Goal: Task Accomplishment & Management: Complete application form

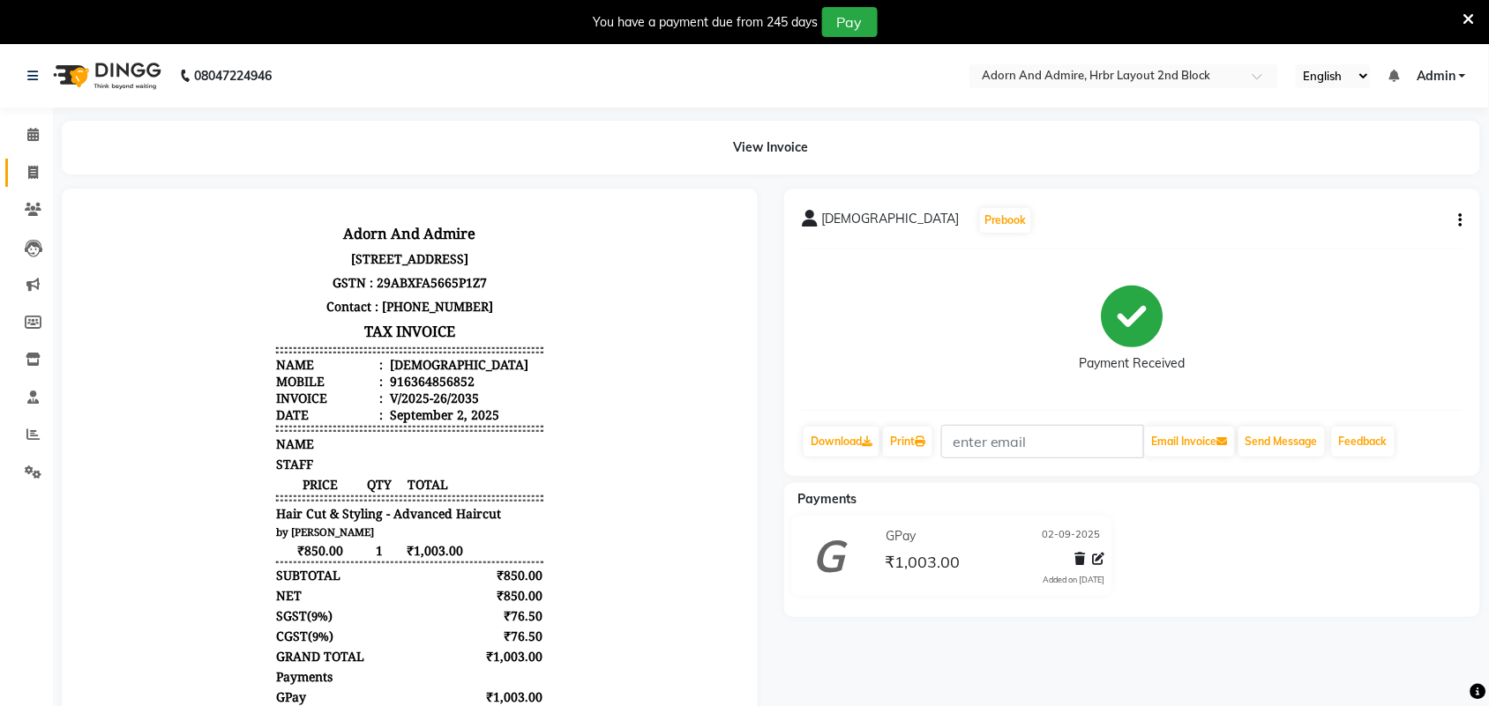
click at [19, 179] on span at bounding box center [33, 173] width 31 height 20
select select "service"
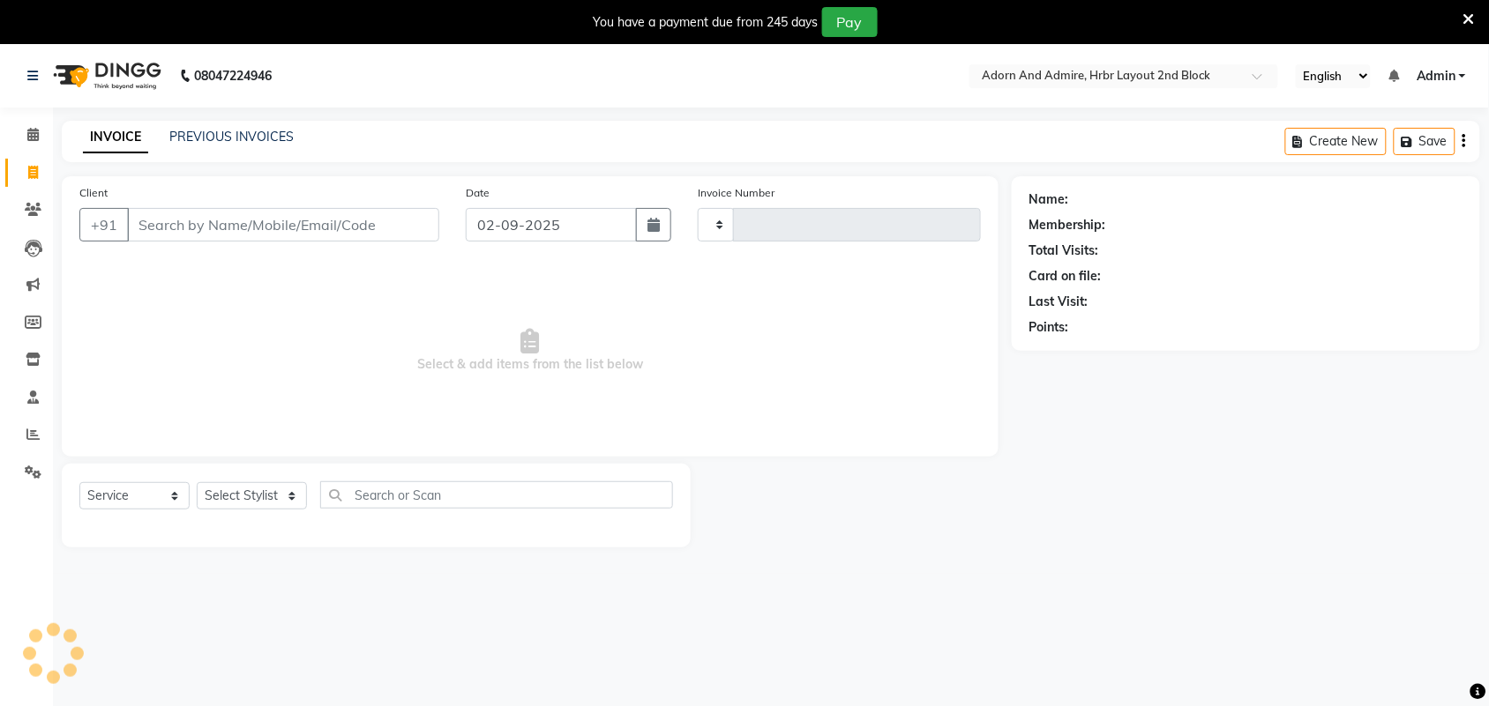
scroll to position [44, 0]
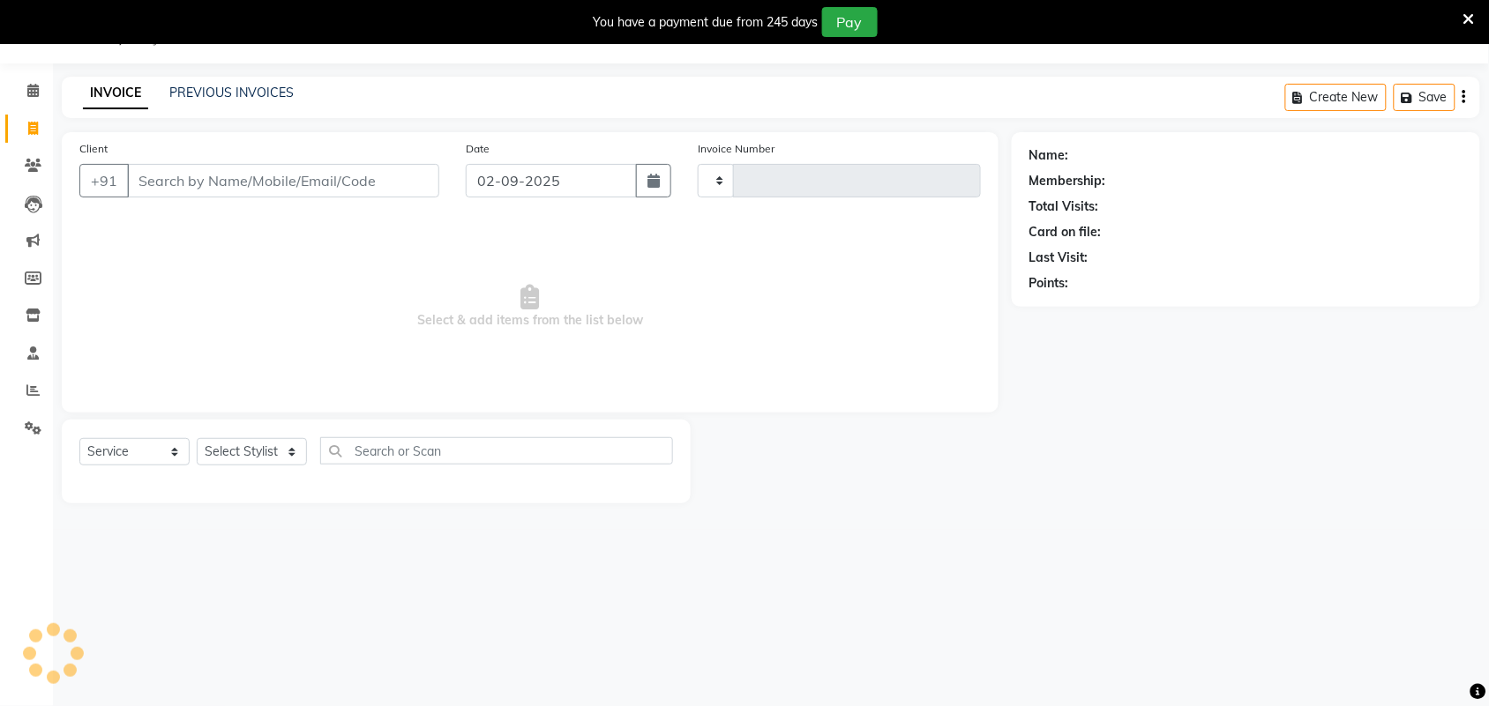
type input "2036"
select select "7203"
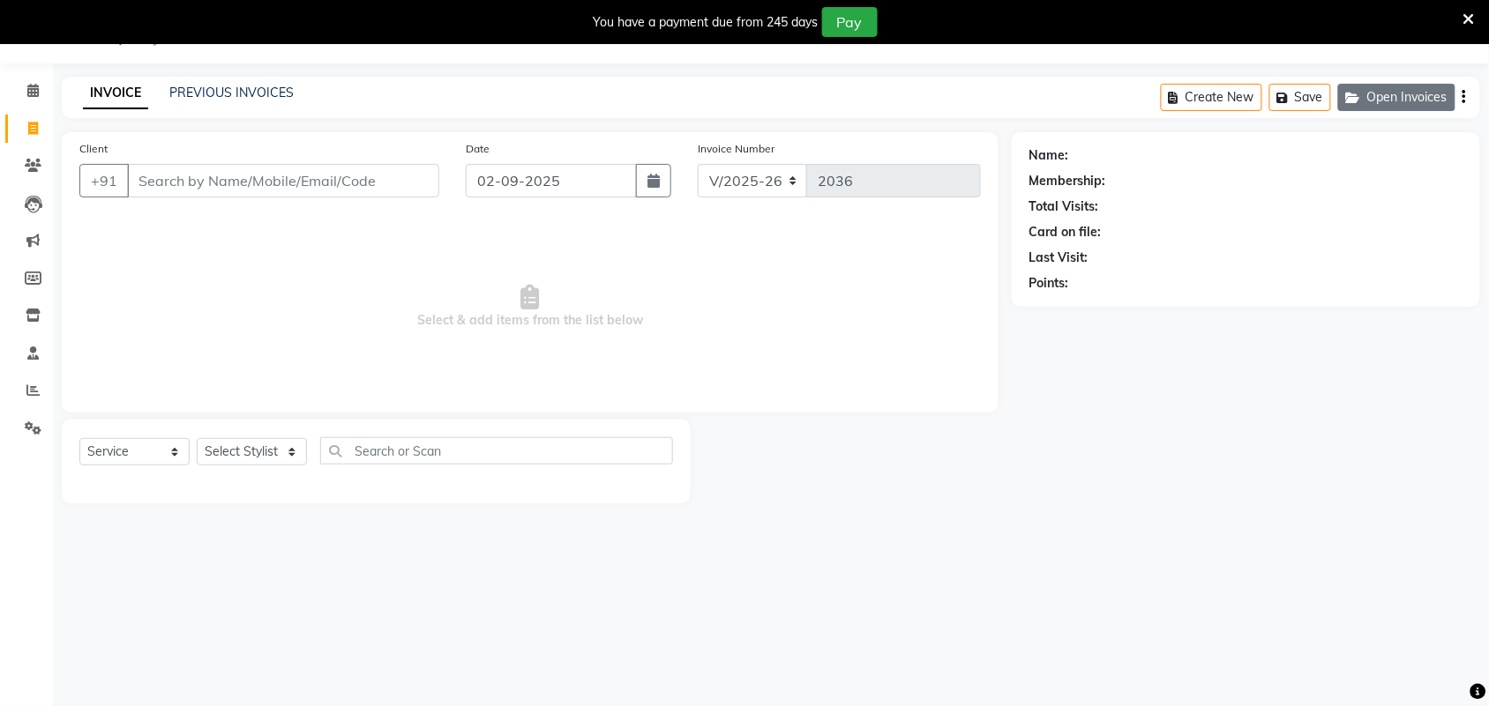
click at [1380, 93] on button "Open Invoices" at bounding box center [1396, 97] width 117 height 27
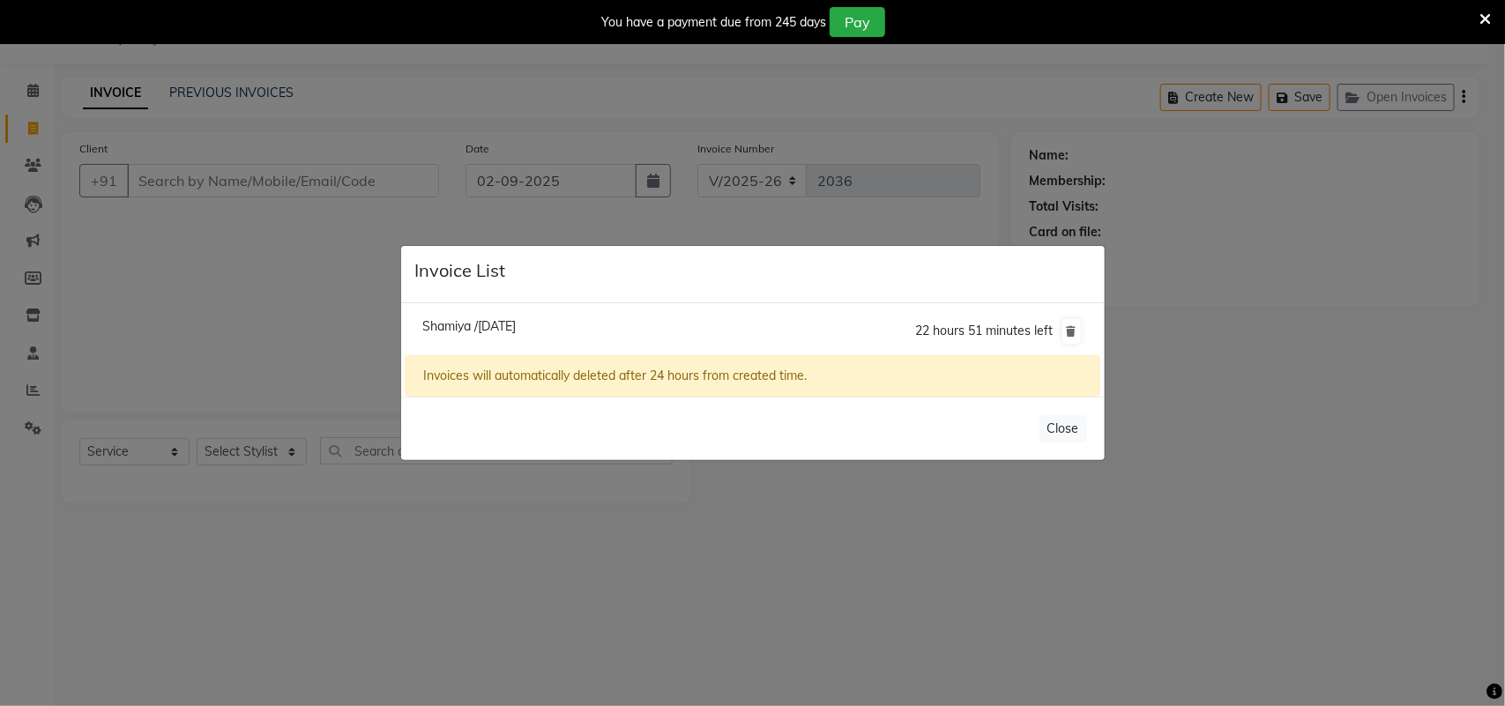
click at [461, 331] on span "Shamiya /02 September 2025" at bounding box center [468, 326] width 93 height 16
type input "7760884081"
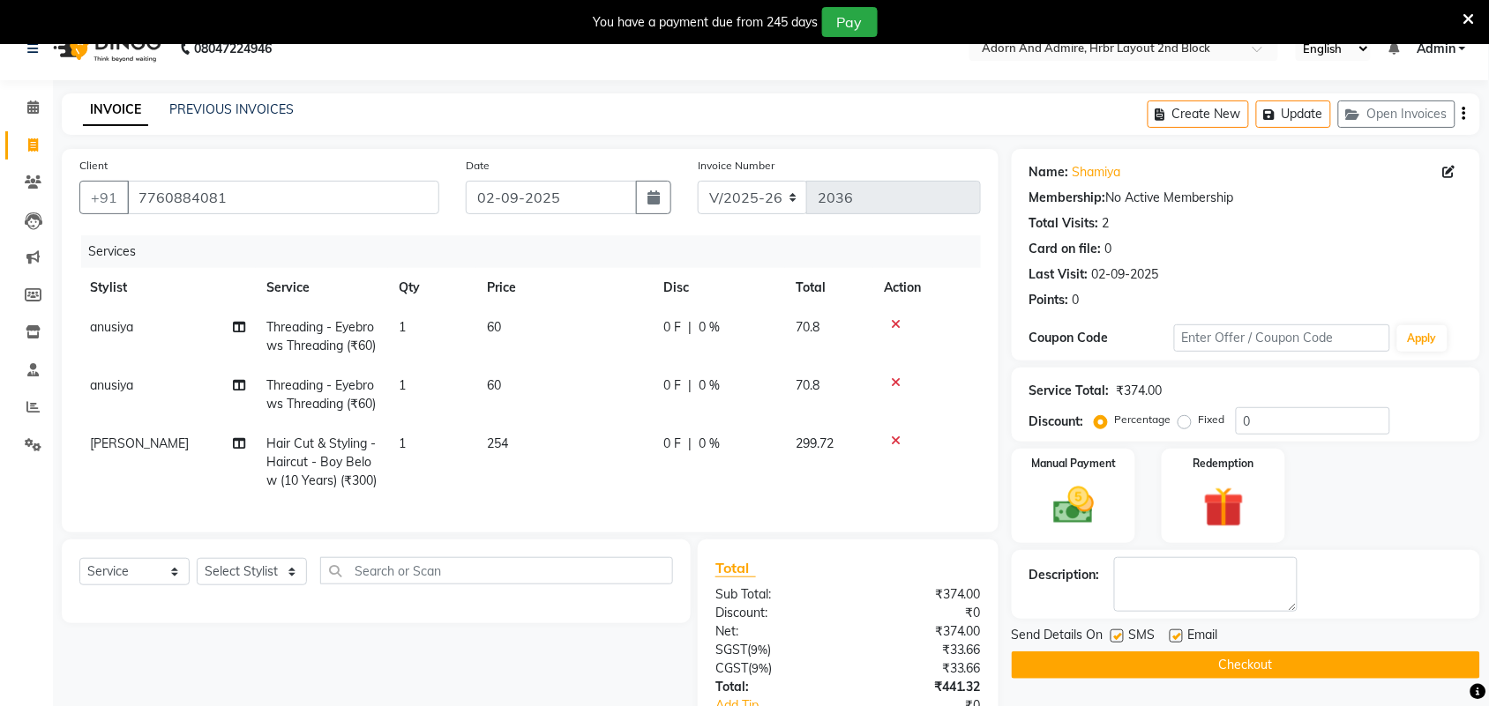
scroll to position [0, 0]
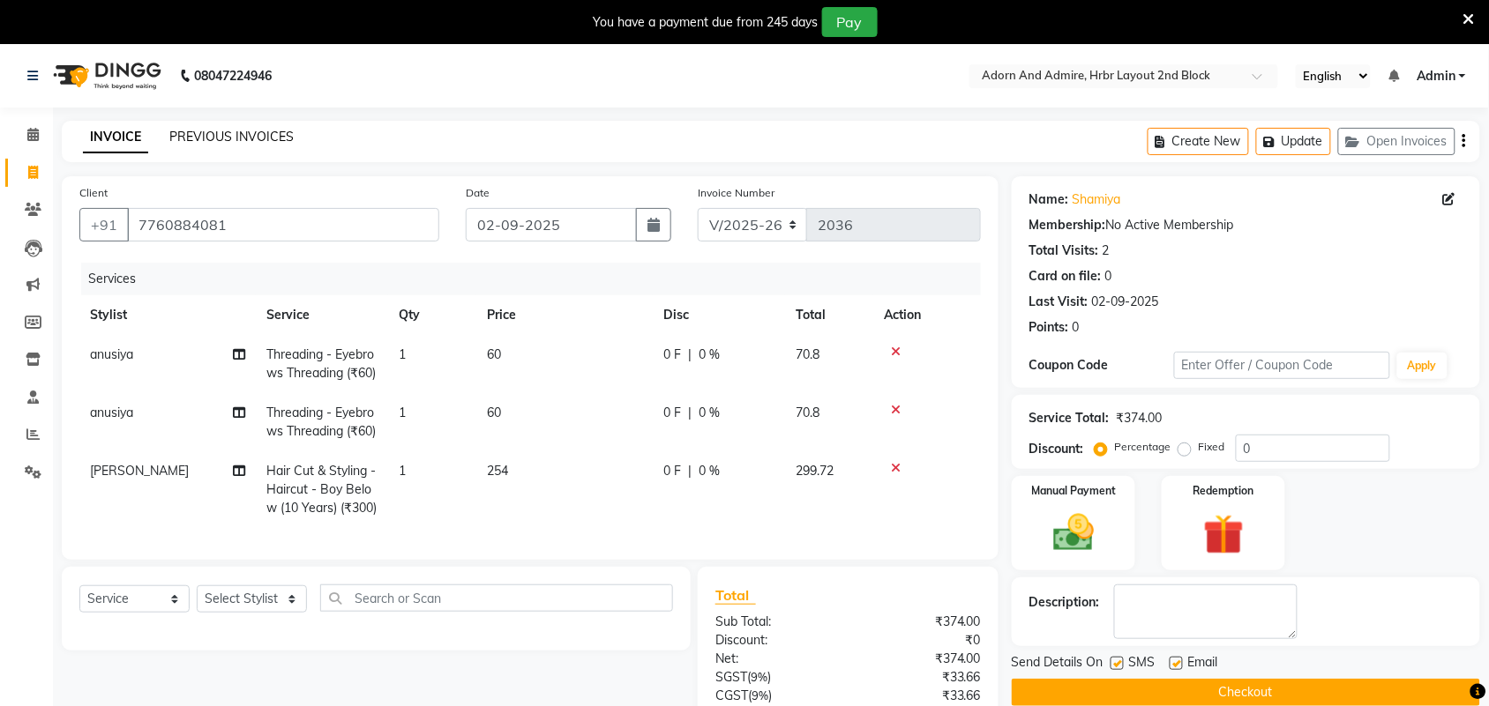
click at [262, 138] on link "PREVIOUS INVOICES" at bounding box center [231, 137] width 124 height 16
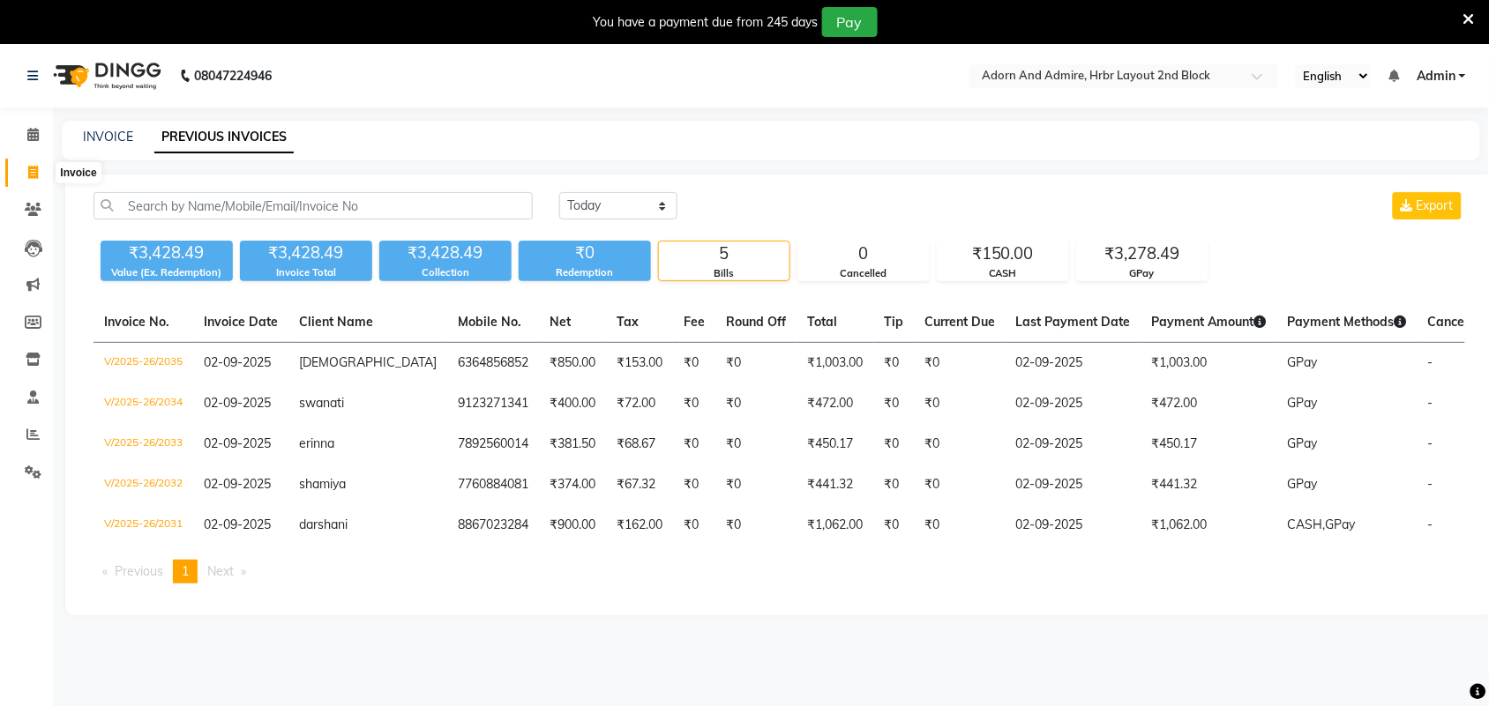
click at [31, 168] on icon at bounding box center [33, 172] width 10 height 13
select select "service"
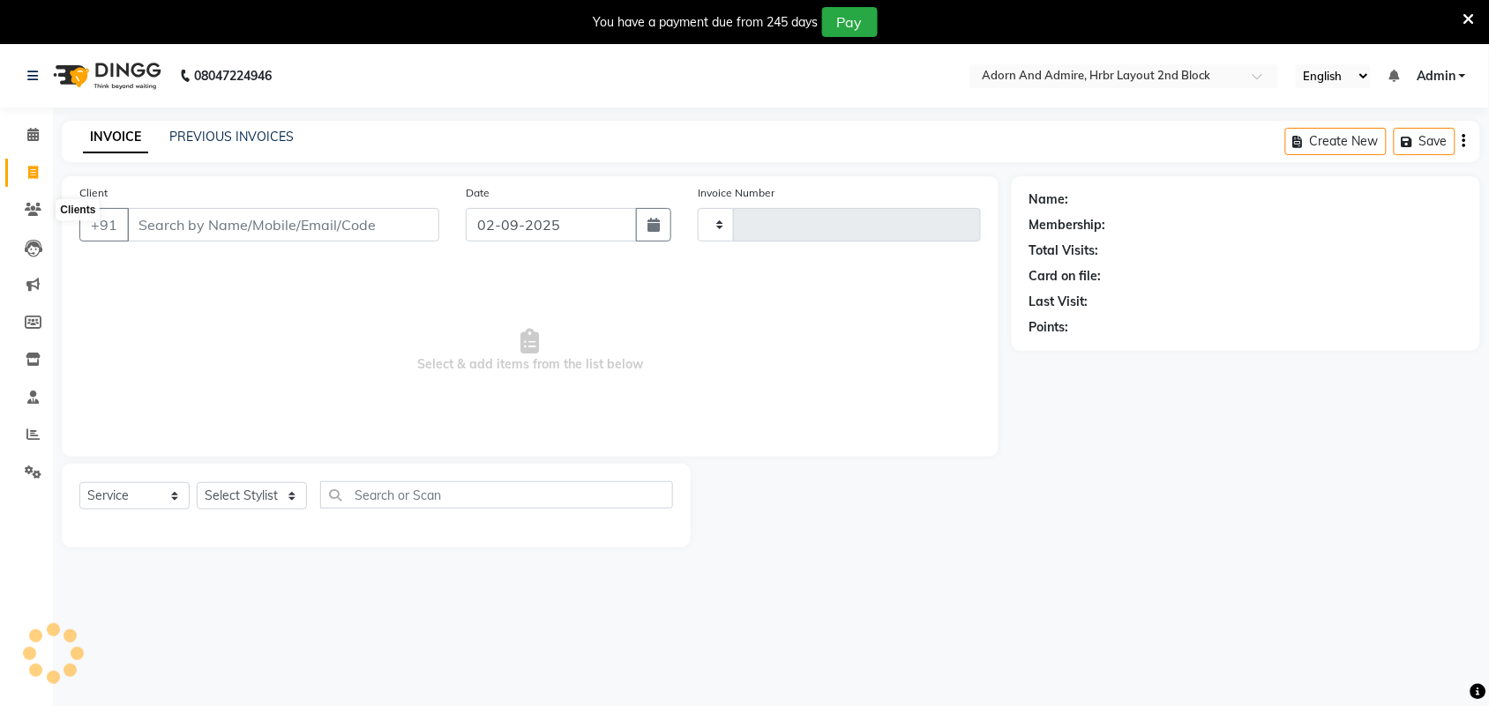
type input "2036"
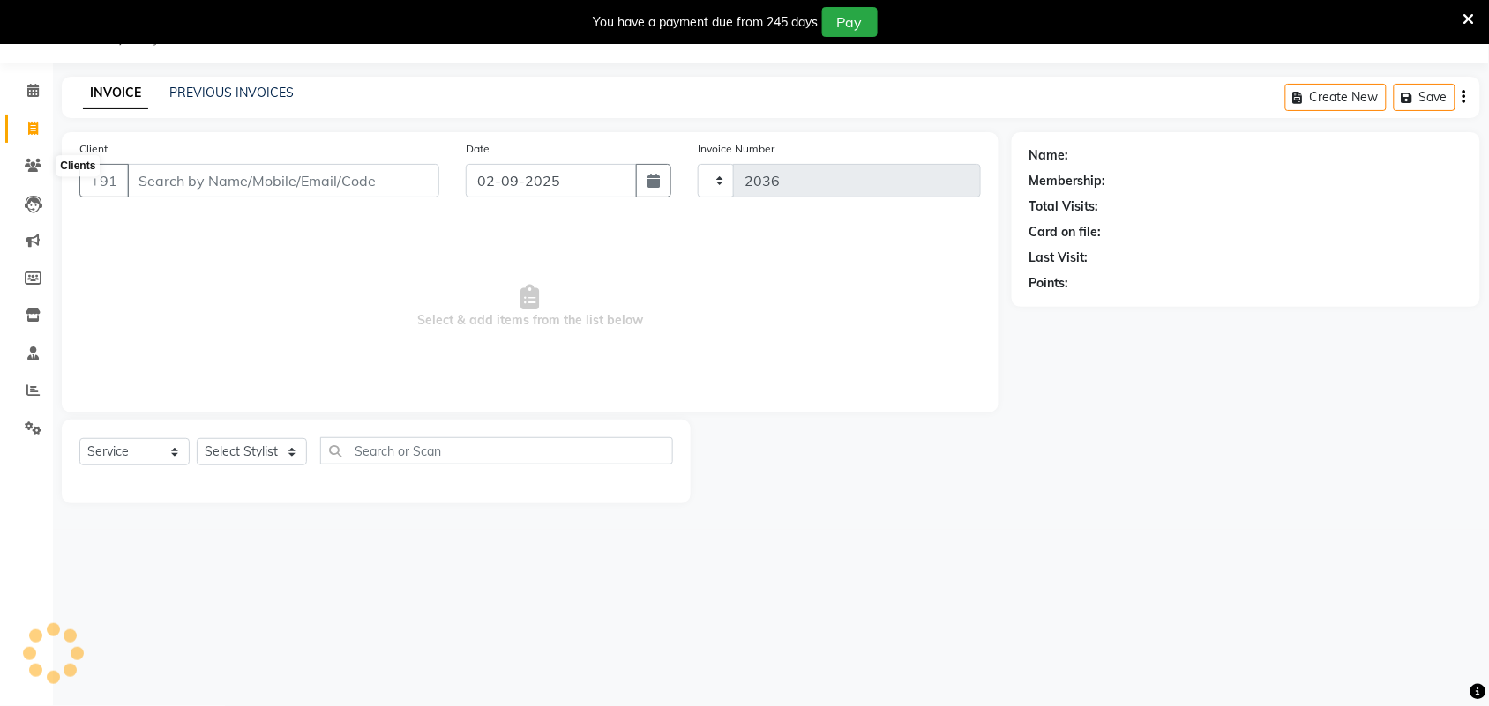
select select "7203"
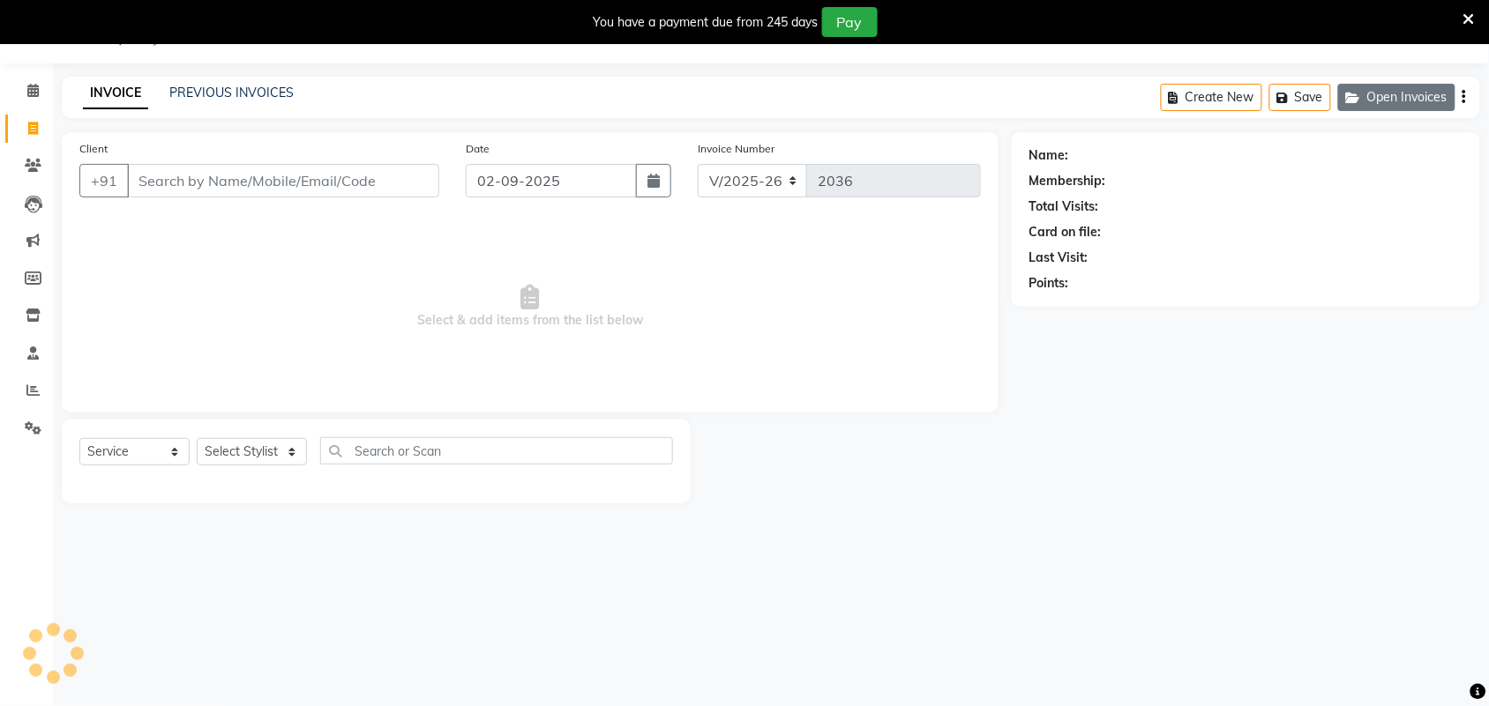
drag, startPoint x: 1402, startPoint y: 79, endPoint x: 1398, endPoint y: 95, distance: 16.5
click at [1400, 78] on div "Create New Save Open Invoices" at bounding box center [1320, 97] width 319 height 41
click at [1398, 95] on button "Open Invoices" at bounding box center [1396, 97] width 117 height 27
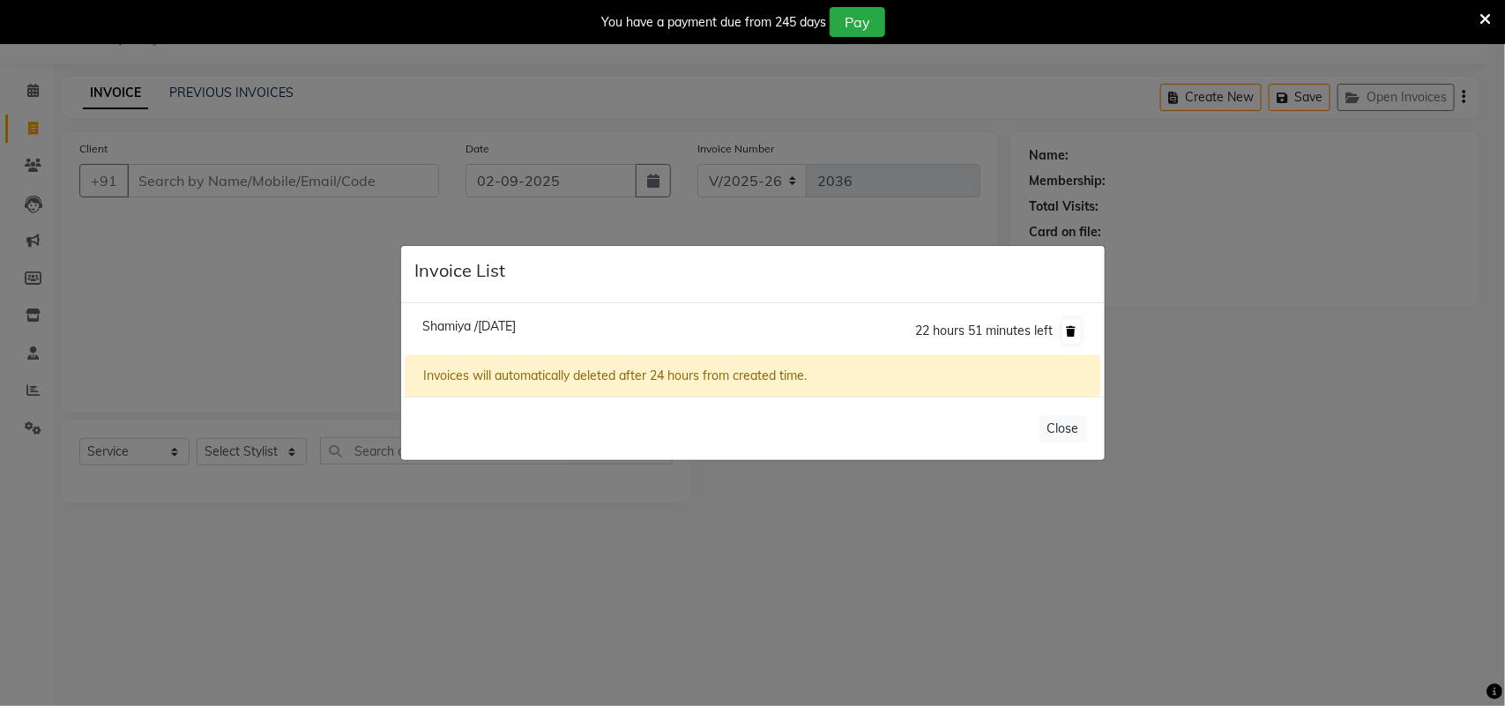
click at [1078, 331] on button at bounding box center [1072, 331] width 19 height 25
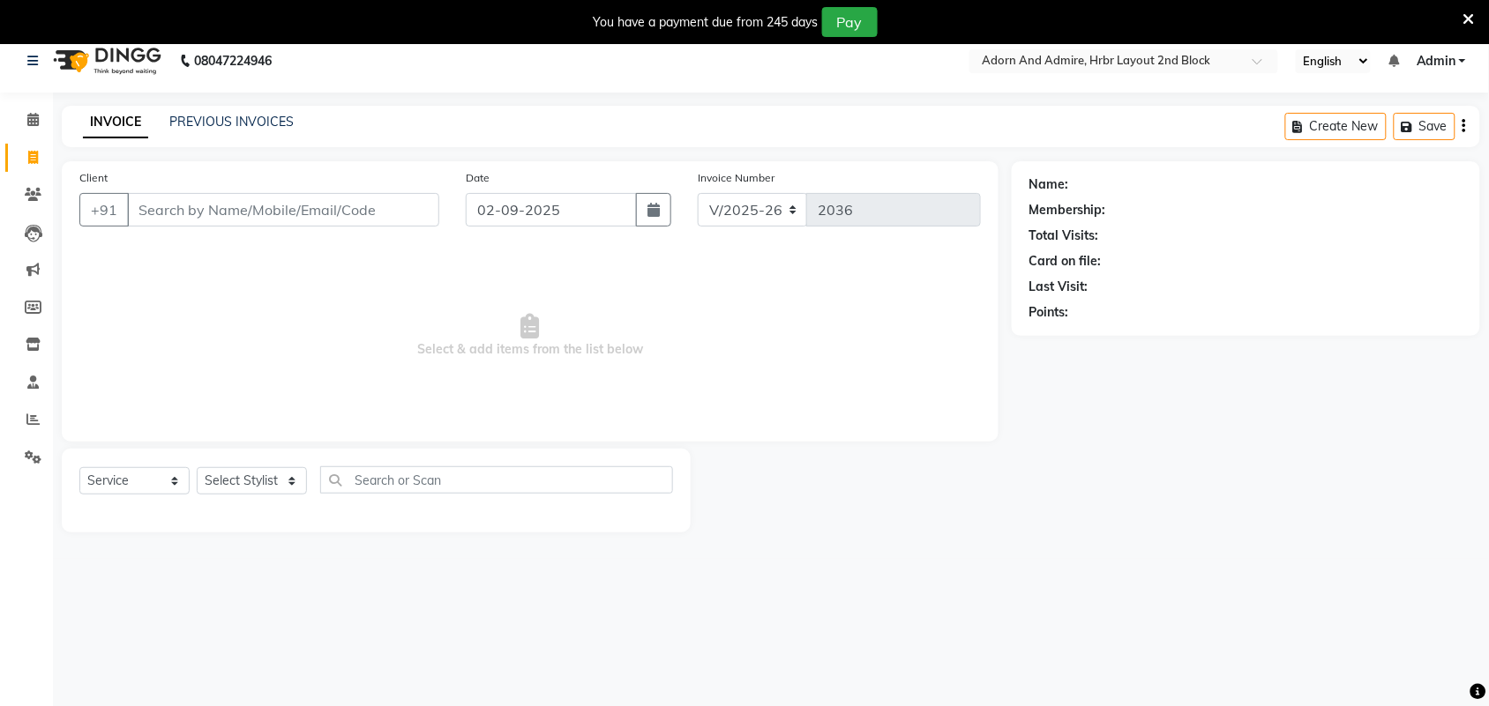
scroll to position [0, 0]
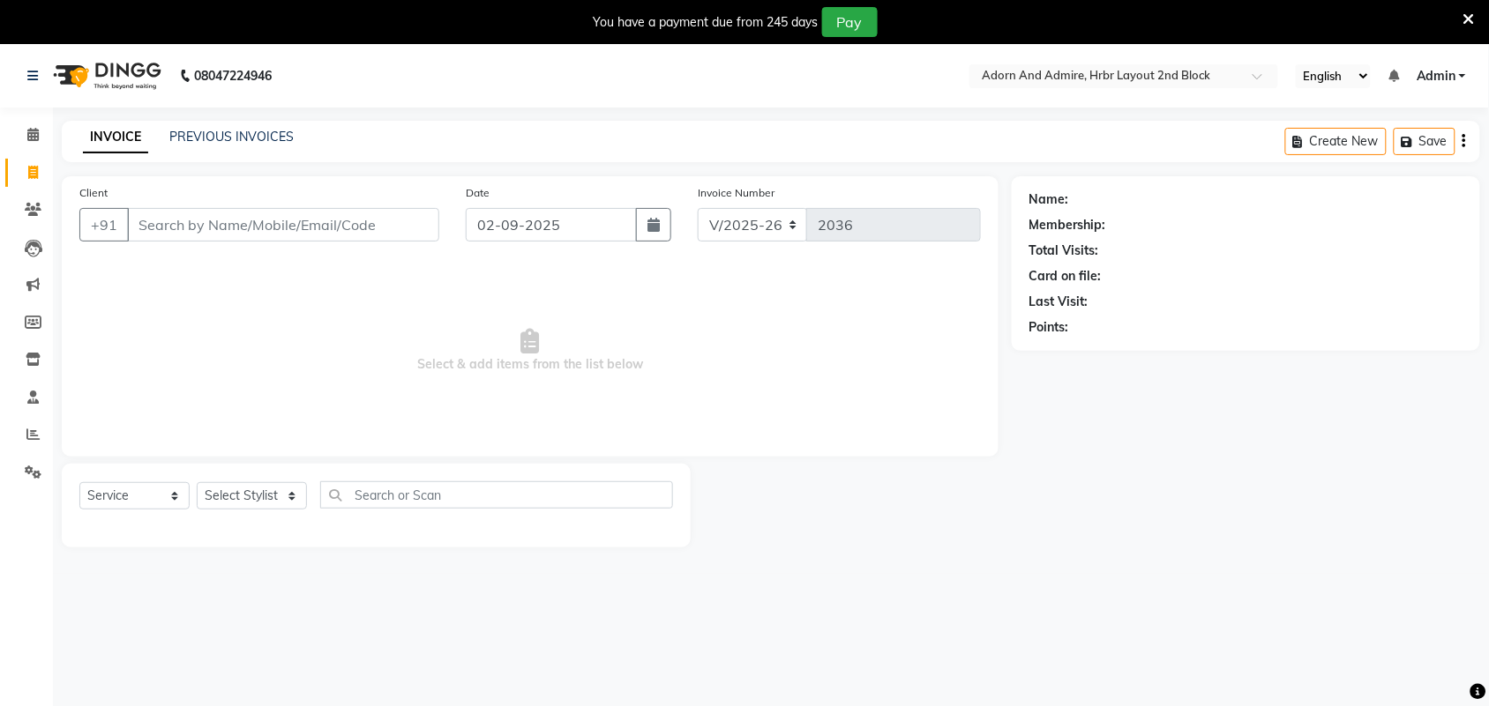
click at [1473, 13] on icon at bounding box center [1468, 19] width 11 height 16
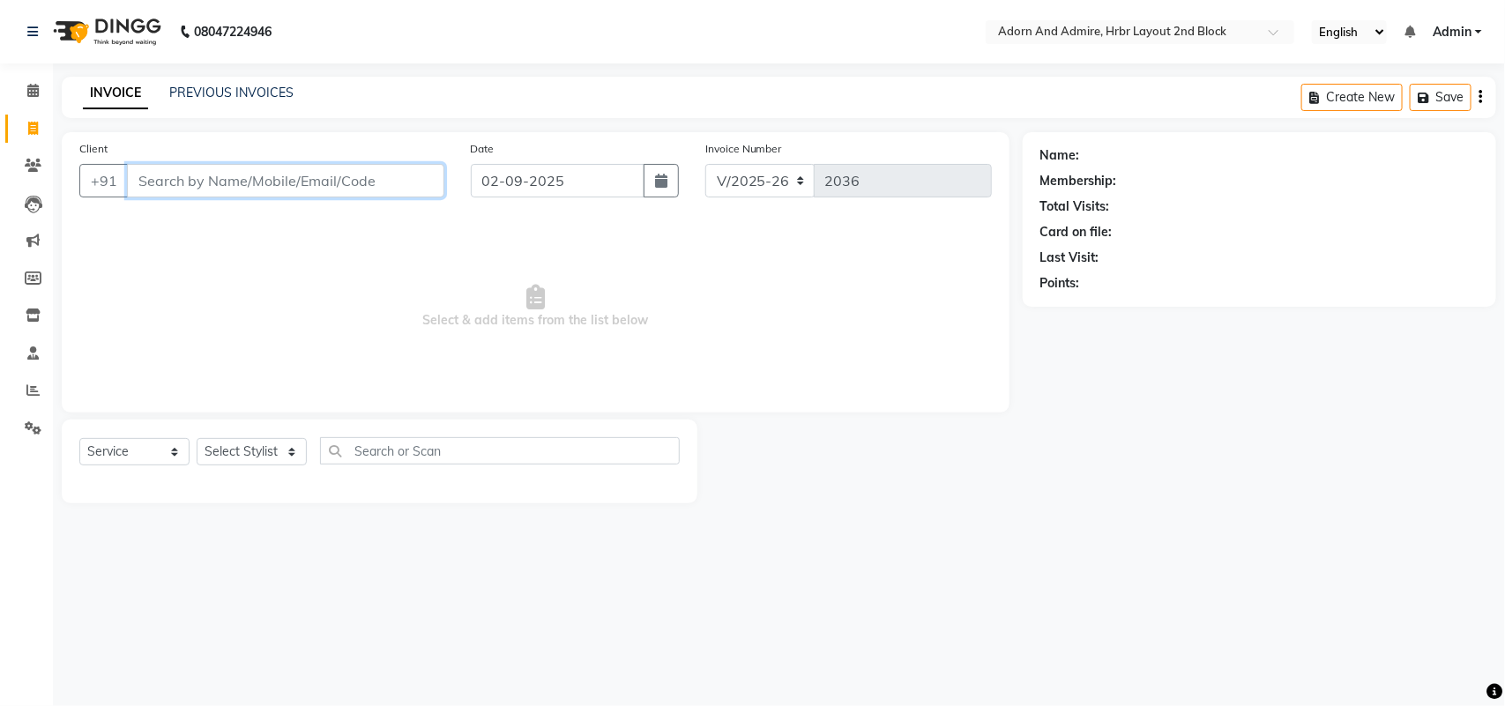
click at [168, 172] on input "Client" at bounding box center [285, 181] width 317 height 34
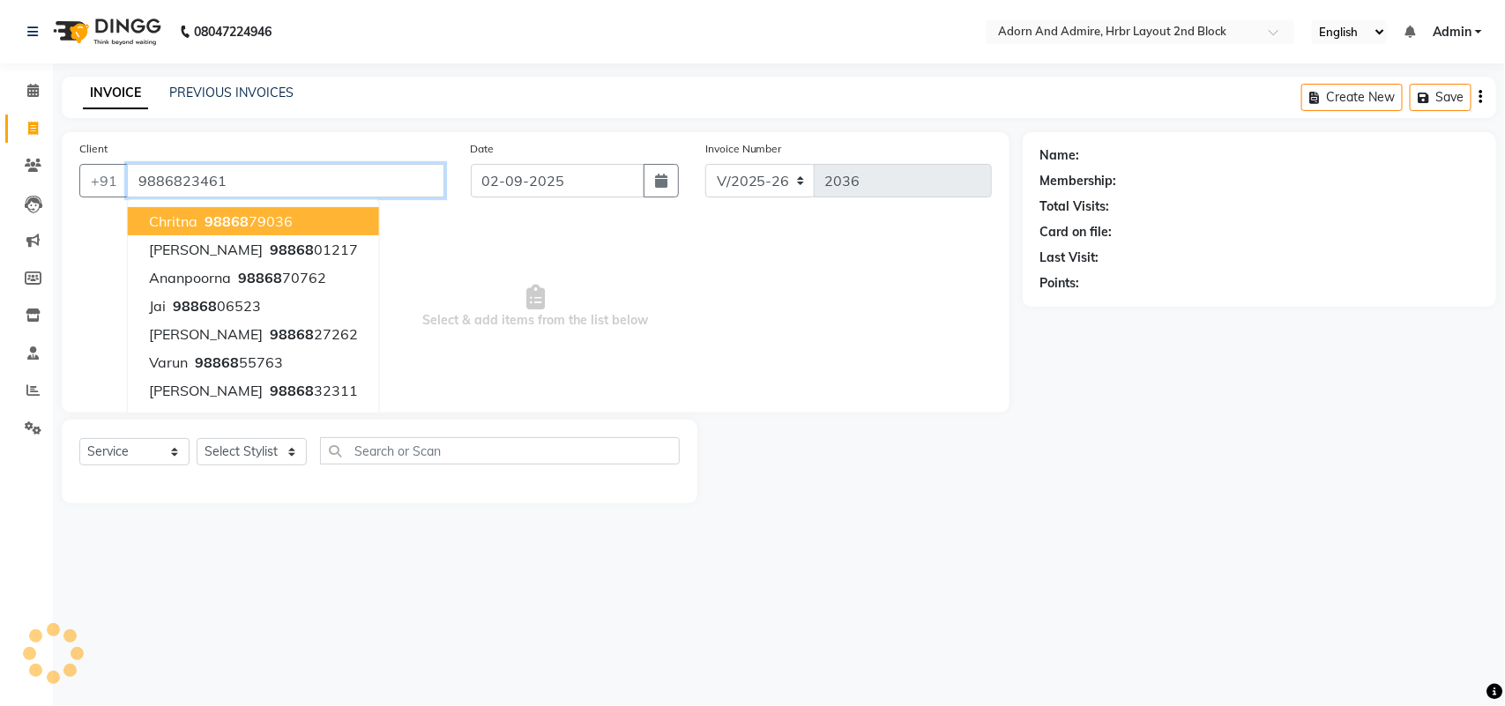
type input "9886823461"
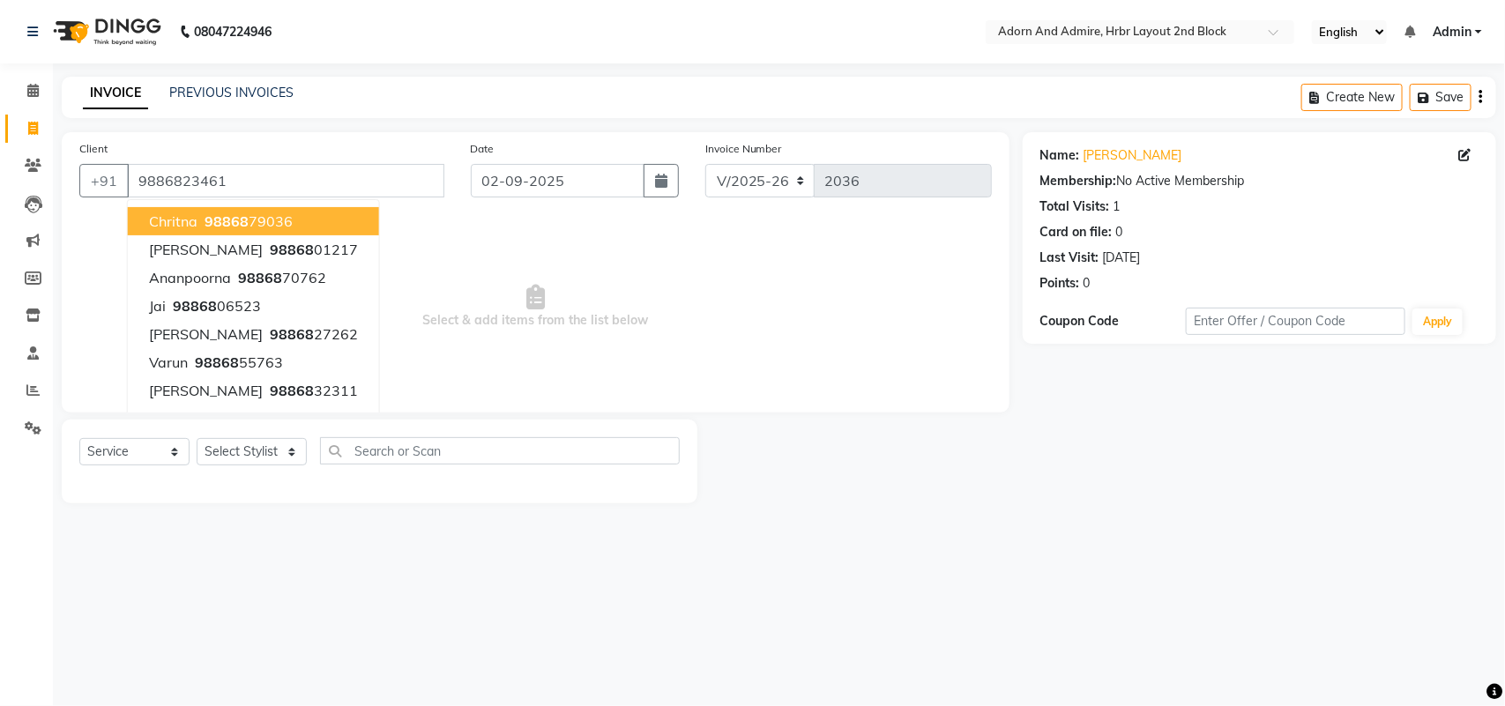
click at [1197, 401] on div "Name: Sharon Membership: No Active Membership Total Visits: 1 Card on file: 0 L…" at bounding box center [1266, 317] width 487 height 371
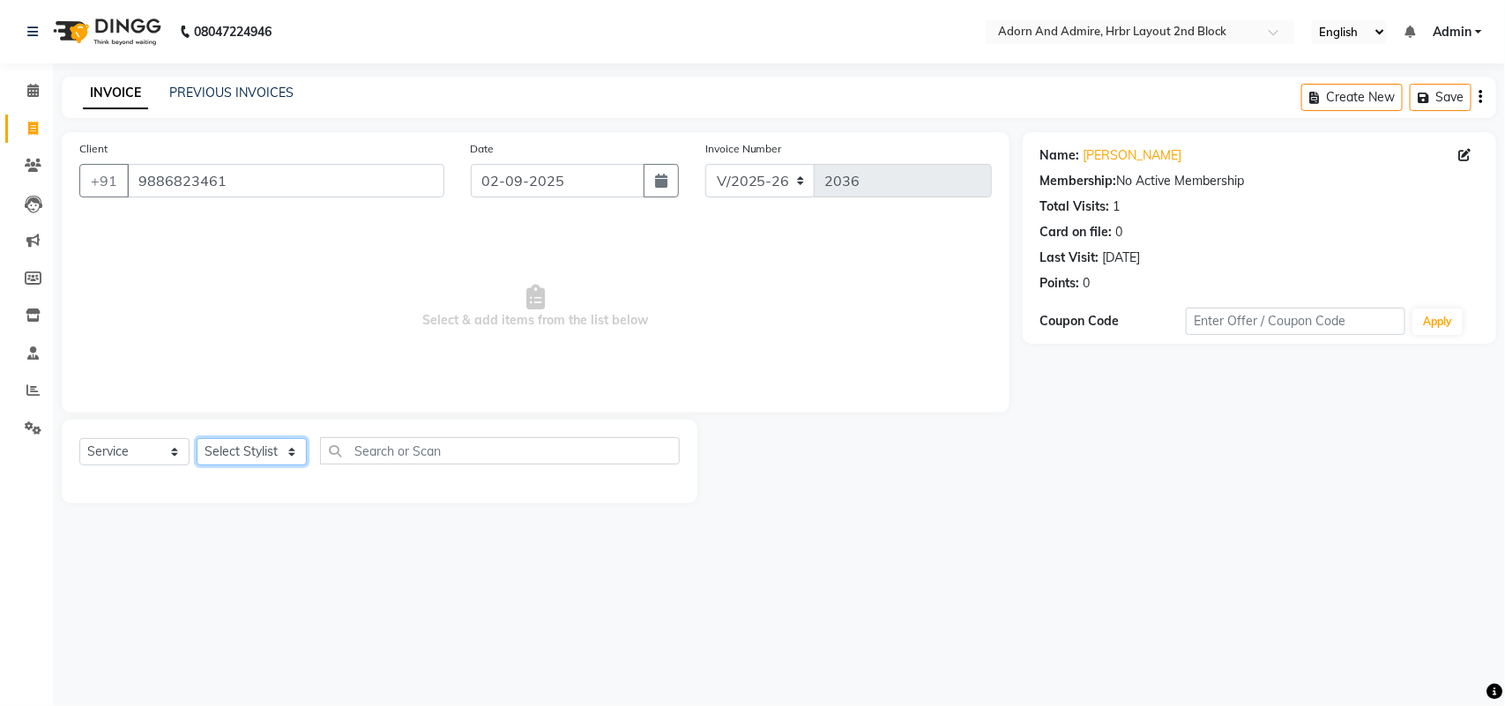
click at [257, 452] on select "Select Stylist ajay ALEXX anusiya Jos Lalit Lucy rita saroj Sunitha Umesh" at bounding box center [252, 451] width 110 height 27
select select "61583"
click at [197, 438] on select "Select Stylist ajay ALEXX anusiya Jos Lalit Lucy rita saroj Sunitha Umesh" at bounding box center [252, 451] width 110 height 27
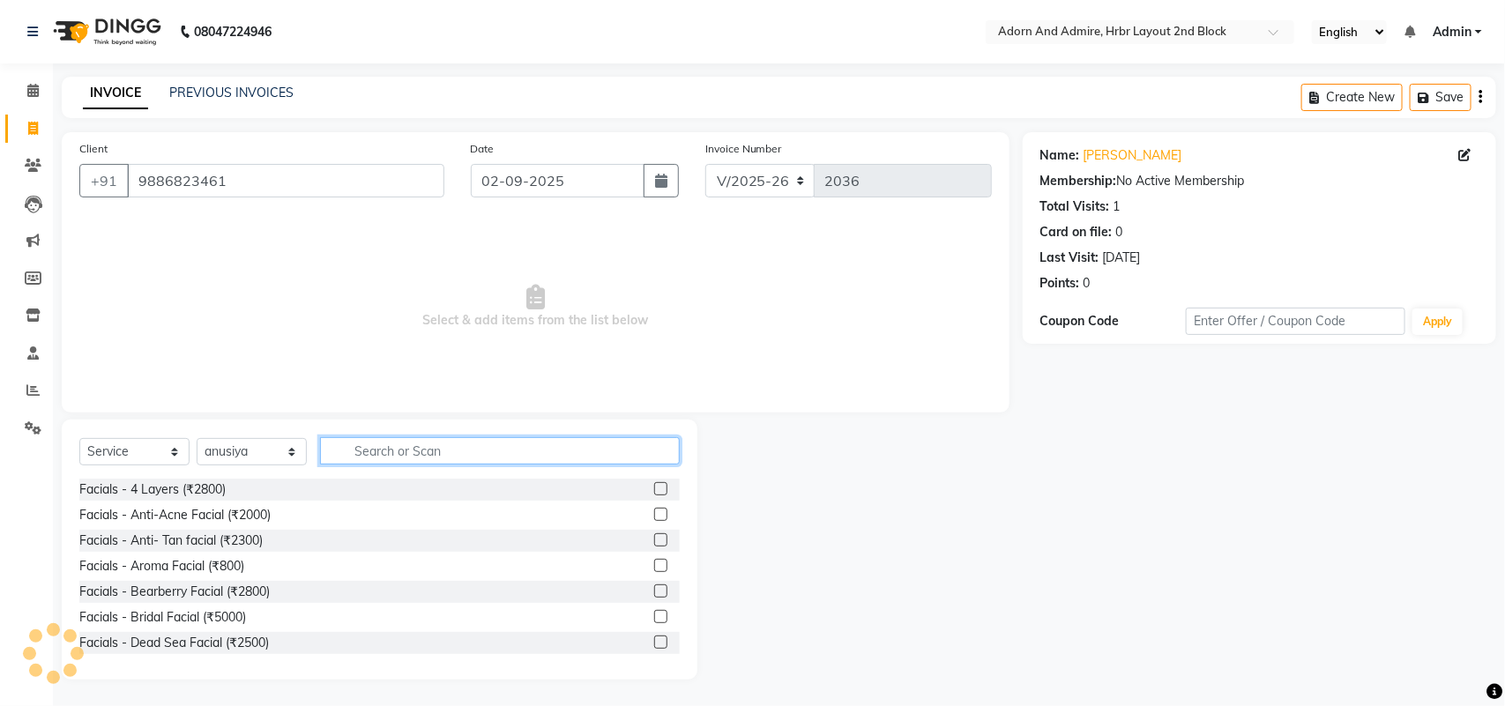
click at [368, 452] on input "text" at bounding box center [500, 450] width 360 height 27
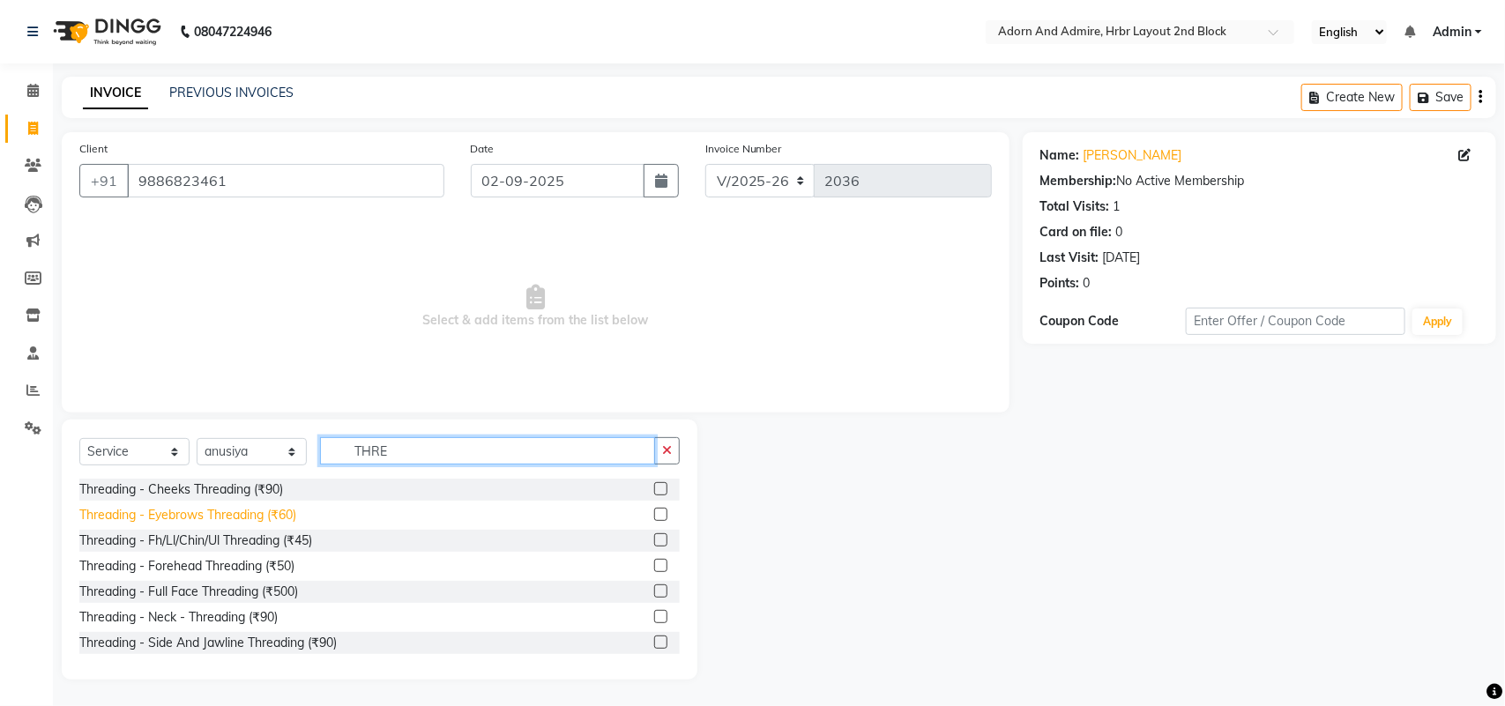
type input "THRE"
click at [260, 508] on div "Threading - Eyebrows Threading (₹60)" at bounding box center [187, 515] width 217 height 19
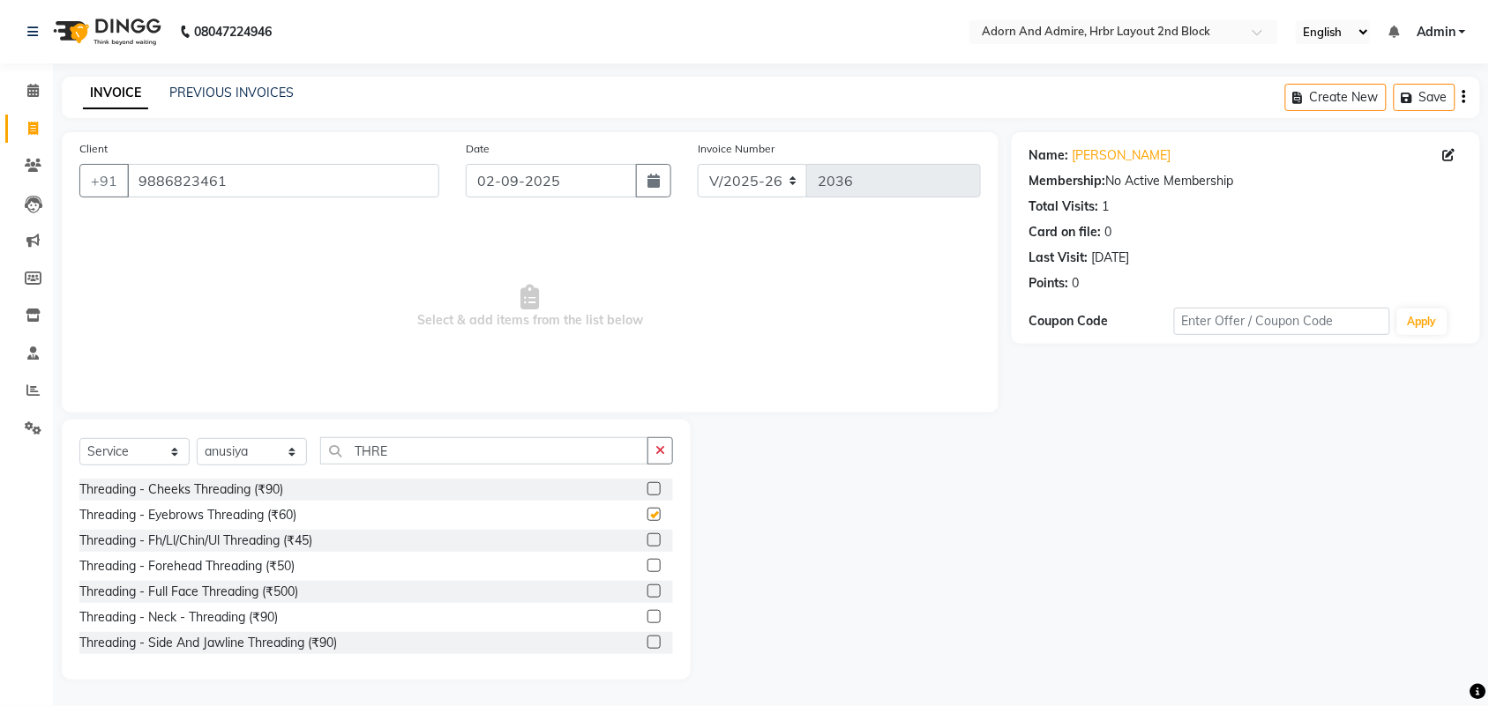
checkbox input "false"
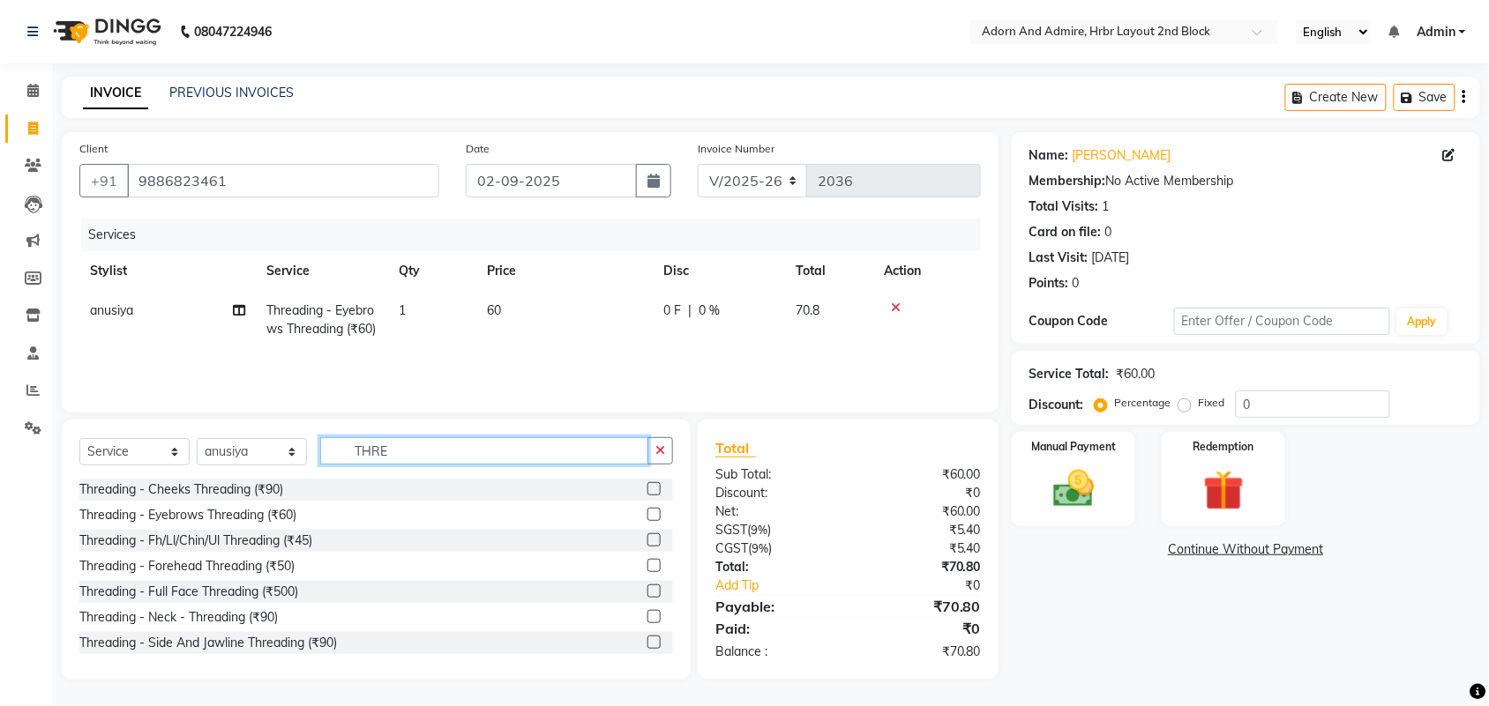
drag, startPoint x: 425, startPoint y: 454, endPoint x: 235, endPoint y: 457, distance: 190.5
click at [235, 457] on div "Select Service Product Membership Package Voucher Prepaid Gift Card Select Styl…" at bounding box center [375, 457] width 593 height 41
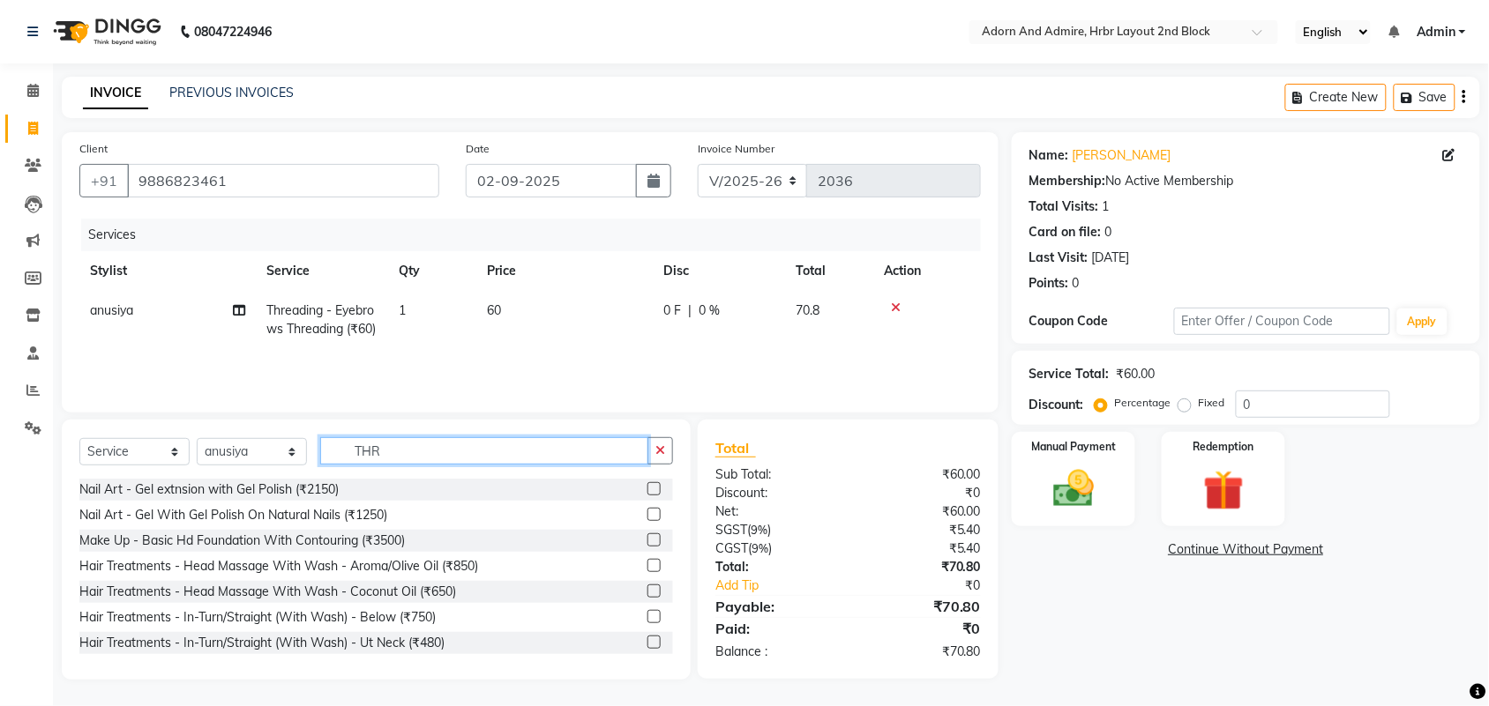
type input "THRE"
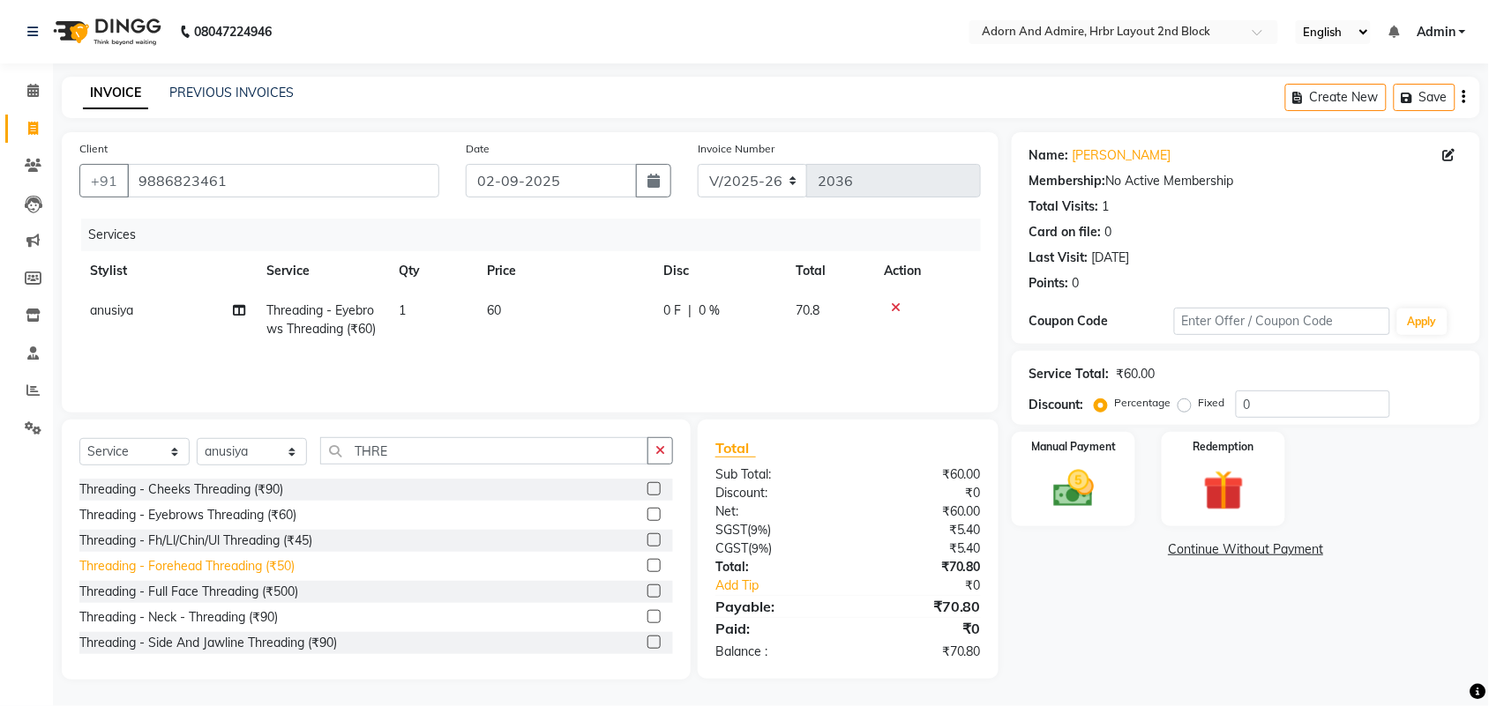
click at [219, 564] on div "Threading - Forehead Threading (₹50)" at bounding box center [186, 566] width 215 height 19
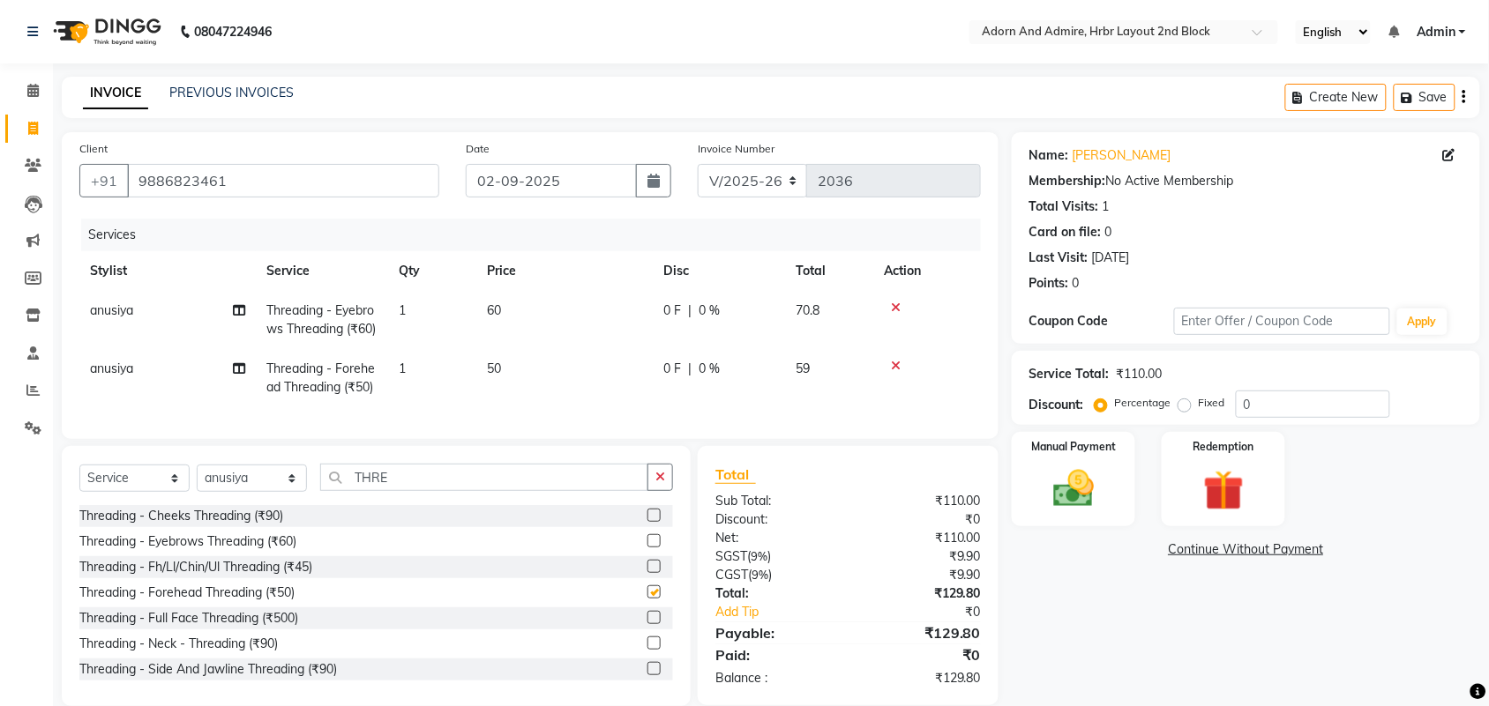
checkbox input "false"
click at [1118, 507] on div "Manual Payment" at bounding box center [1073, 479] width 129 height 99
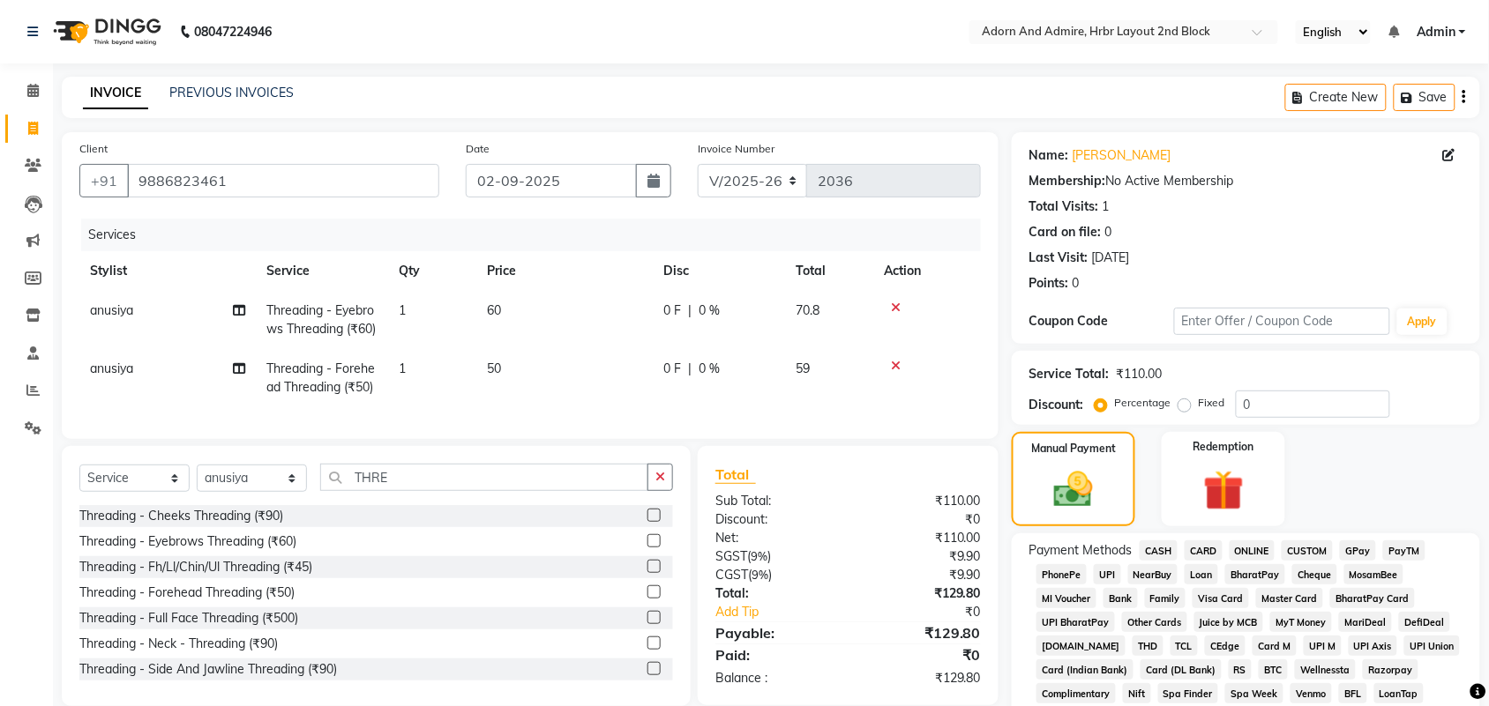
click at [1352, 543] on span "GPay" at bounding box center [1358, 551] width 36 height 20
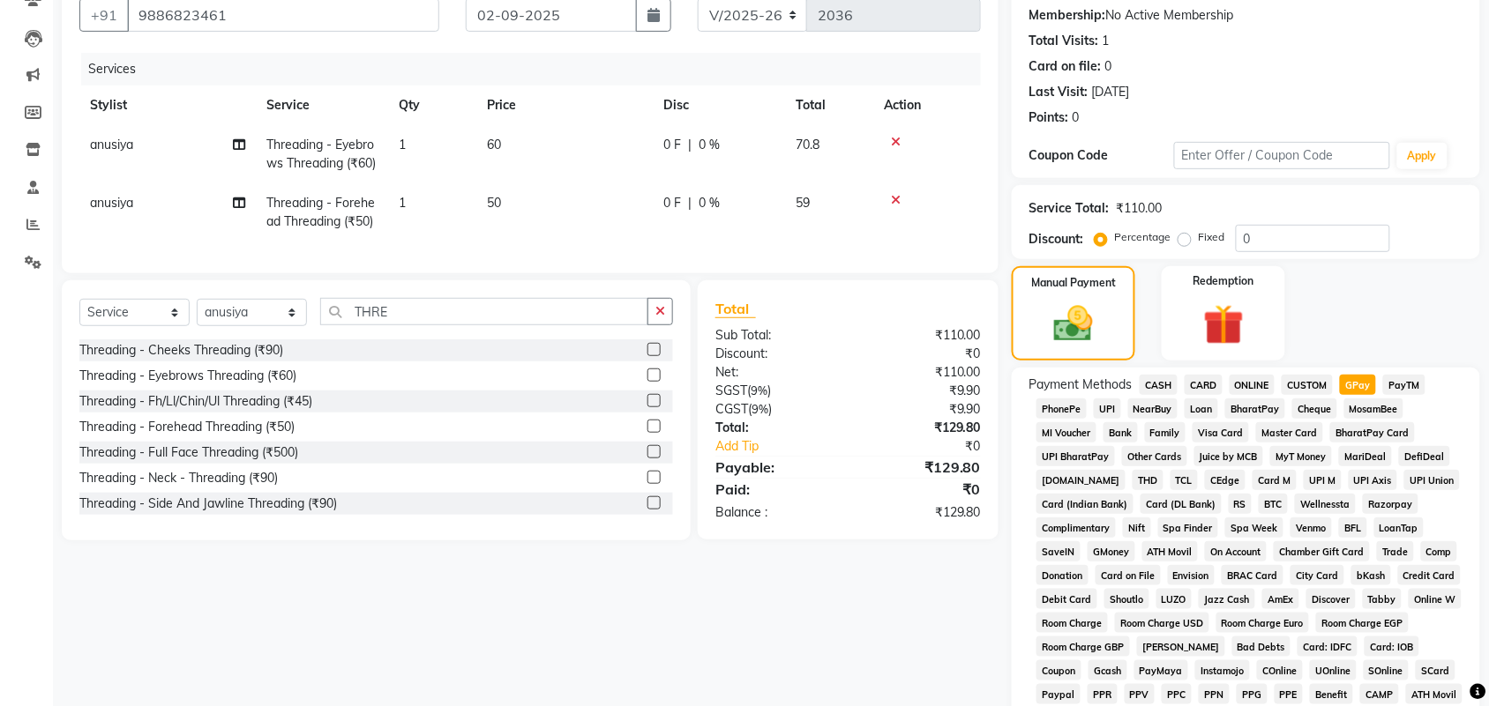
scroll to position [441, 0]
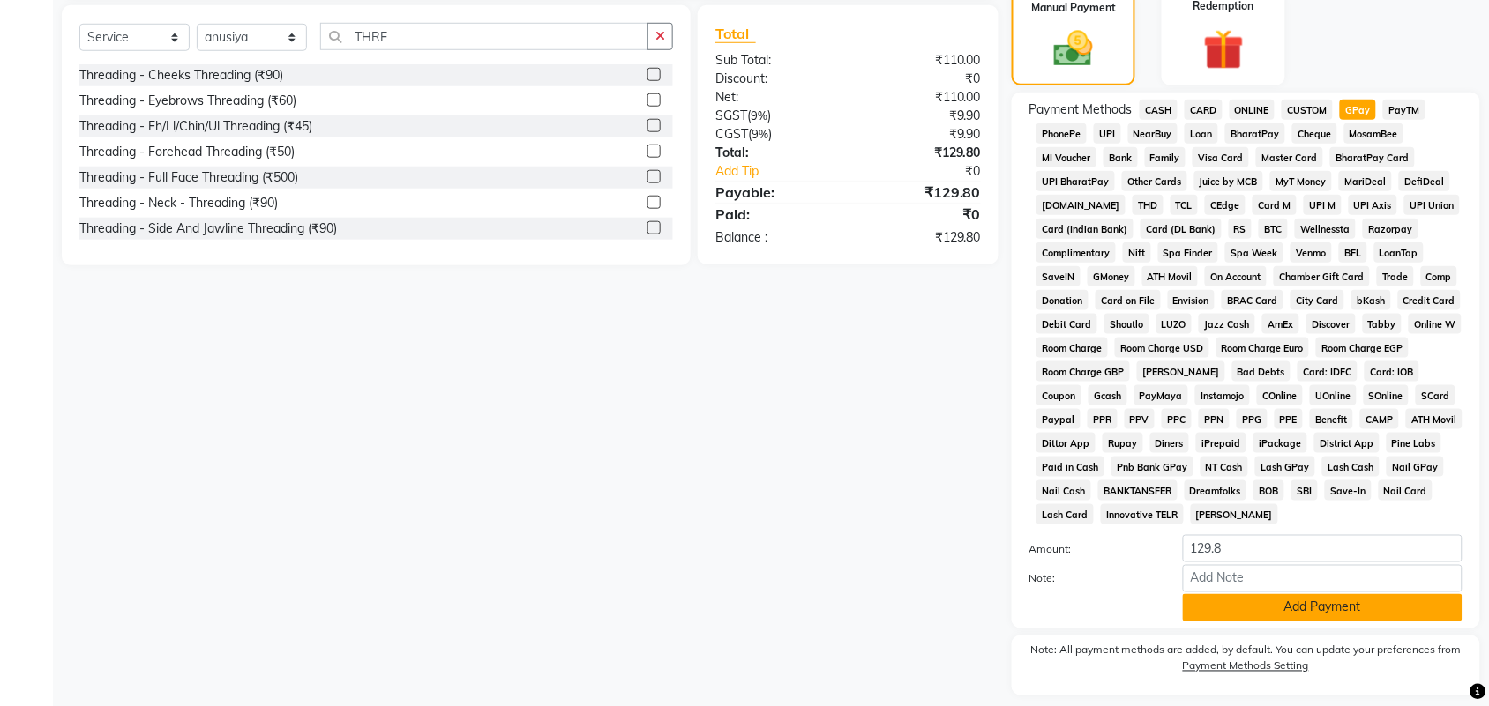
click at [1314, 613] on button "Add Payment" at bounding box center [1323, 607] width 280 height 27
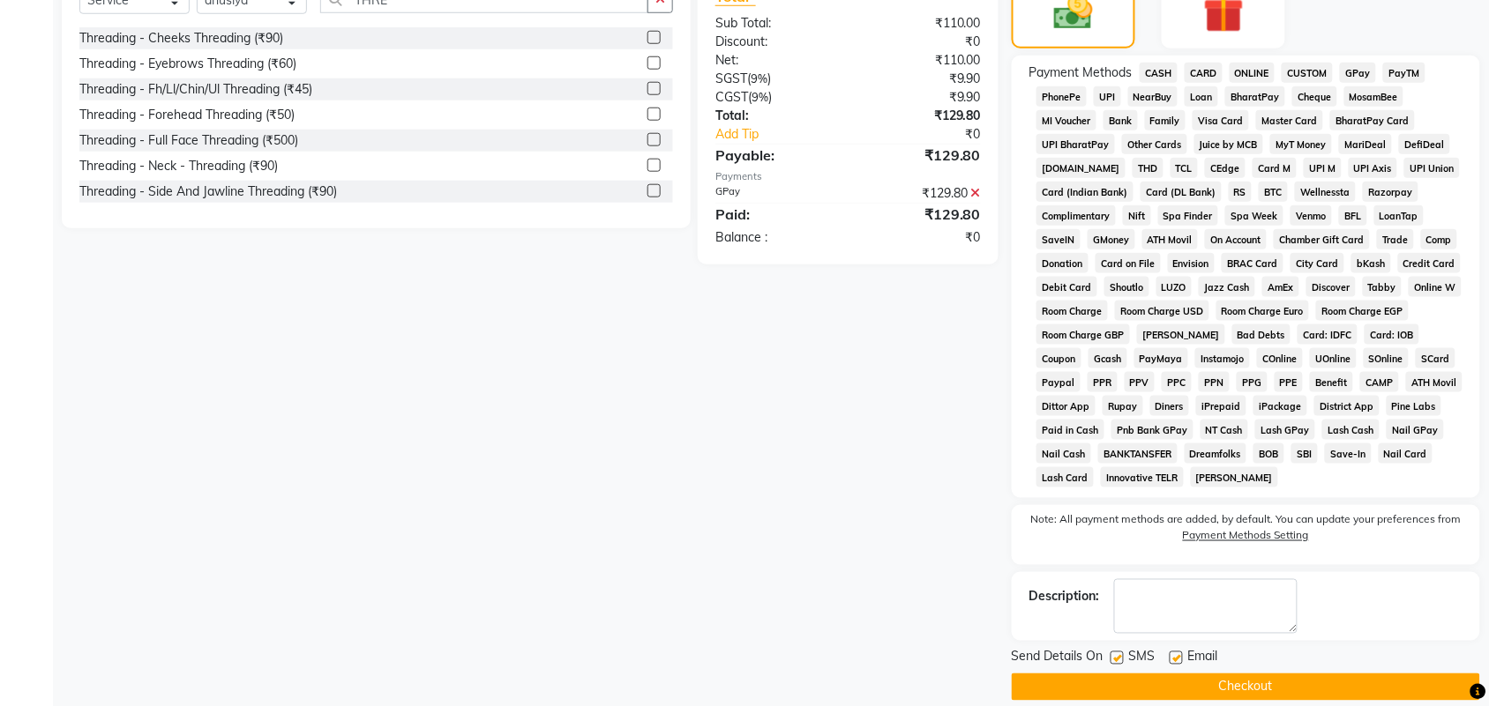
scroll to position [499, 0]
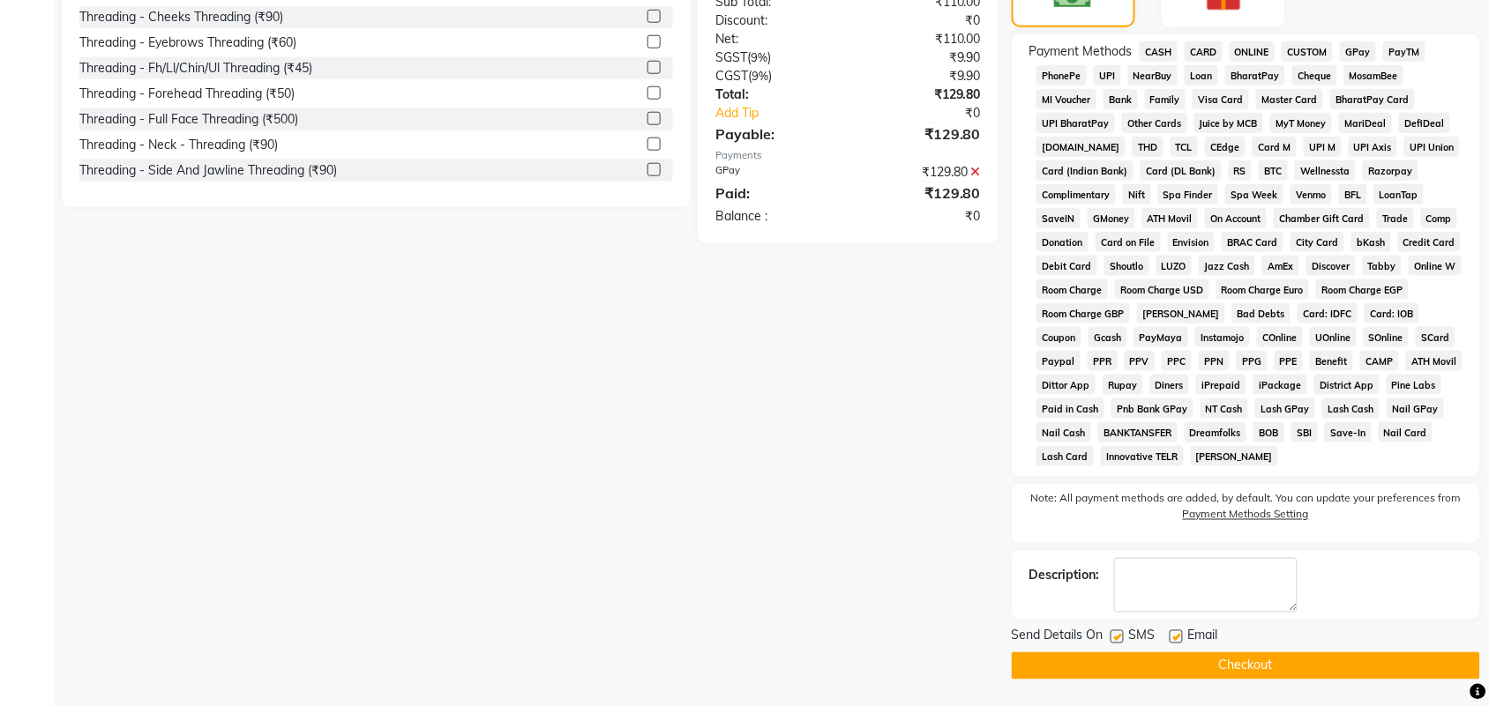
click at [1311, 671] on button "Checkout" at bounding box center [1246, 666] width 468 height 27
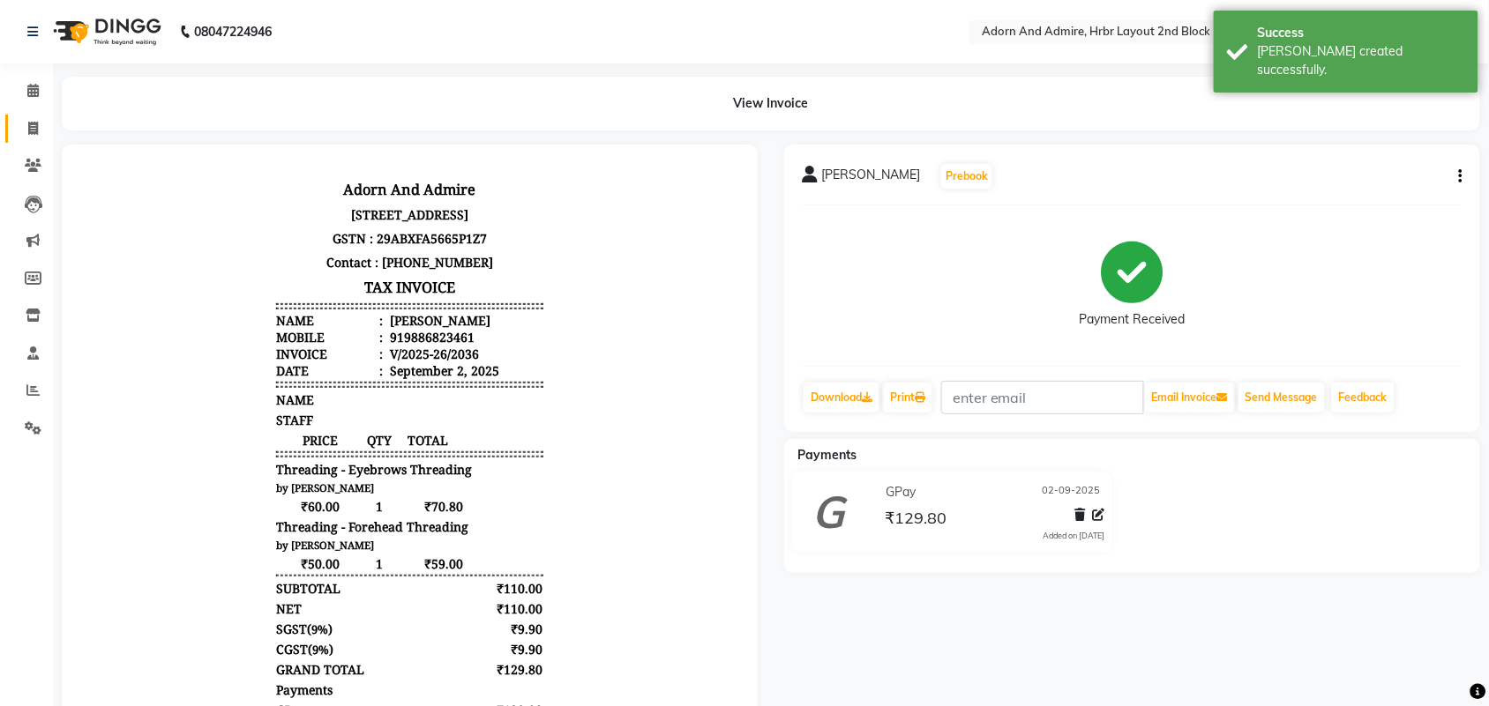
click at [15, 129] on link "Invoice" at bounding box center [26, 129] width 42 height 29
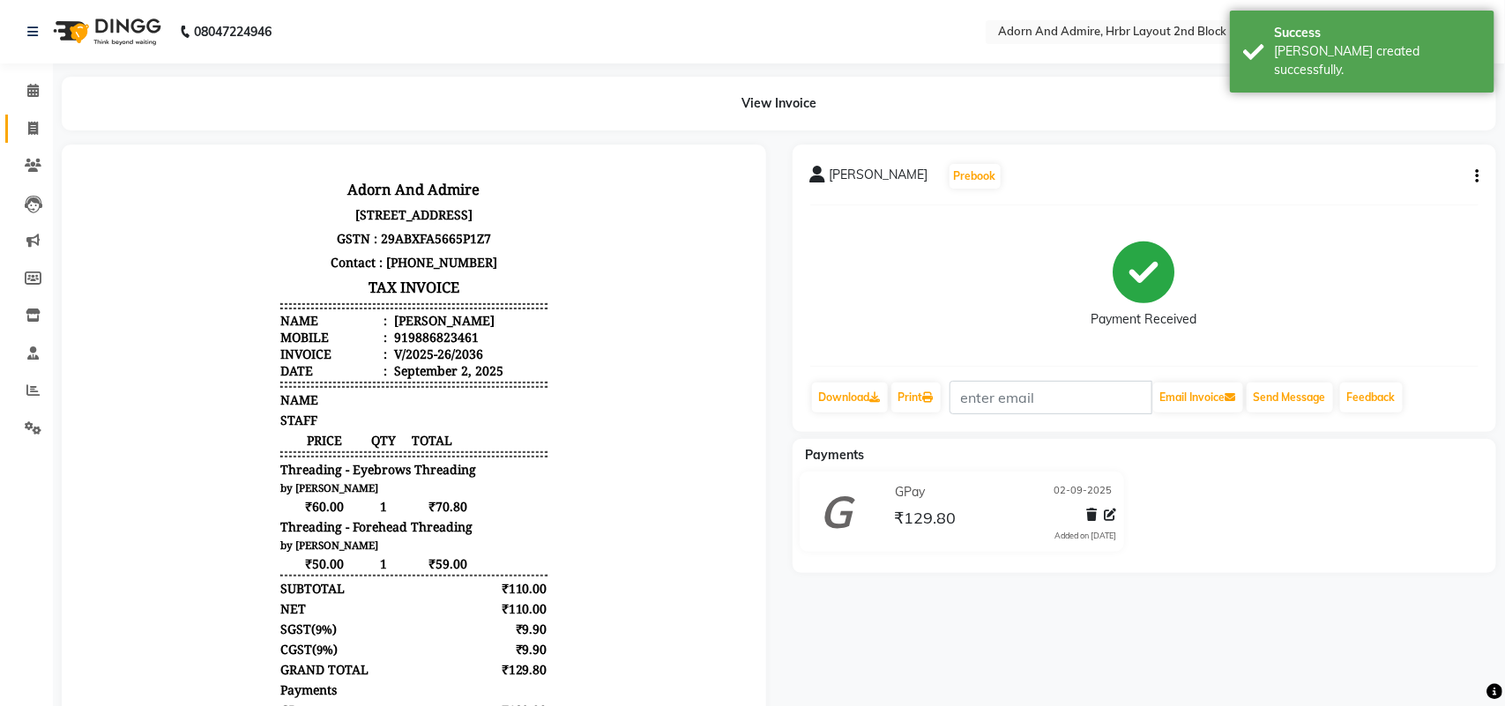
select select "7203"
select select "service"
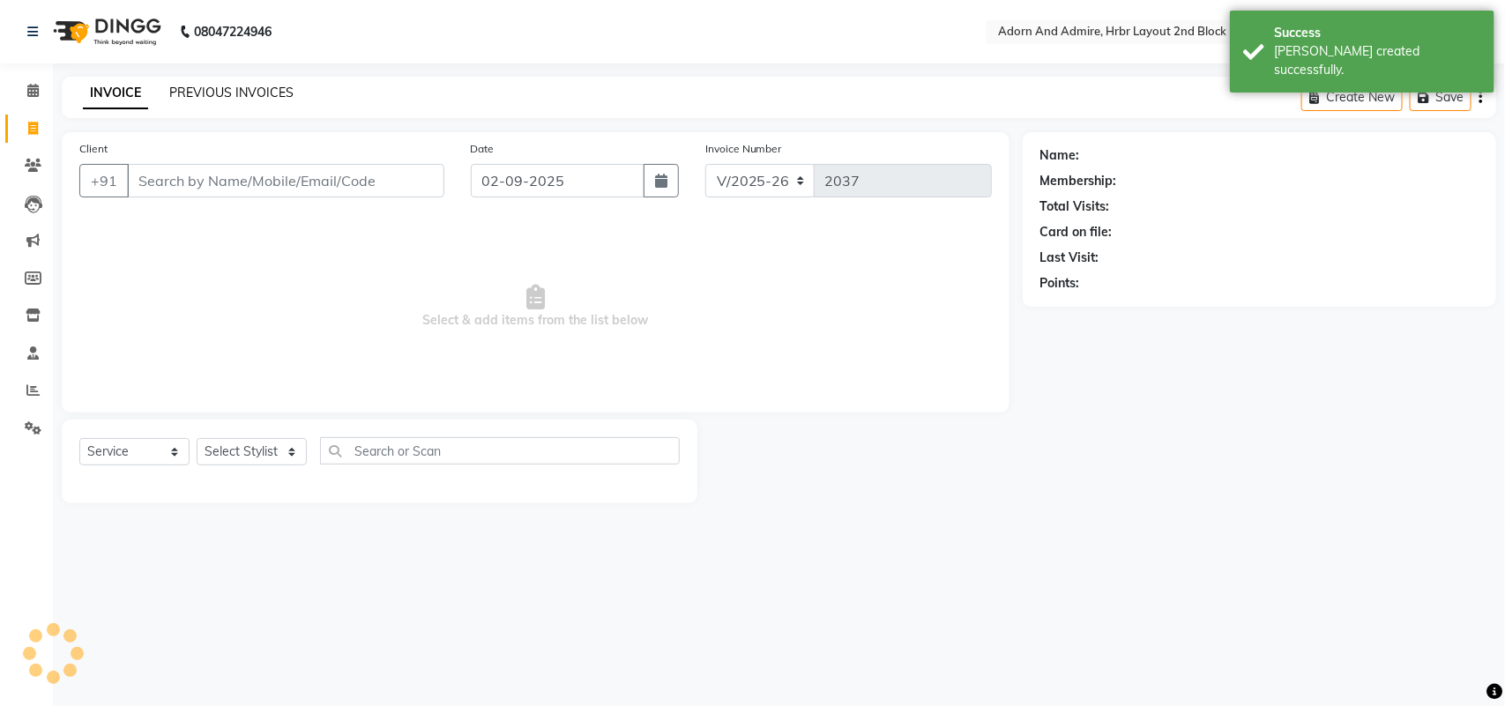
click at [195, 98] on link "PREVIOUS INVOICES" at bounding box center [231, 93] width 124 height 16
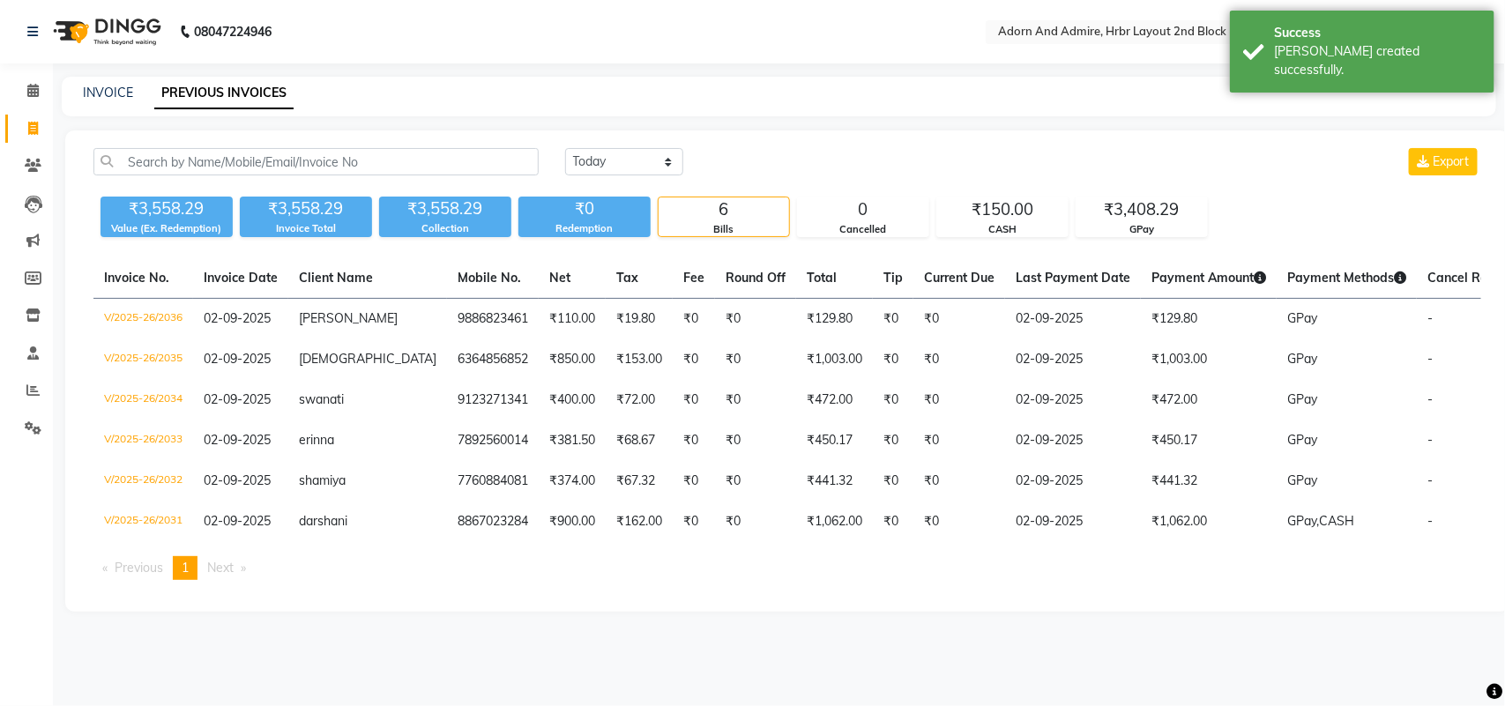
click at [15, 116] on link "Invoice" at bounding box center [26, 129] width 42 height 29
select select "service"
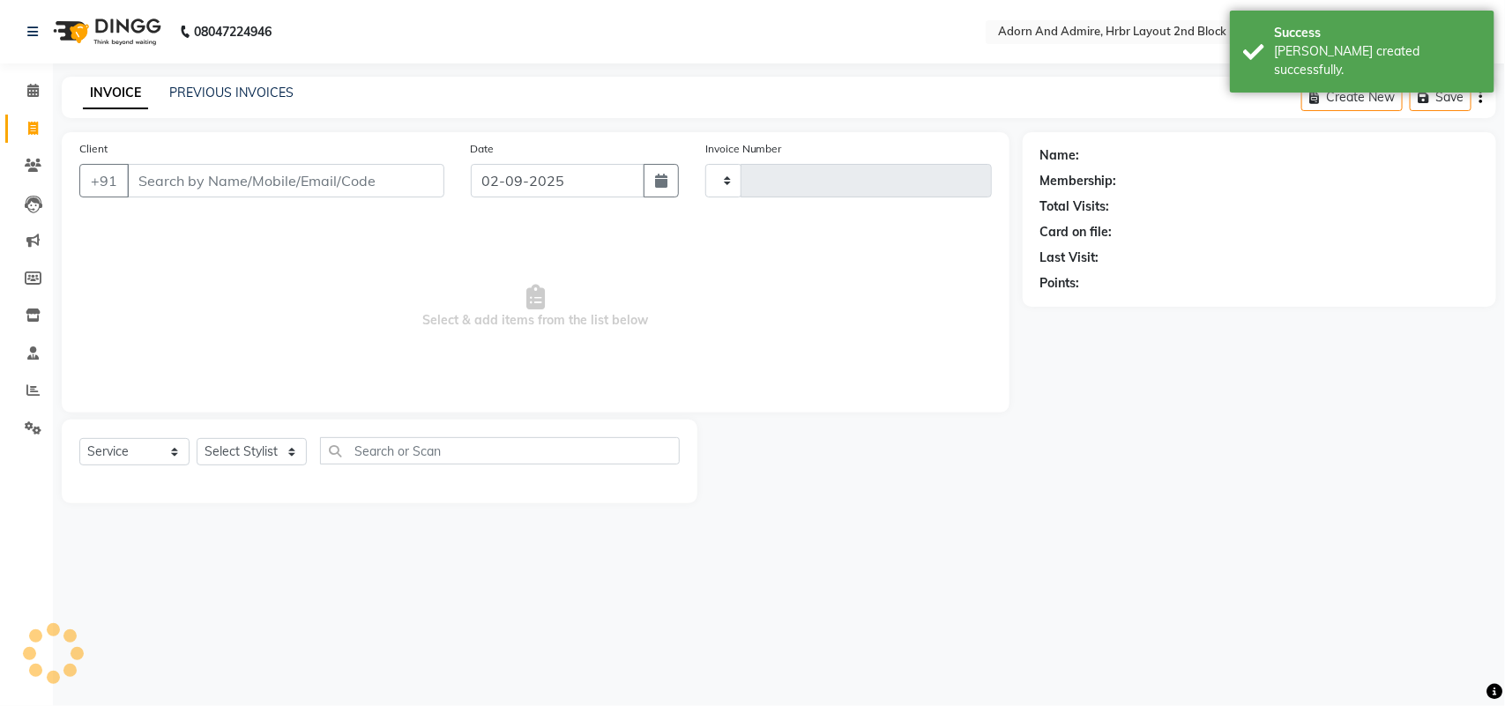
type input "2037"
select select "7203"
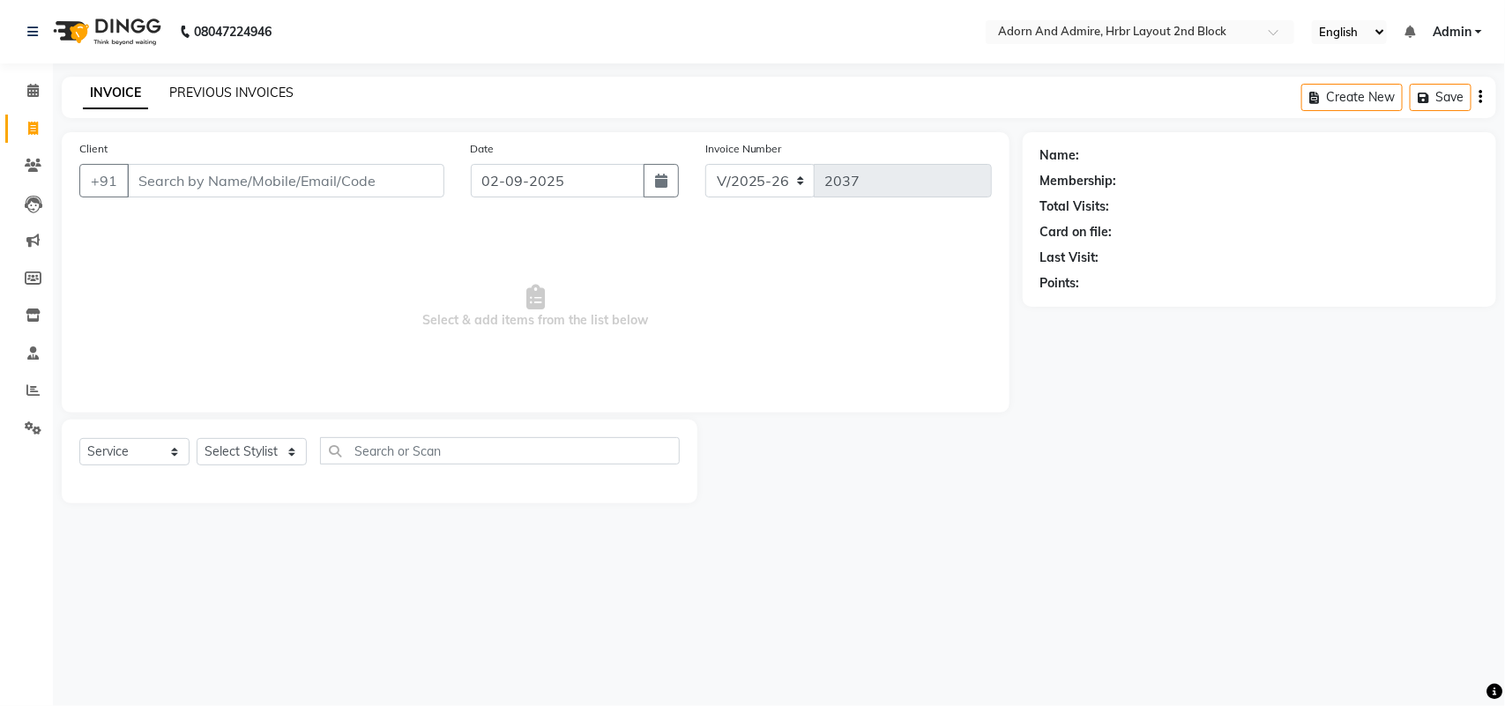
click at [253, 91] on link "PREVIOUS INVOICES" at bounding box center [231, 93] width 124 height 16
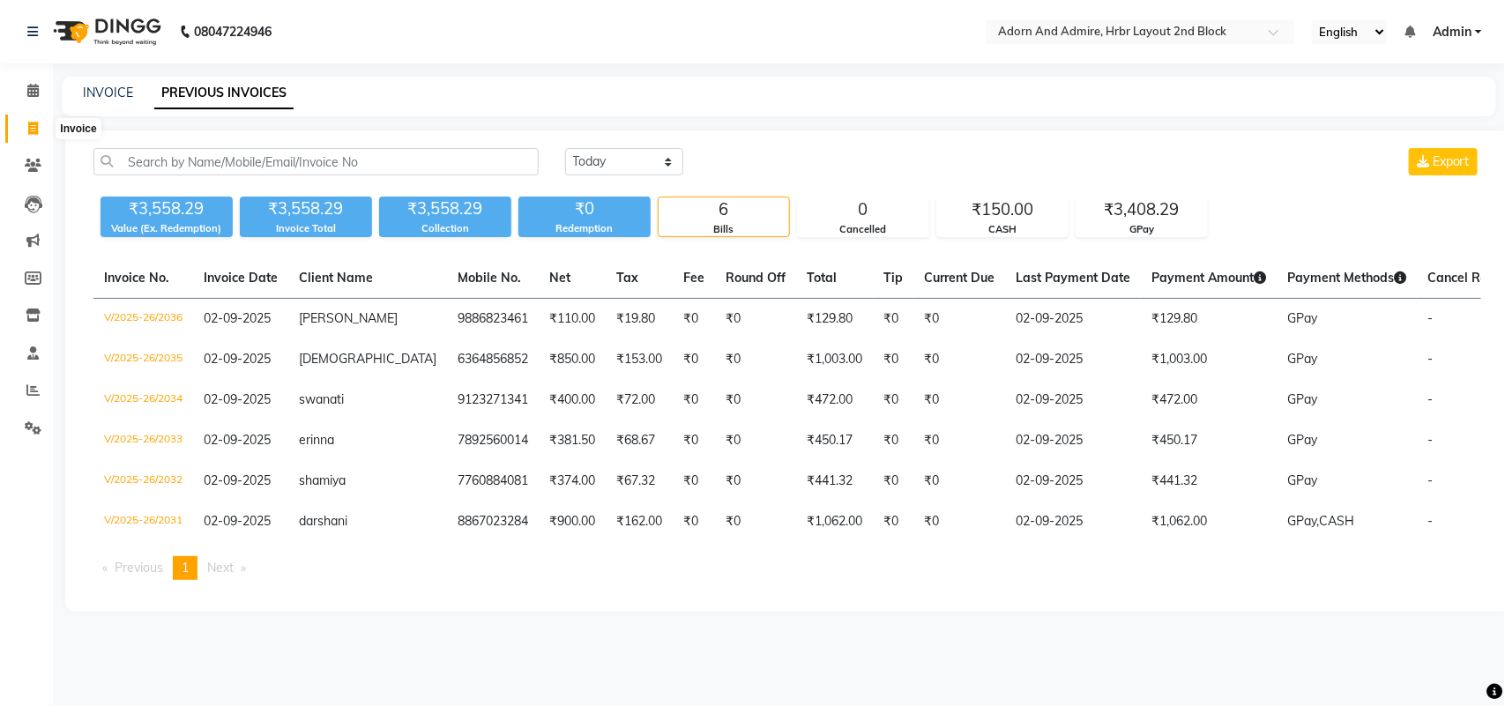
click at [29, 129] on icon at bounding box center [33, 128] width 10 height 13
select select "service"
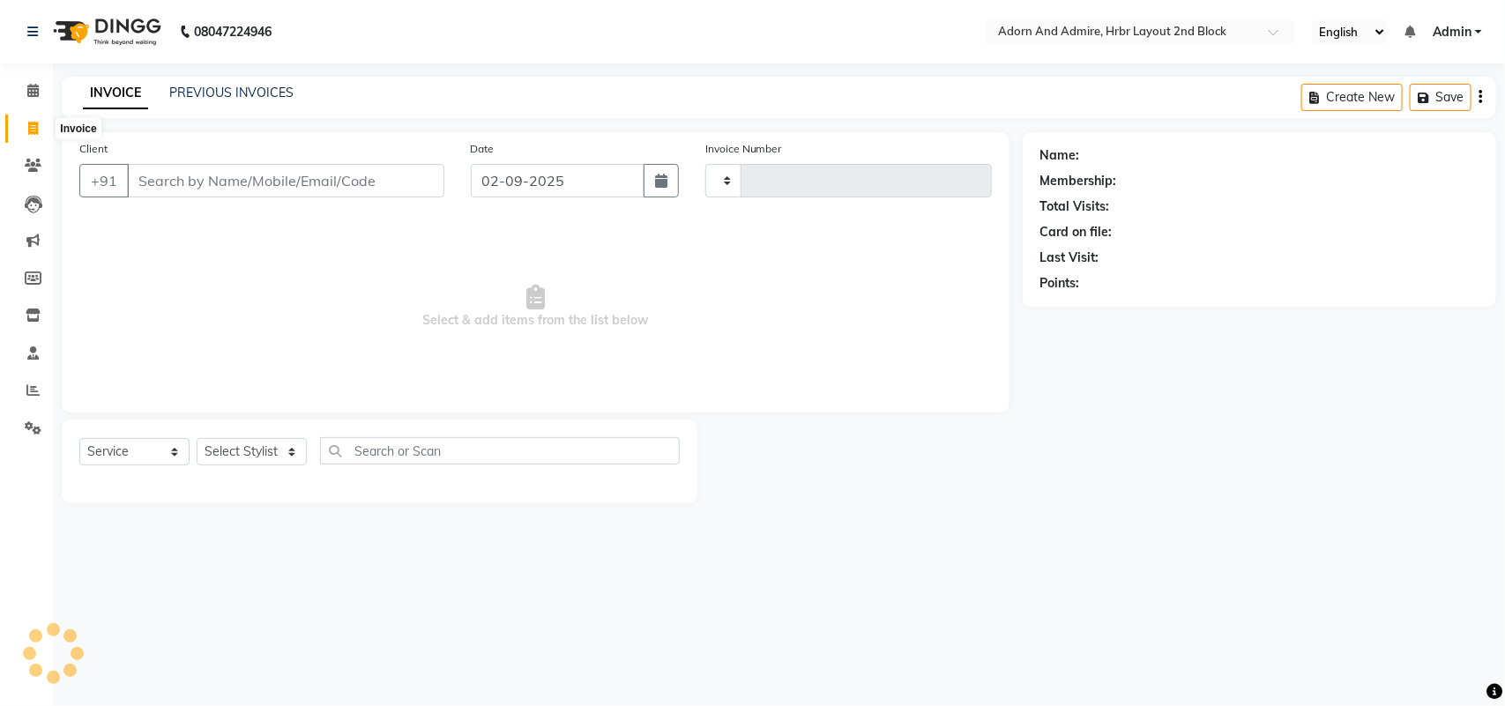
type input "2037"
select select "7203"
click at [207, 93] on link "PREVIOUS INVOICES" at bounding box center [231, 93] width 124 height 16
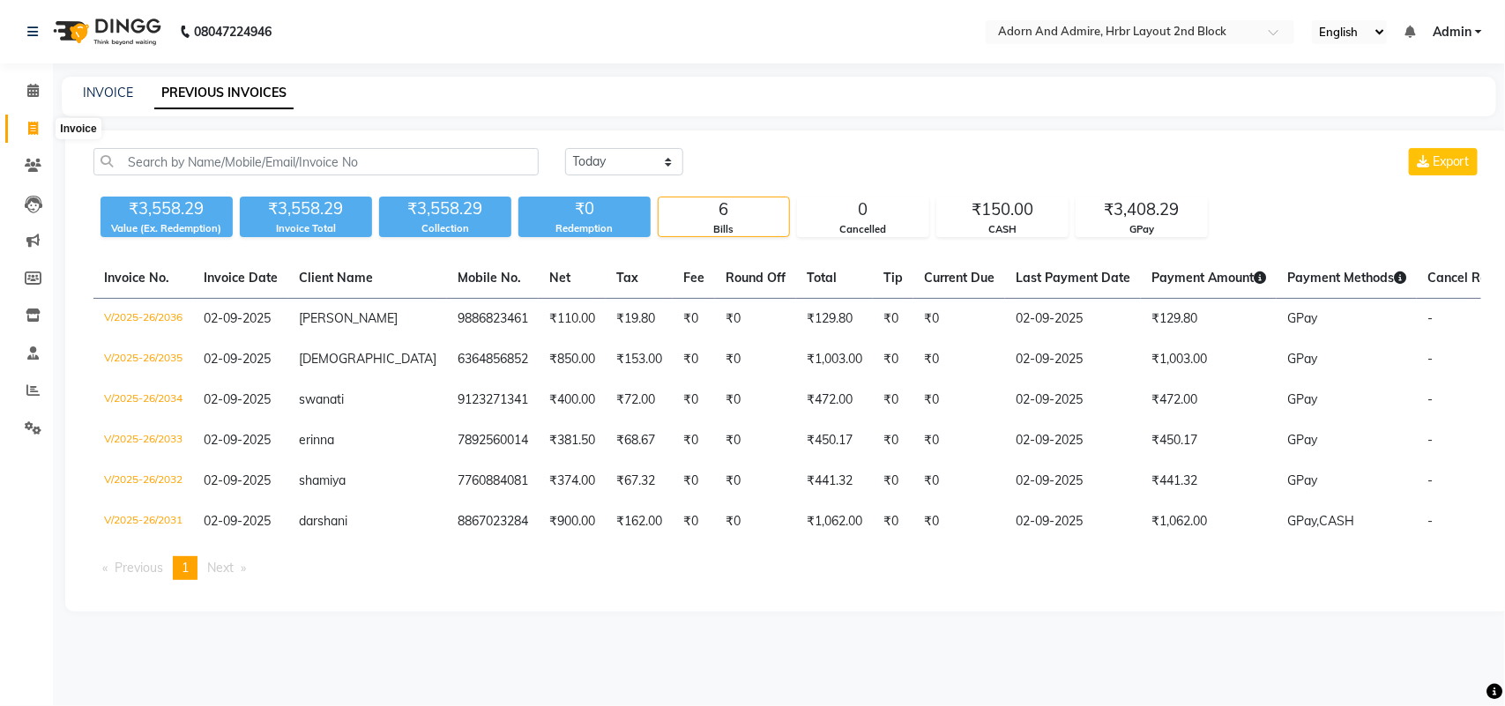
click at [40, 124] on span at bounding box center [33, 129] width 31 height 20
select select "7203"
select select "service"
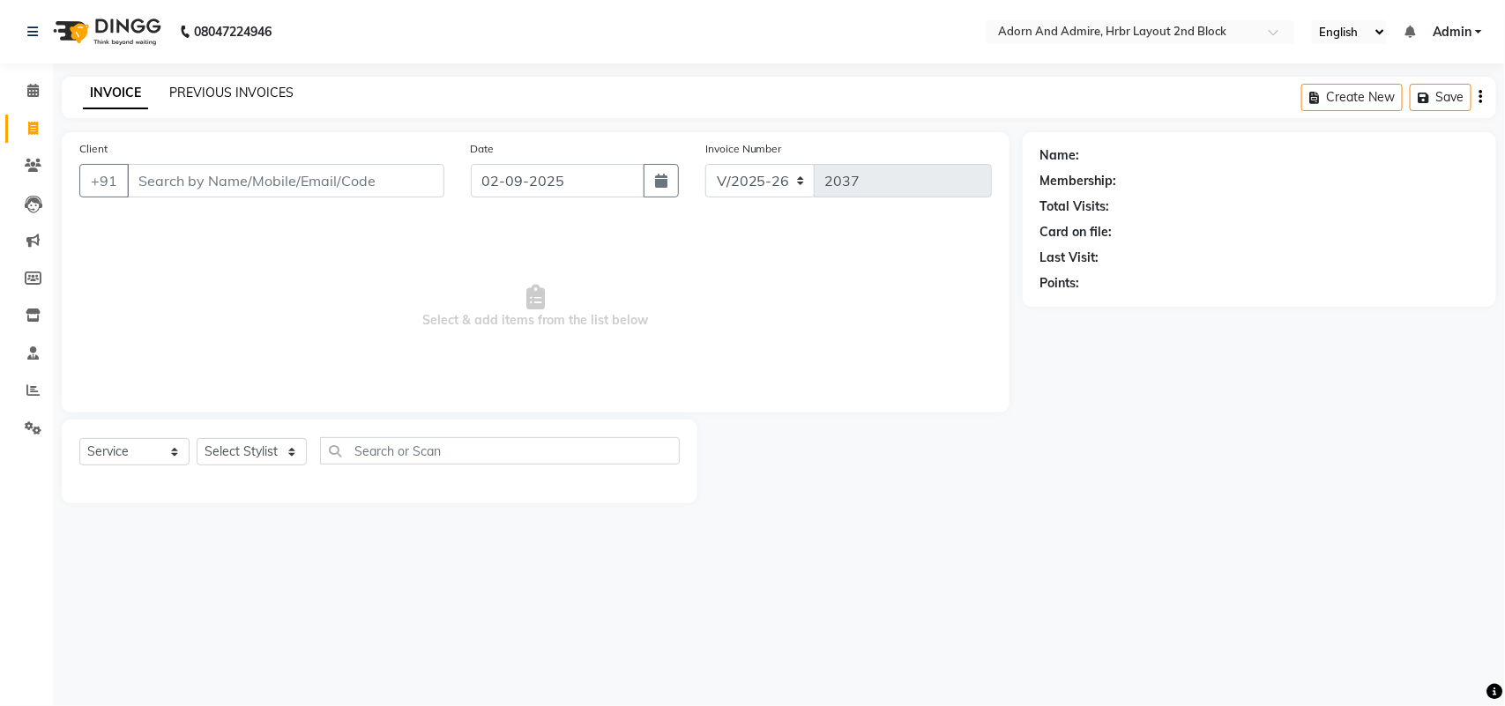
click at [231, 93] on link "PREVIOUS INVOICES" at bounding box center [231, 93] width 124 height 16
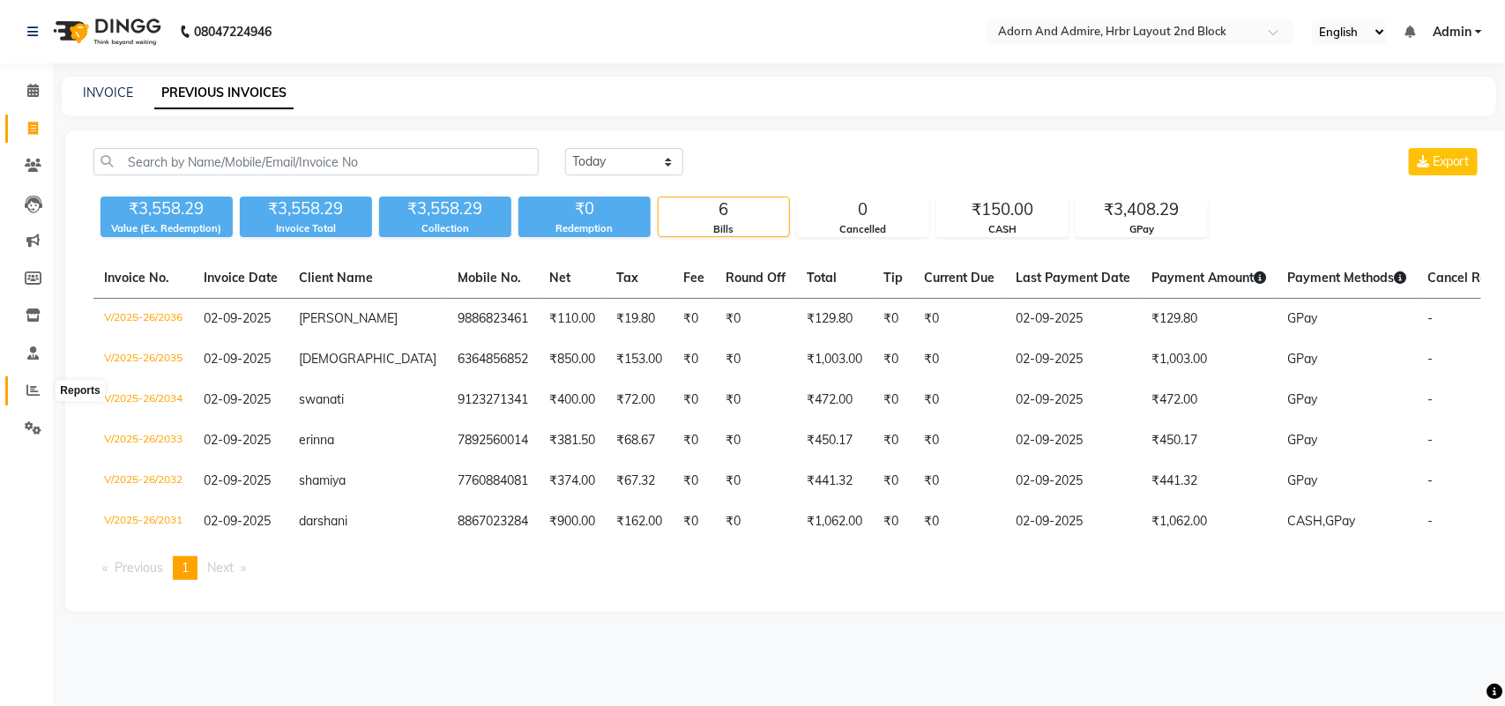
click at [31, 388] on icon at bounding box center [32, 390] width 13 height 13
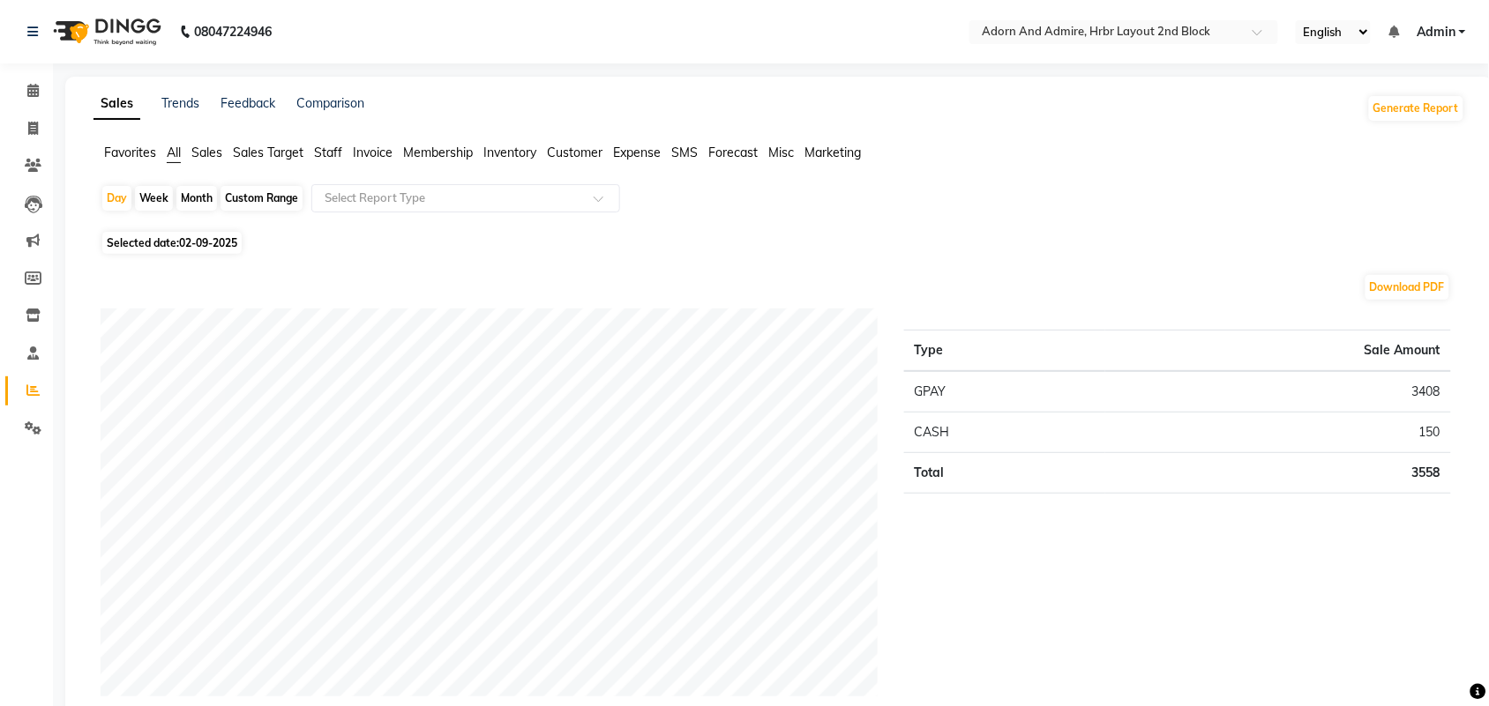
click at [112, 148] on span "Favorites" at bounding box center [130, 153] width 52 height 16
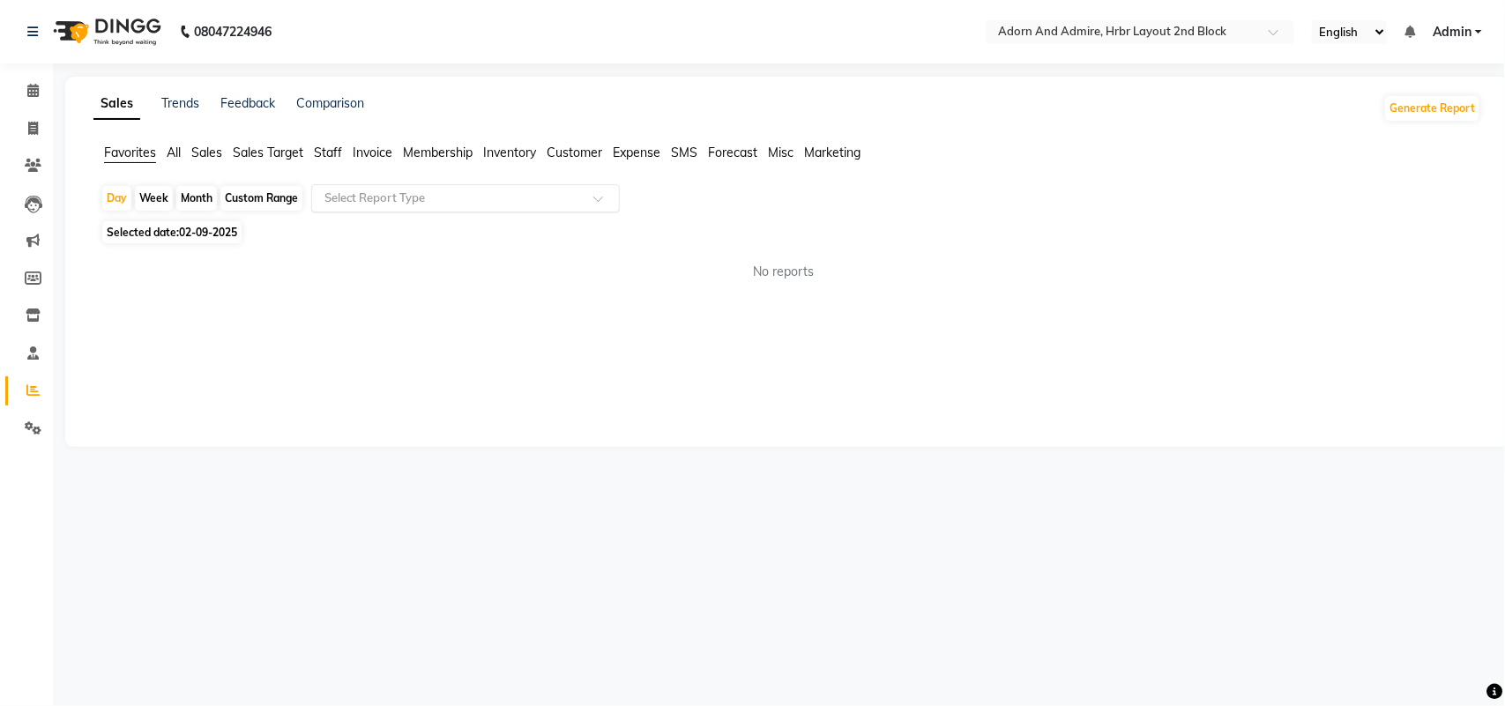
click at [430, 186] on div "Select Report Type" at bounding box center [465, 198] width 309 height 28
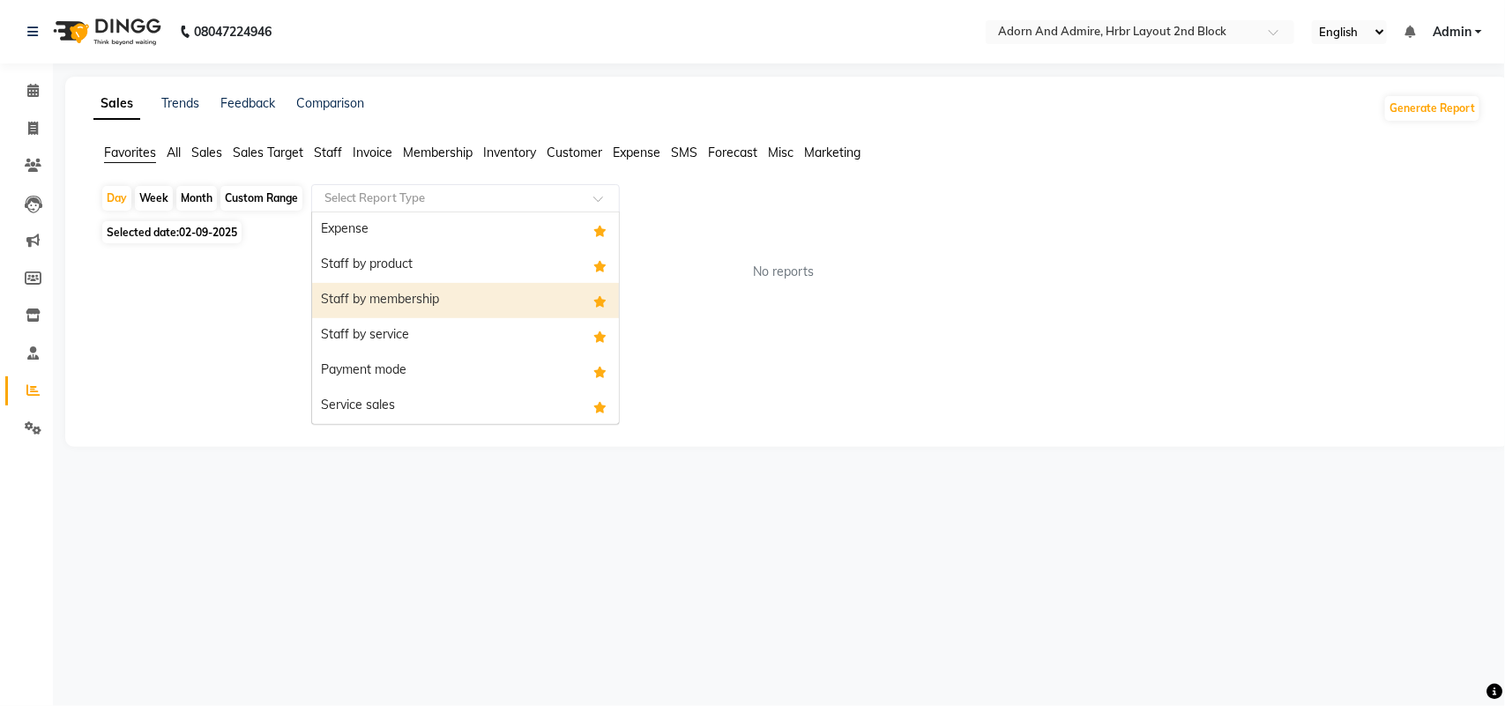
click at [402, 201] on input "text" at bounding box center [448, 199] width 254 height 18
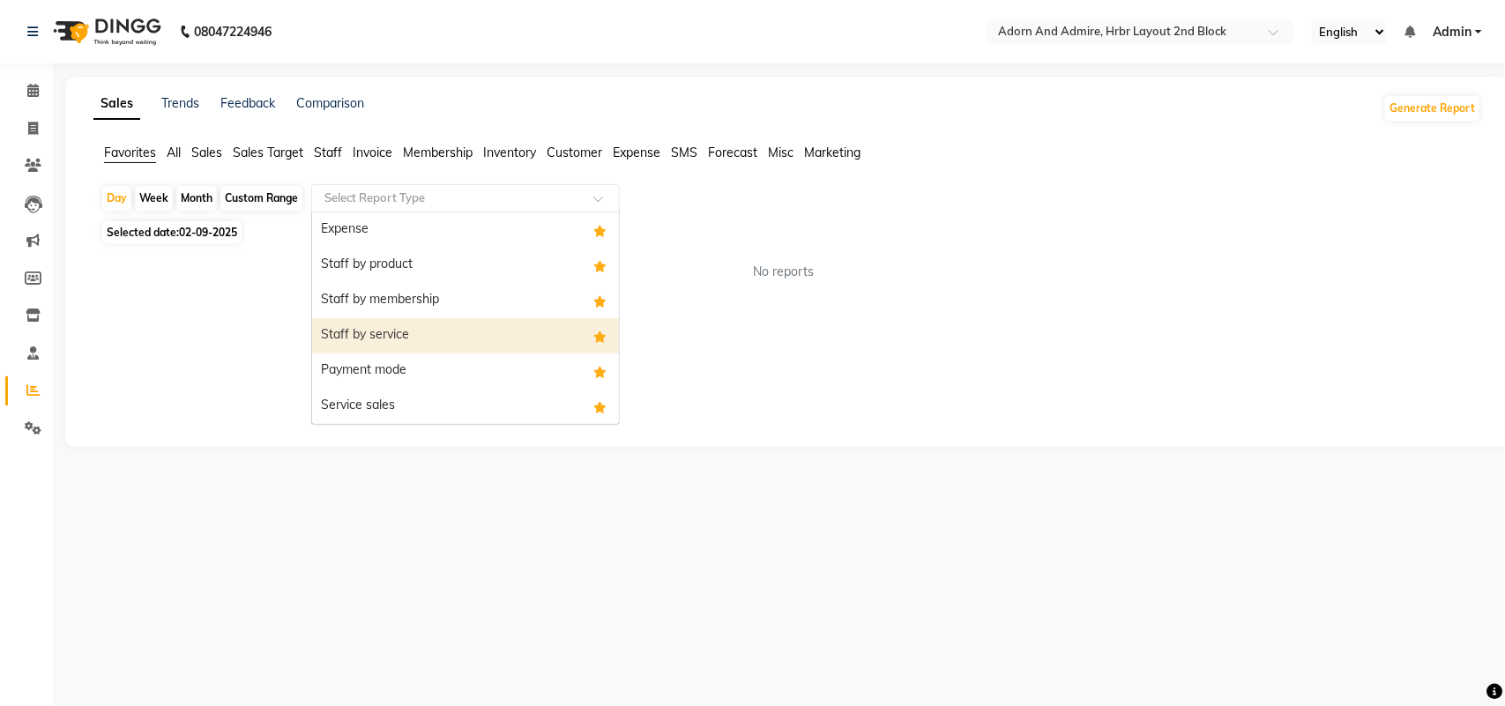
click at [389, 336] on div "Staff by service" at bounding box center [465, 335] width 307 height 35
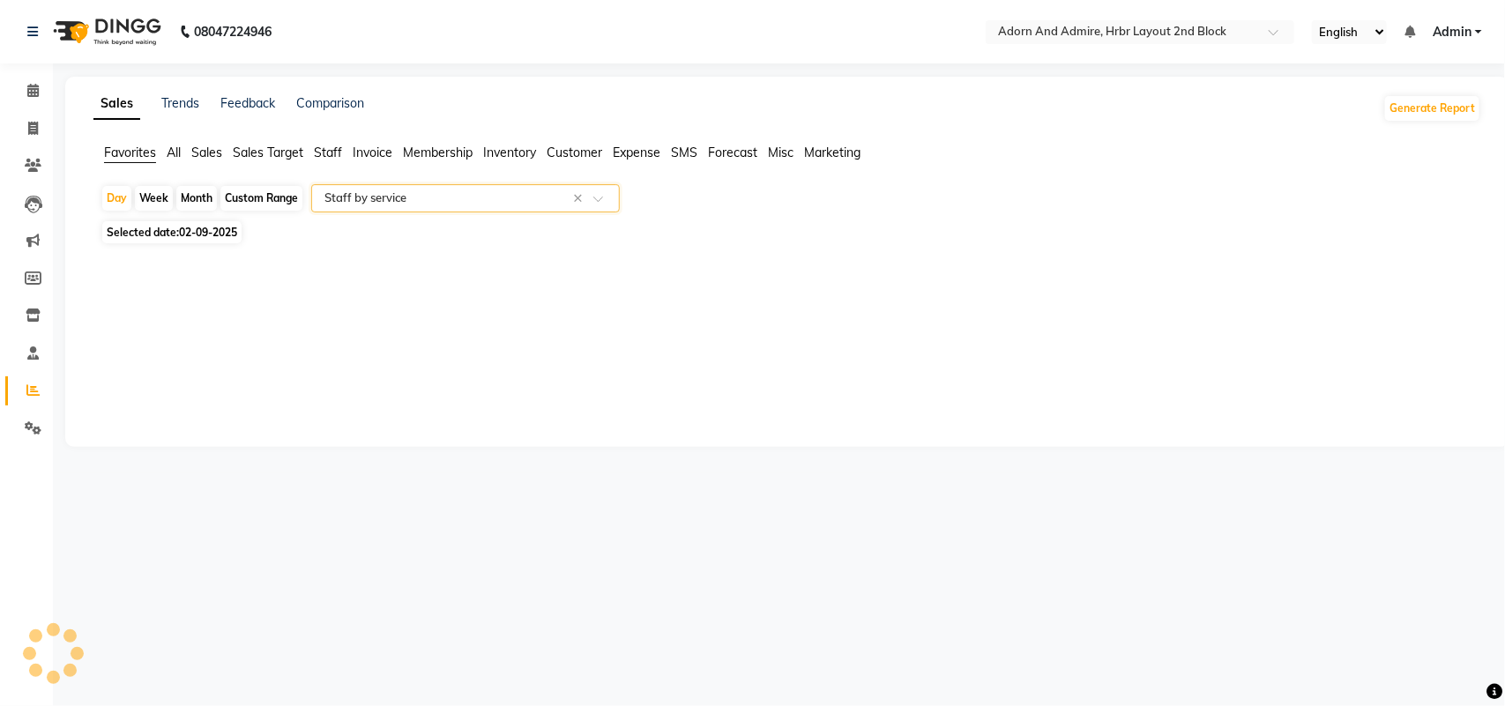
select select "filtered_report"
select select "csv"
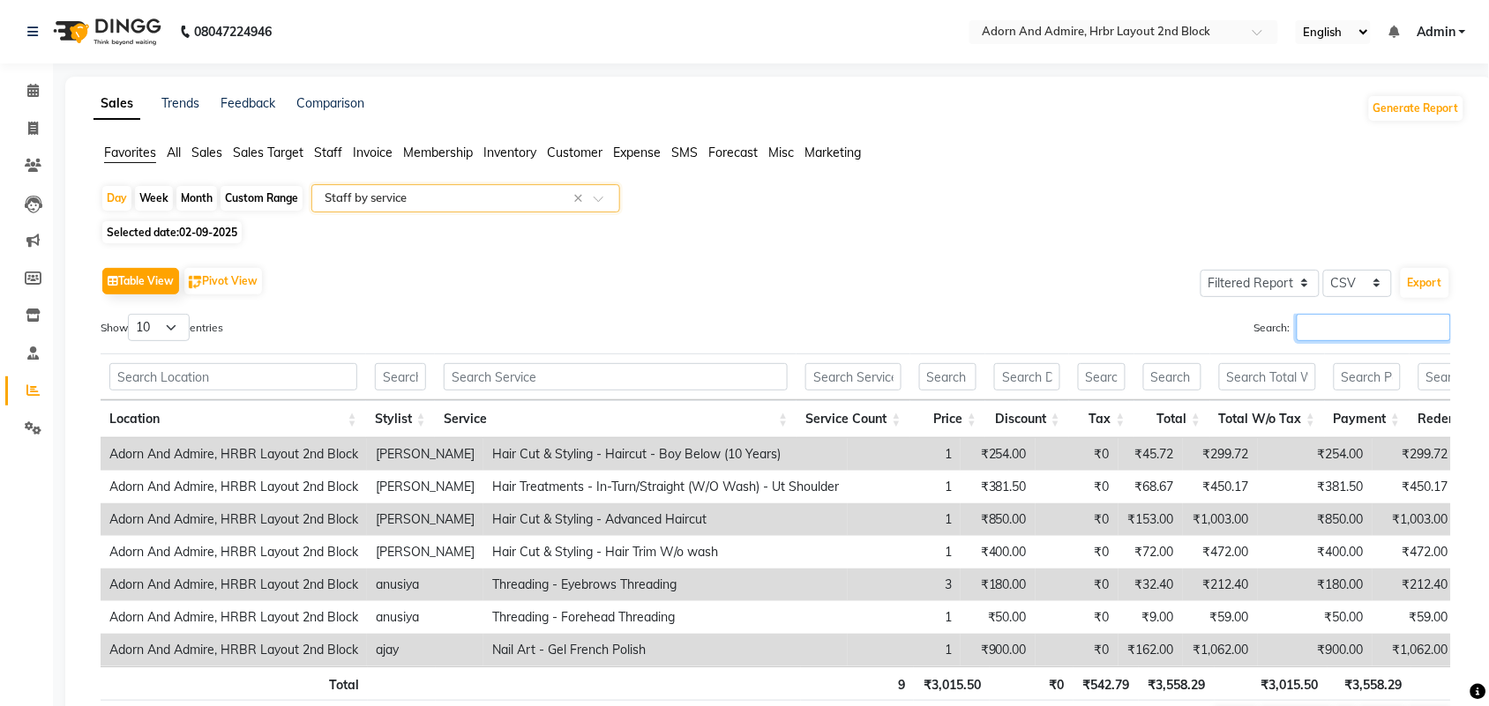
click at [1307, 337] on input "Search:" at bounding box center [1373, 327] width 154 height 27
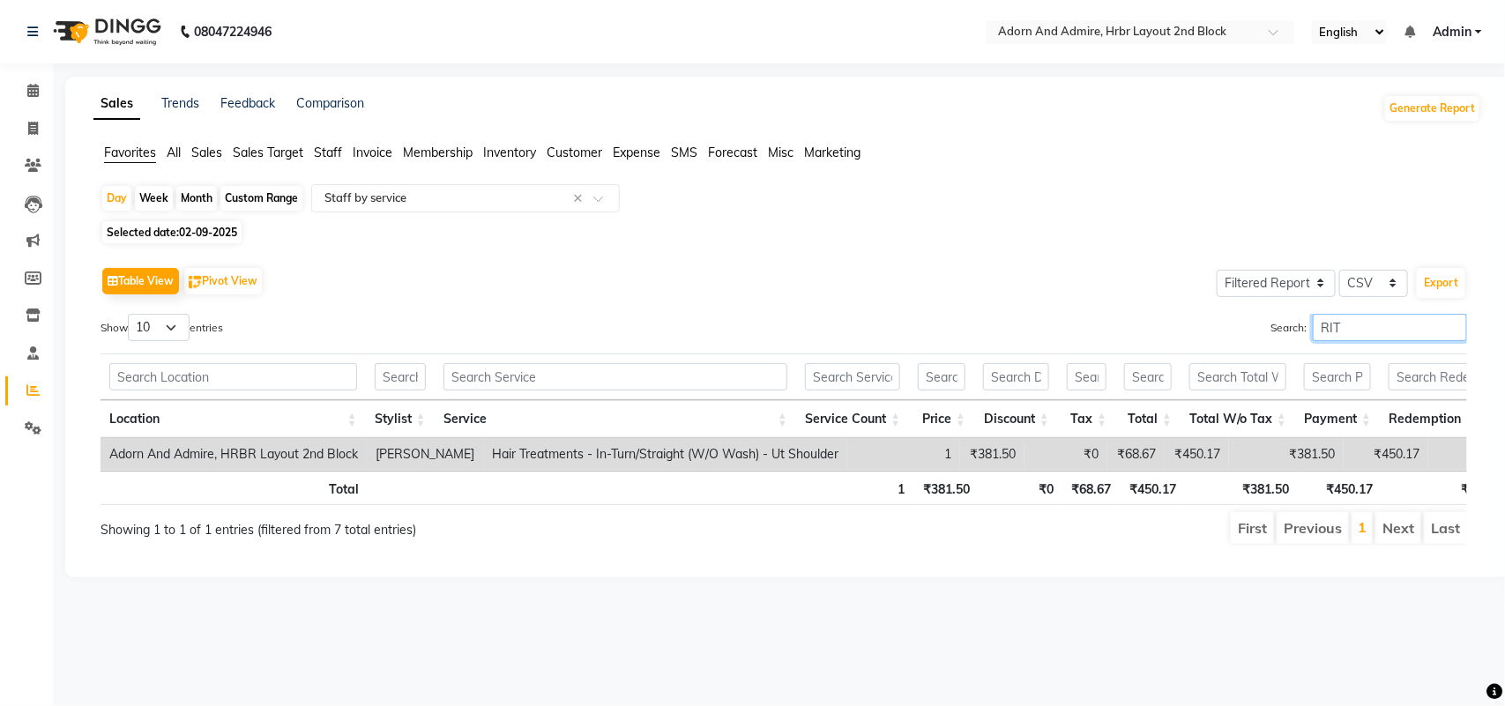
type input "RITA"
drag, startPoint x: 1361, startPoint y: 327, endPoint x: 1187, endPoint y: 350, distance: 175.2
click at [1192, 341] on div "Search: RITA" at bounding box center [1132, 331] width 670 height 34
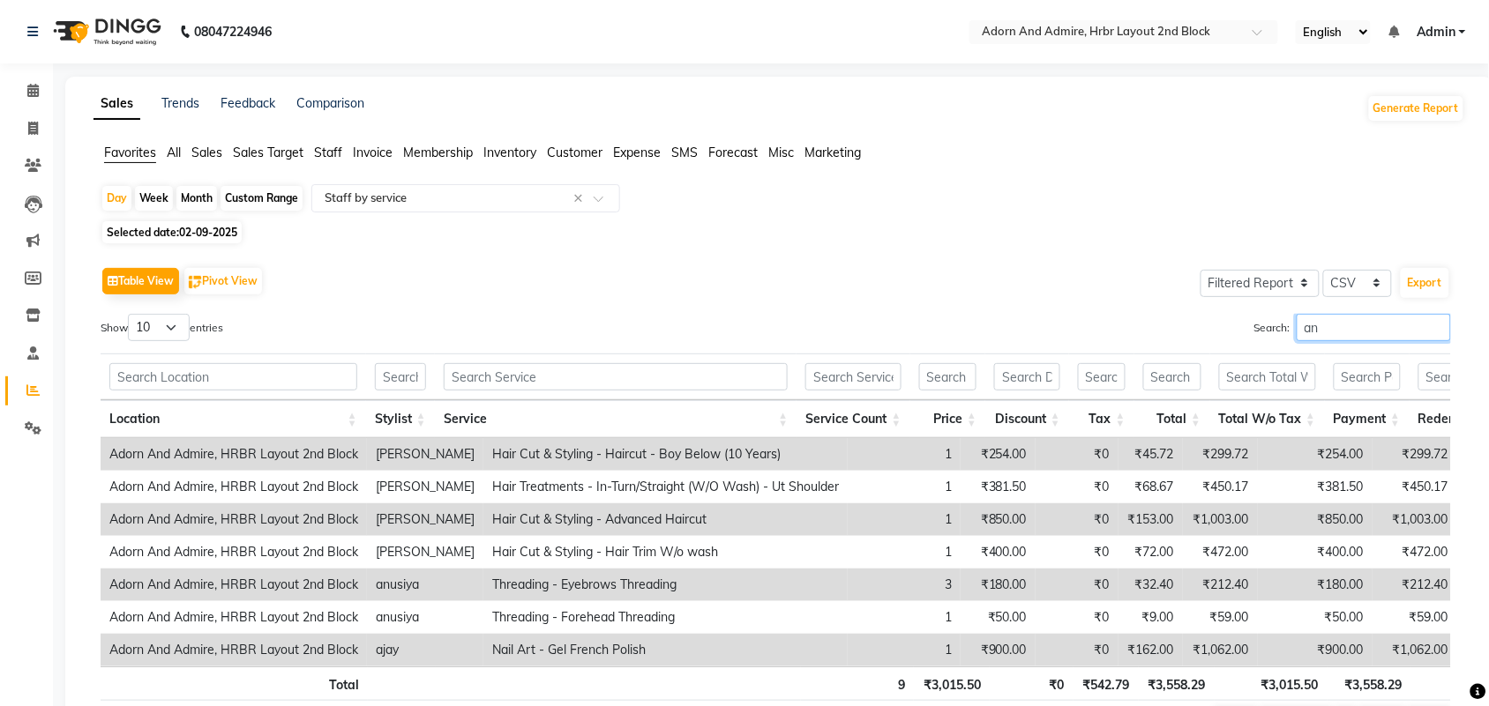
type input "anu"
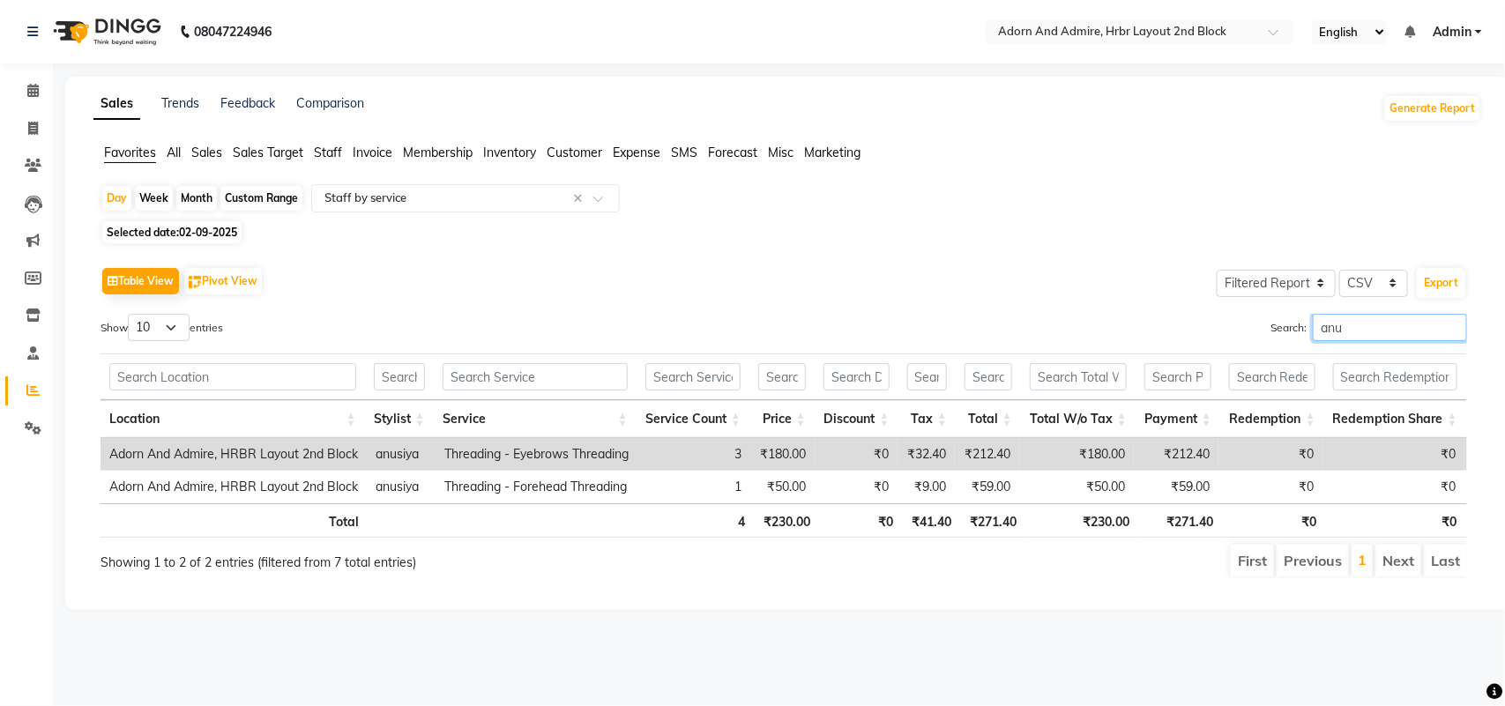
drag, startPoint x: 1398, startPoint y: 335, endPoint x: 1248, endPoint y: 326, distance: 150.2
click at [1248, 326] on div "Search: anu" at bounding box center [1132, 331] width 670 height 34
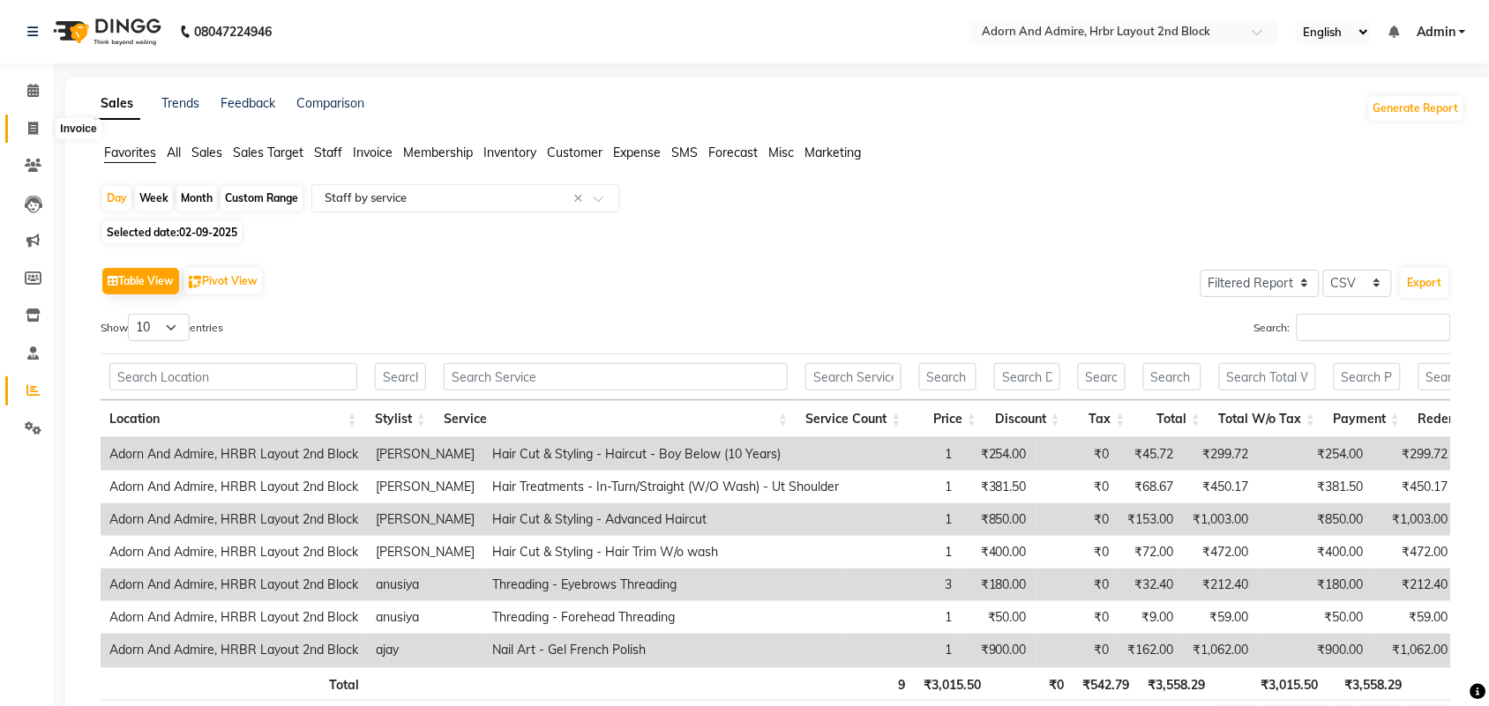
click at [35, 126] on icon at bounding box center [33, 128] width 10 height 13
select select "service"
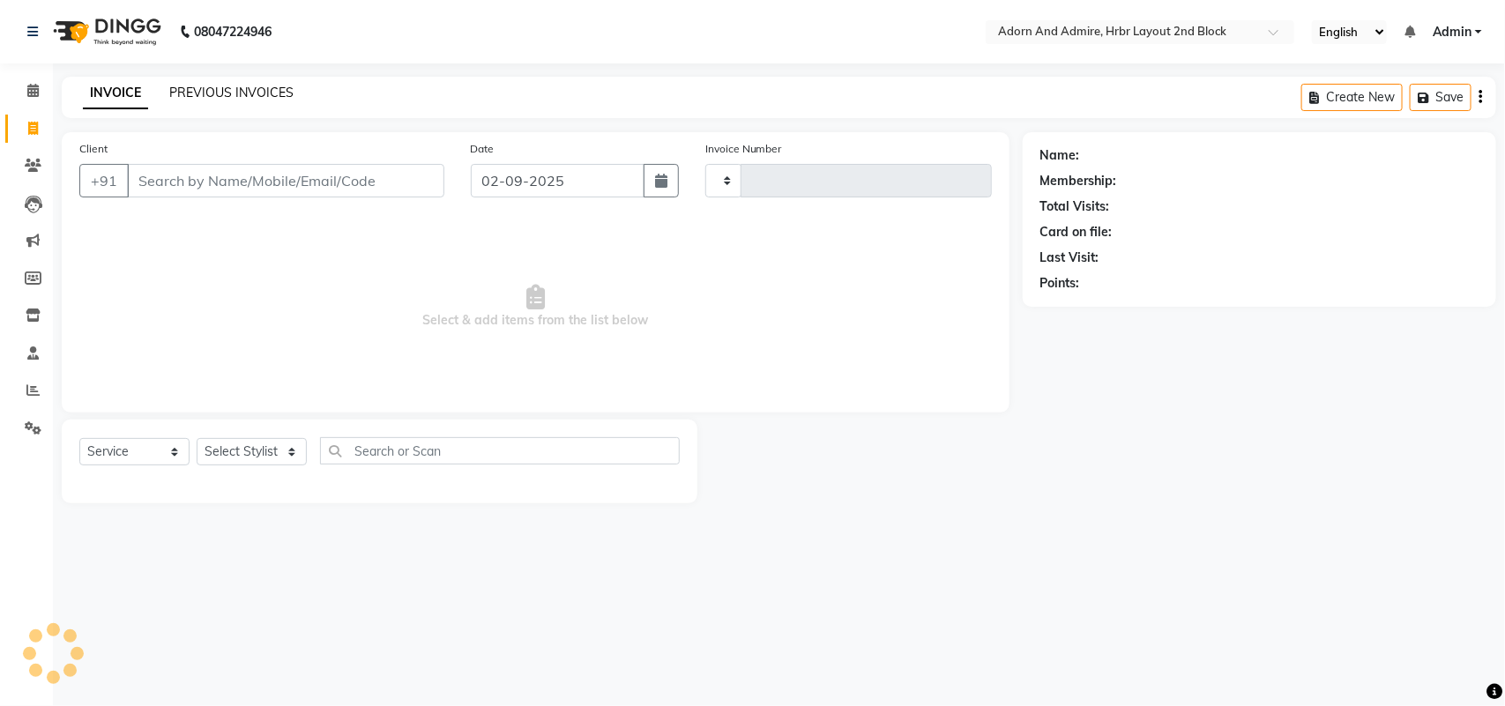
type input "2037"
select select "7203"
click at [265, 94] on link "PREVIOUS INVOICES" at bounding box center [231, 93] width 124 height 16
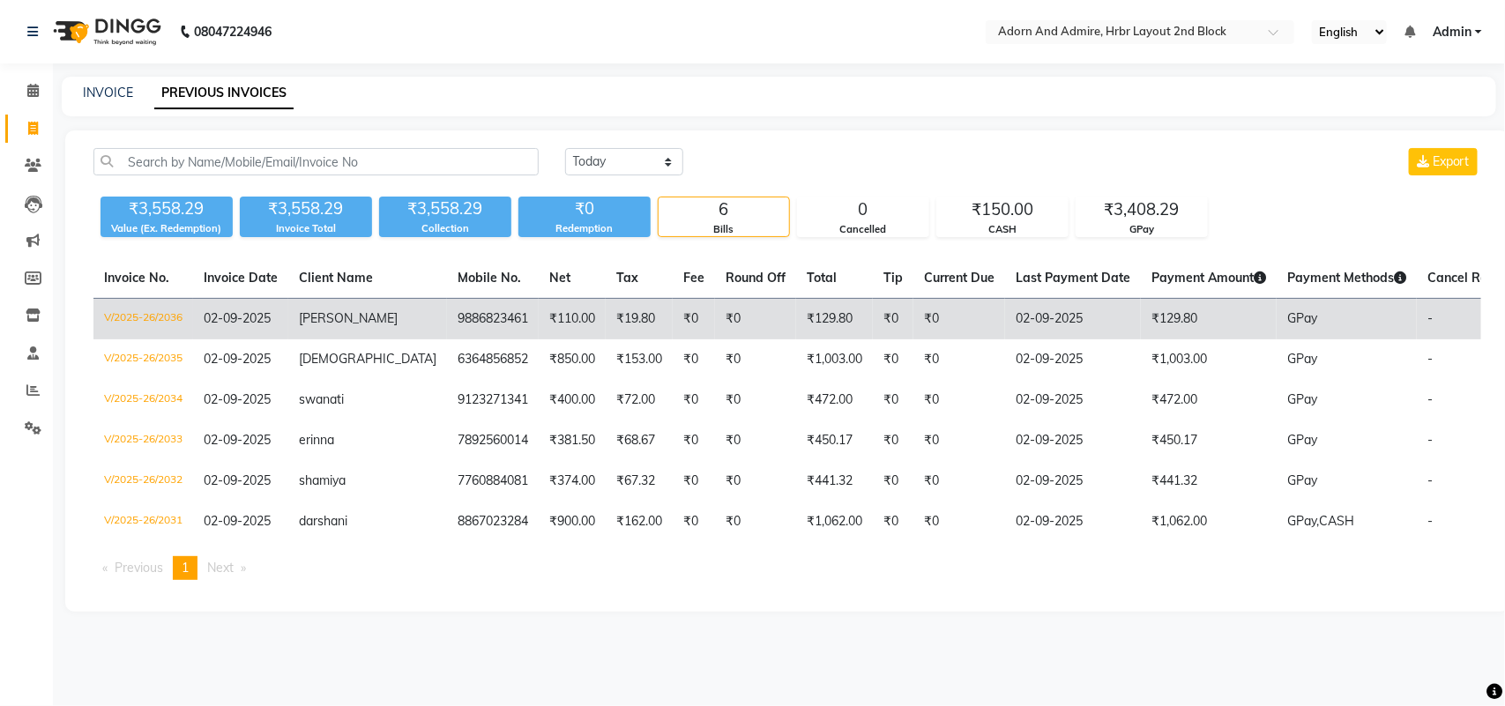
click at [447, 306] on td "9886823461" at bounding box center [493, 319] width 92 height 41
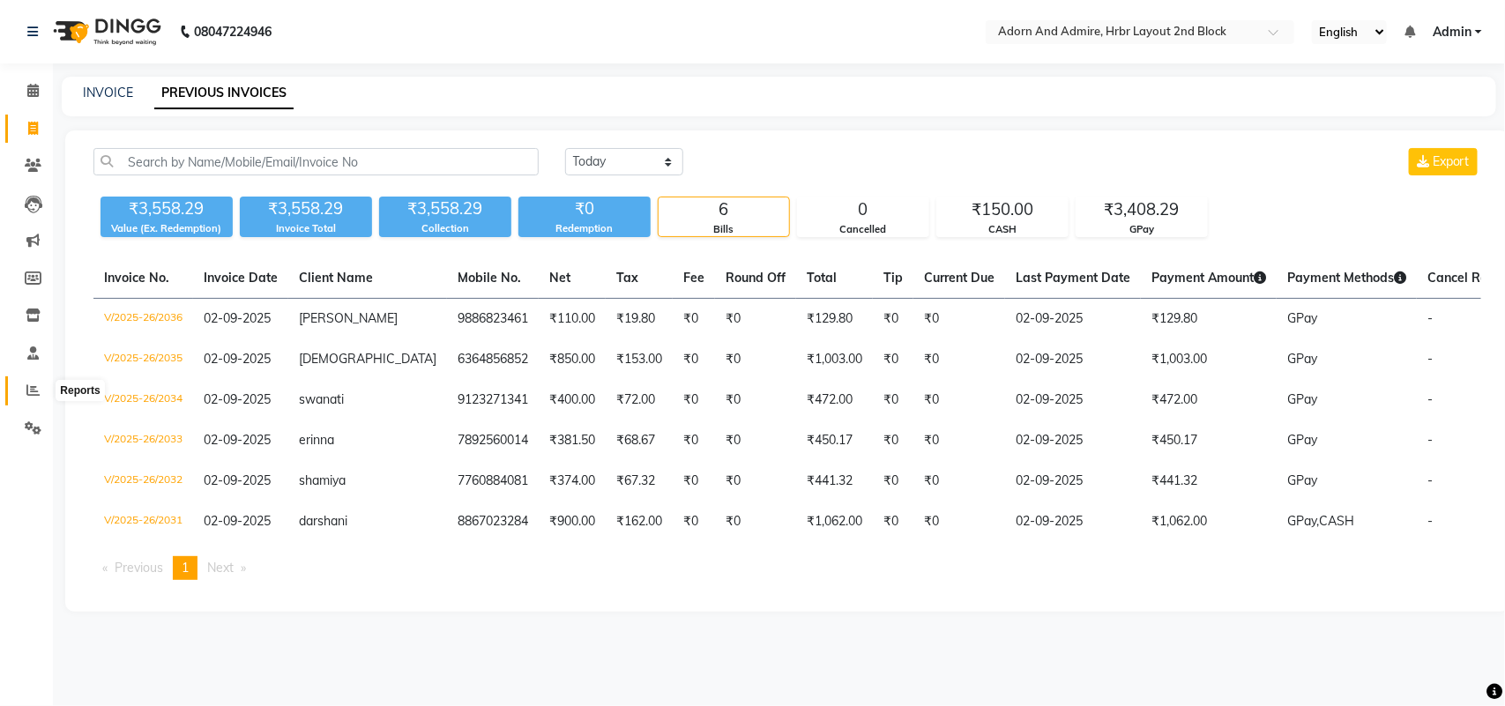
click at [32, 384] on icon at bounding box center [32, 390] width 13 height 13
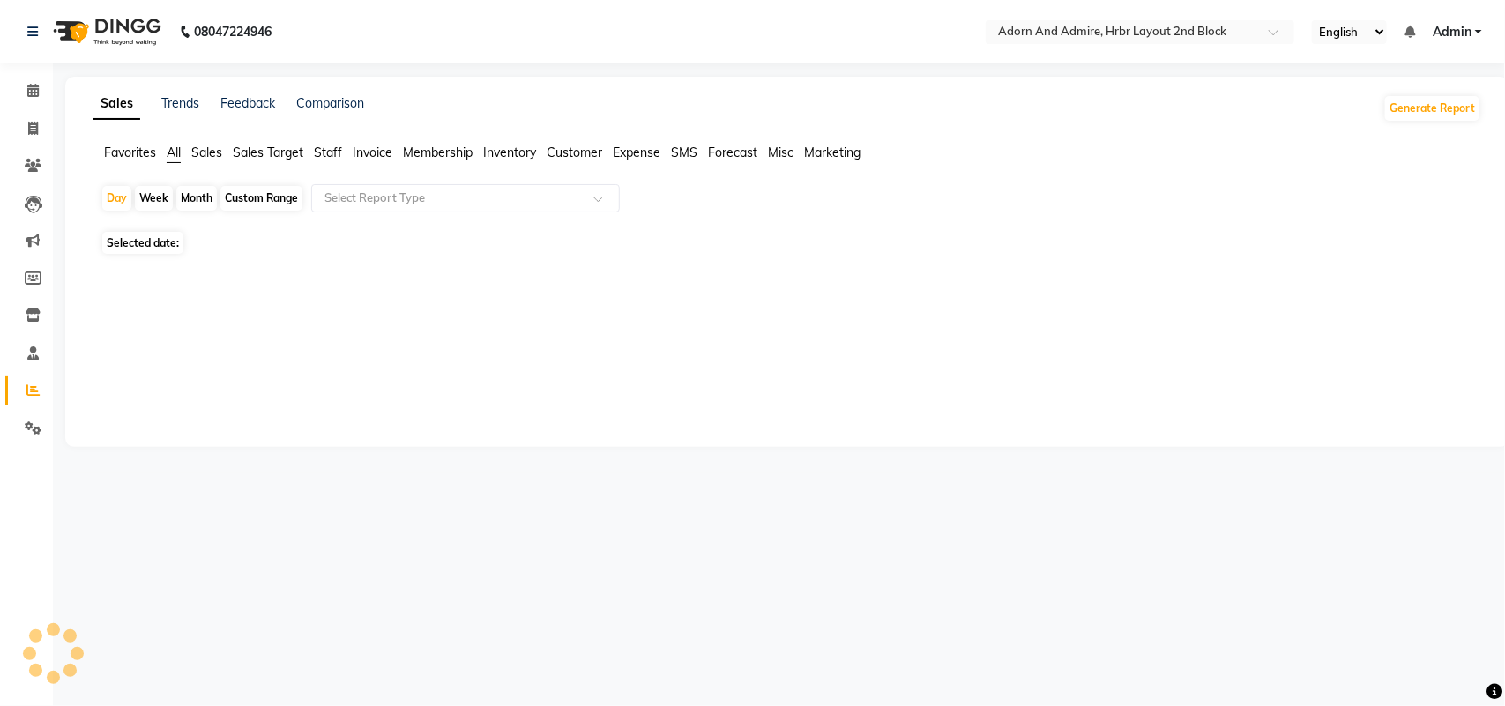
click at [130, 166] on div "Favorites All Sales Sales Target Staff Invoice Membership Inventory Customer Ex…" at bounding box center [787, 161] width 1415 height 34
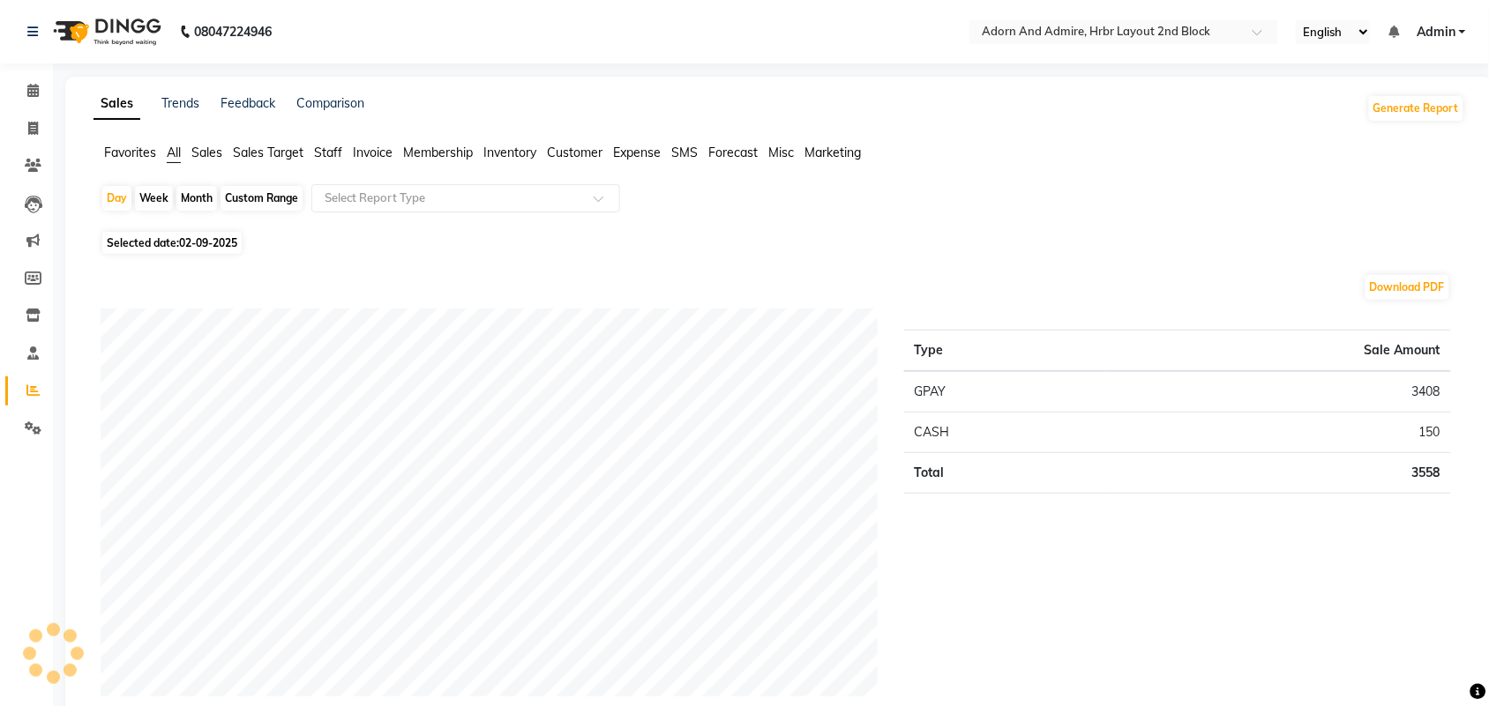
drag, startPoint x: 132, startPoint y: 138, endPoint x: 125, endPoint y: 152, distance: 15.0
click at [125, 152] on span "Favorites" at bounding box center [130, 153] width 52 height 16
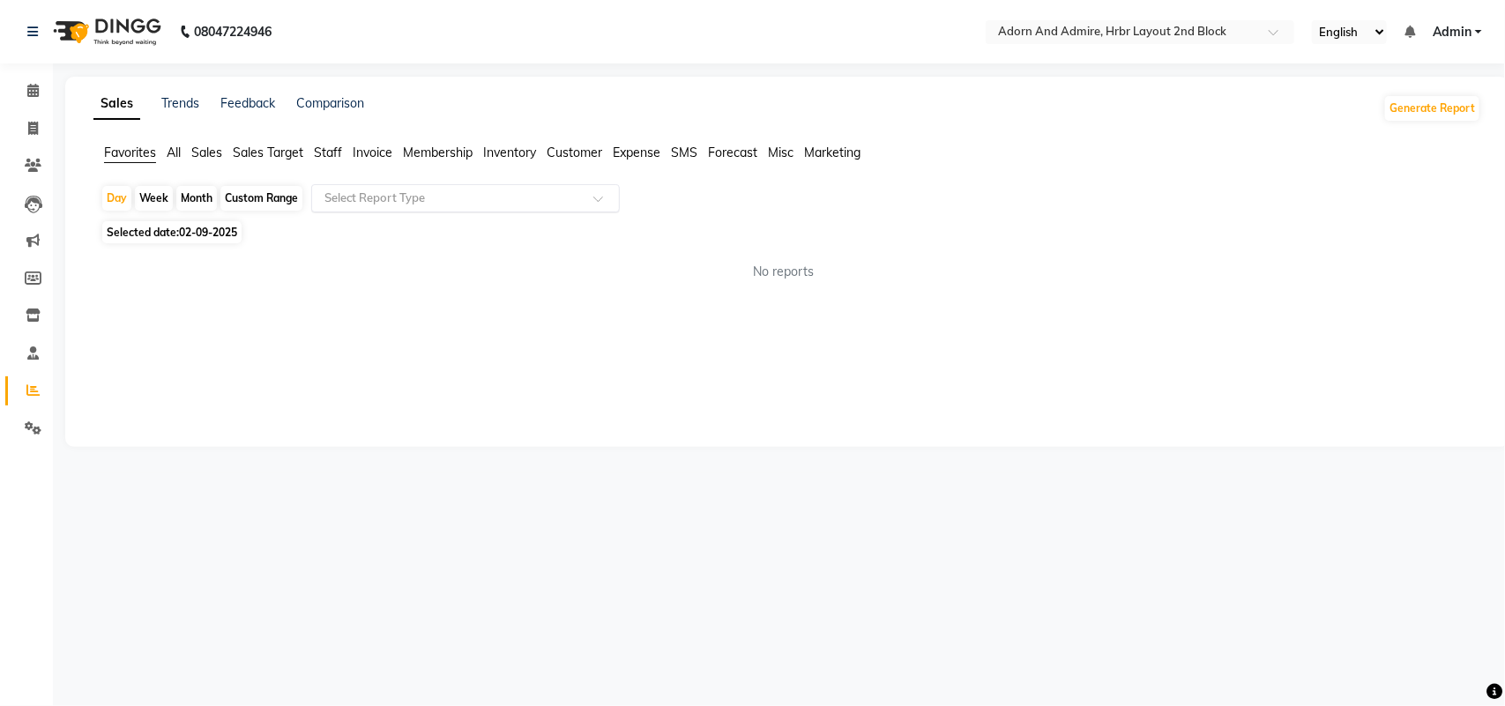
click at [392, 187] on div "Select Report Type" at bounding box center [465, 198] width 309 height 28
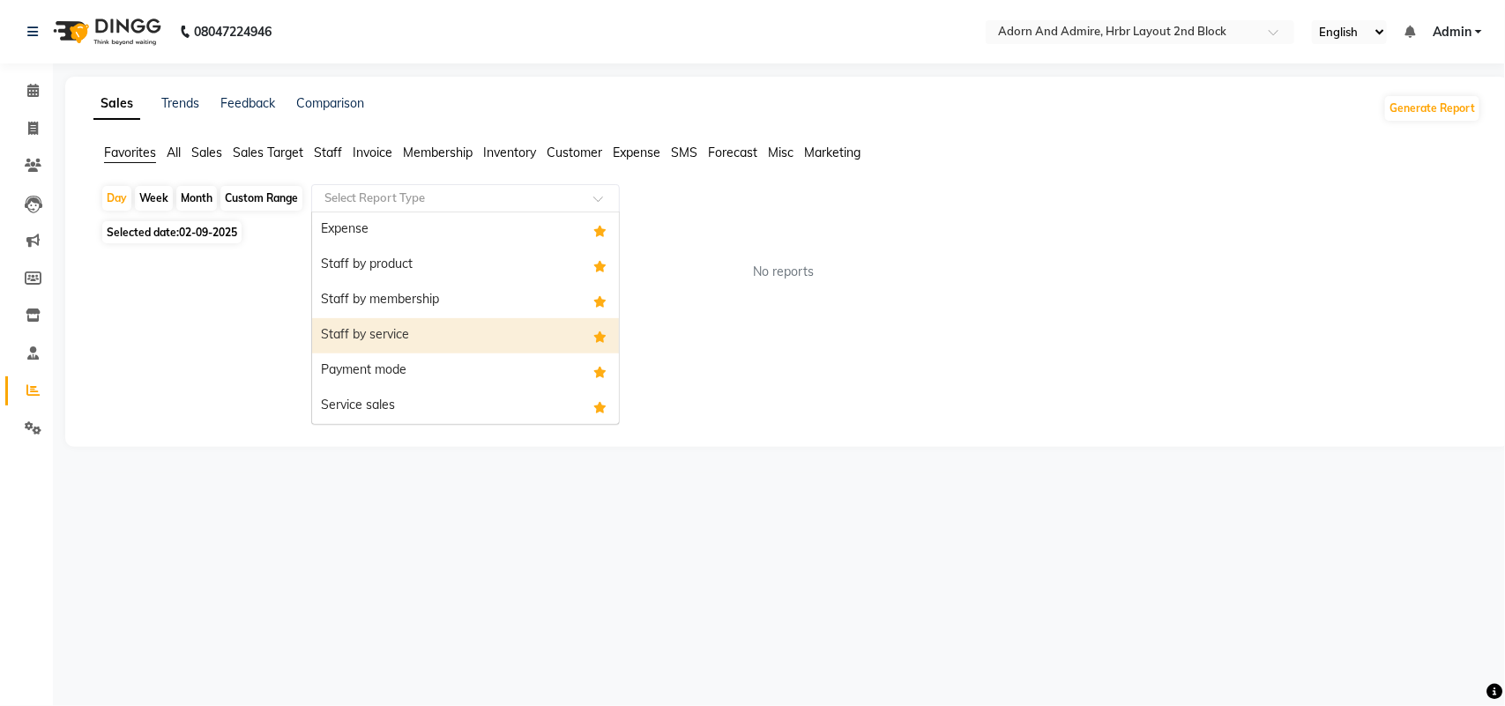
click at [407, 326] on div "Staff by service" at bounding box center [465, 335] width 307 height 35
select select "filtered_report"
select select "csv"
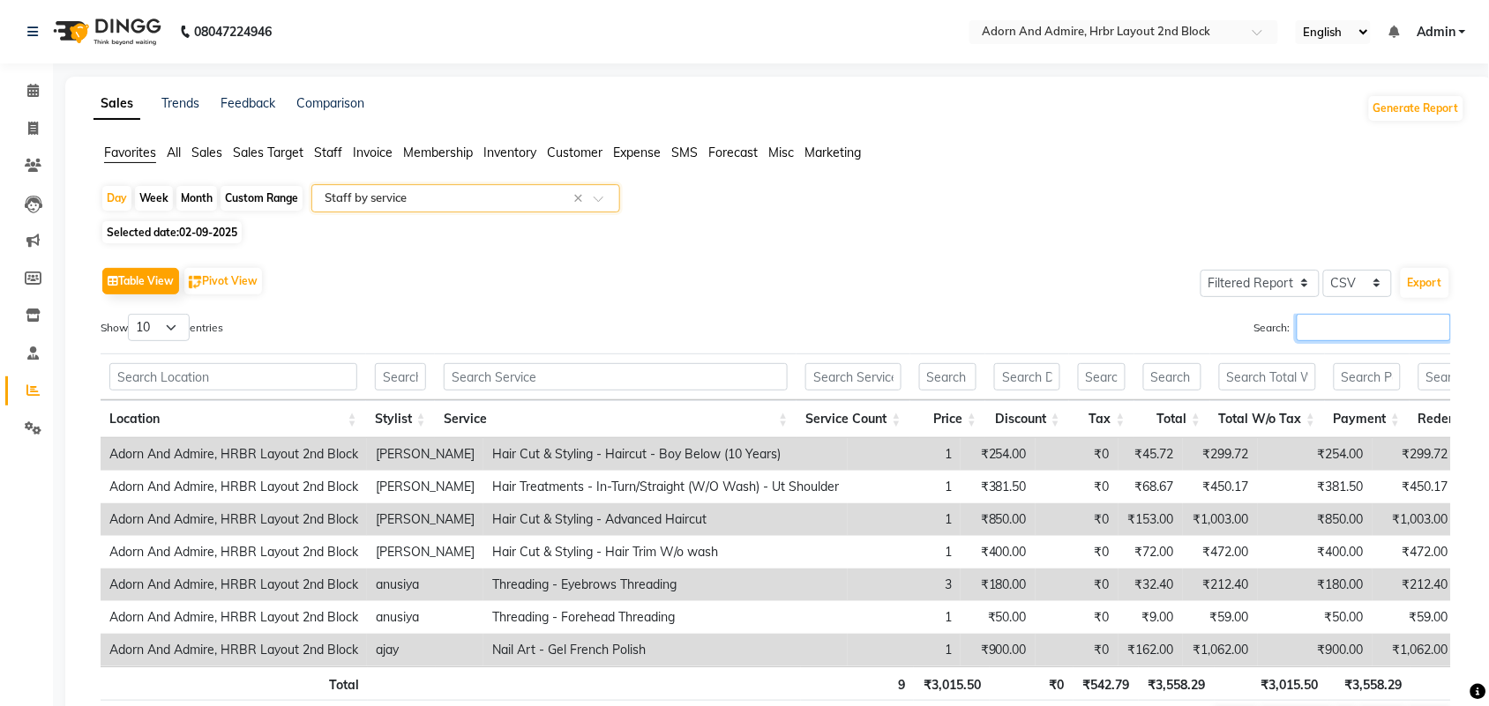
click at [1355, 333] on input "Search:" at bounding box center [1373, 327] width 154 height 27
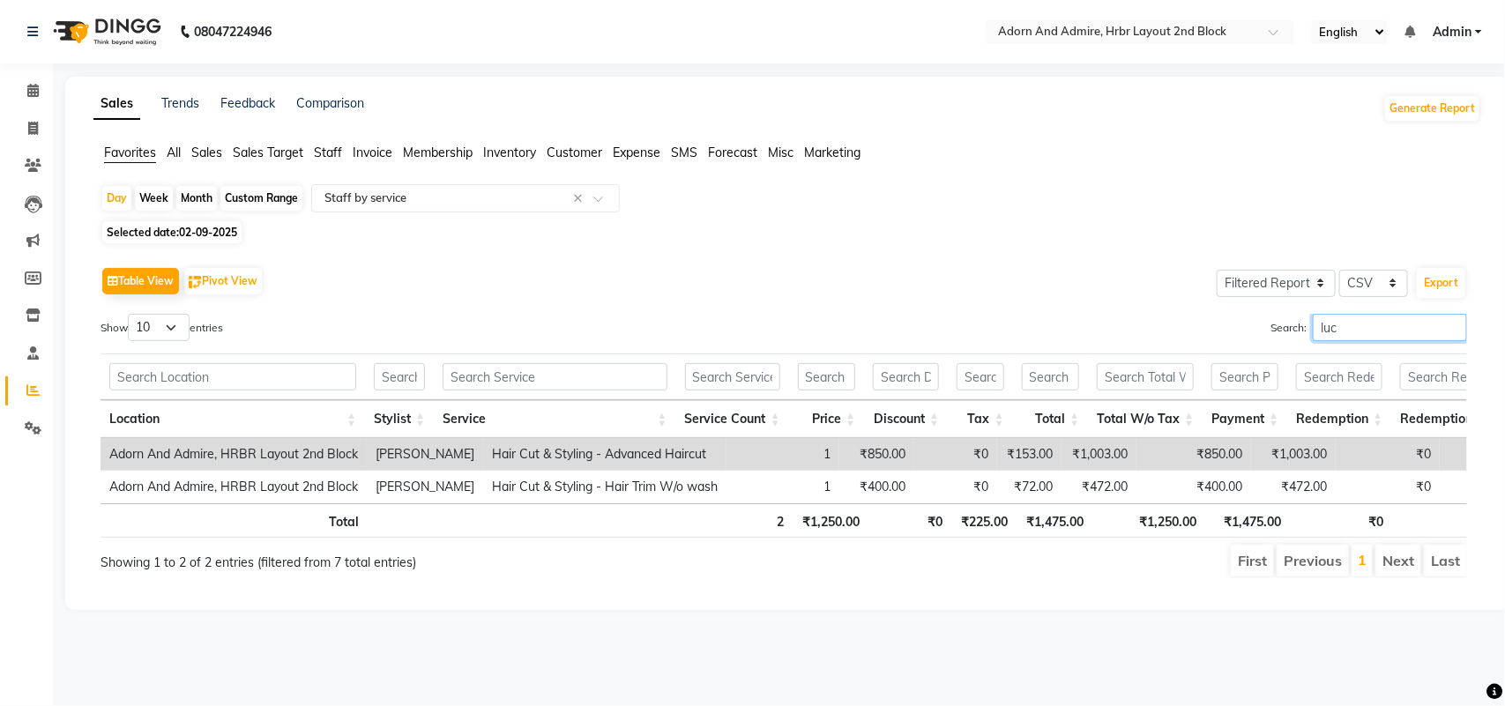
type input "lucy"
drag, startPoint x: 1347, startPoint y: 326, endPoint x: 1279, endPoint y: 332, distance: 69.0
click at [1279, 332] on label "Search: lucy" at bounding box center [1369, 327] width 197 height 27
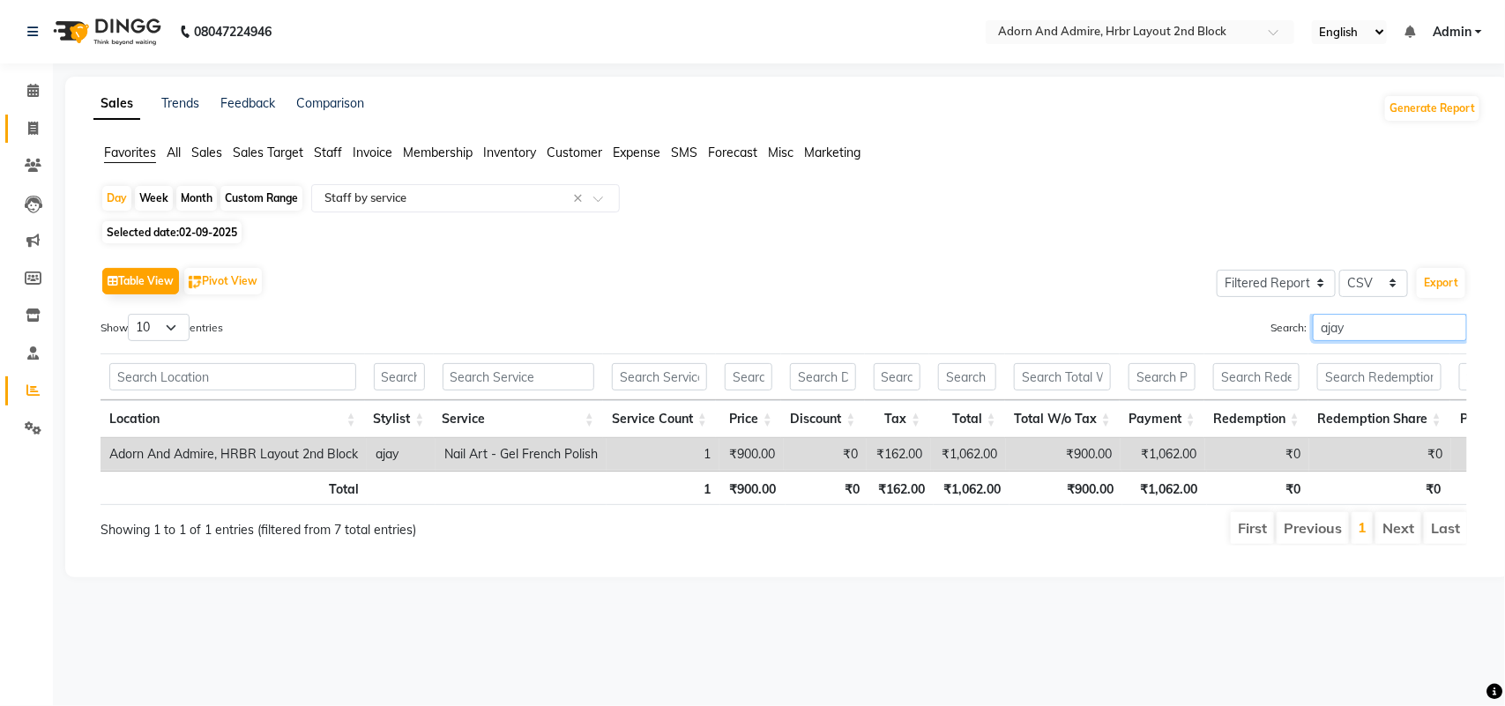
type input "ajay"
click at [18, 137] on span at bounding box center [33, 129] width 31 height 20
select select "7203"
select select "service"
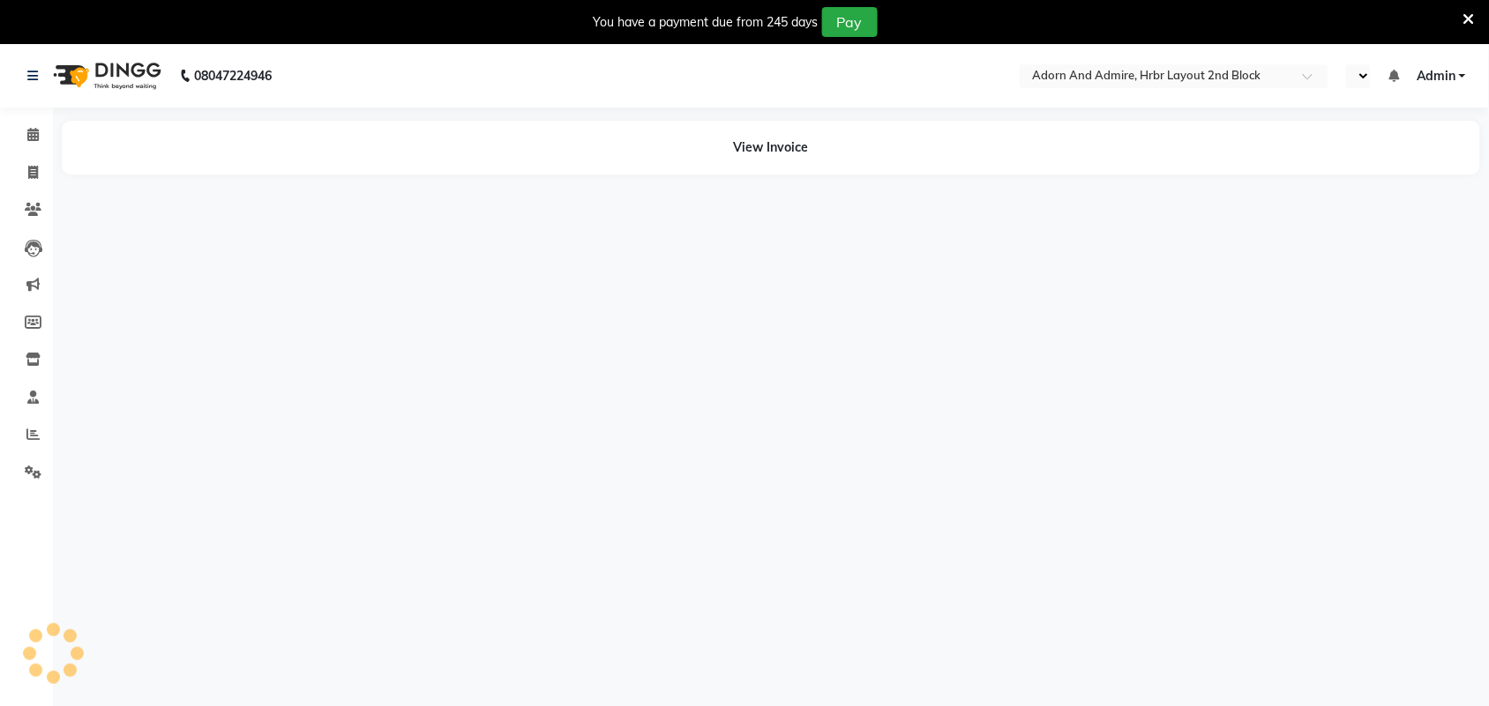
select select "en"
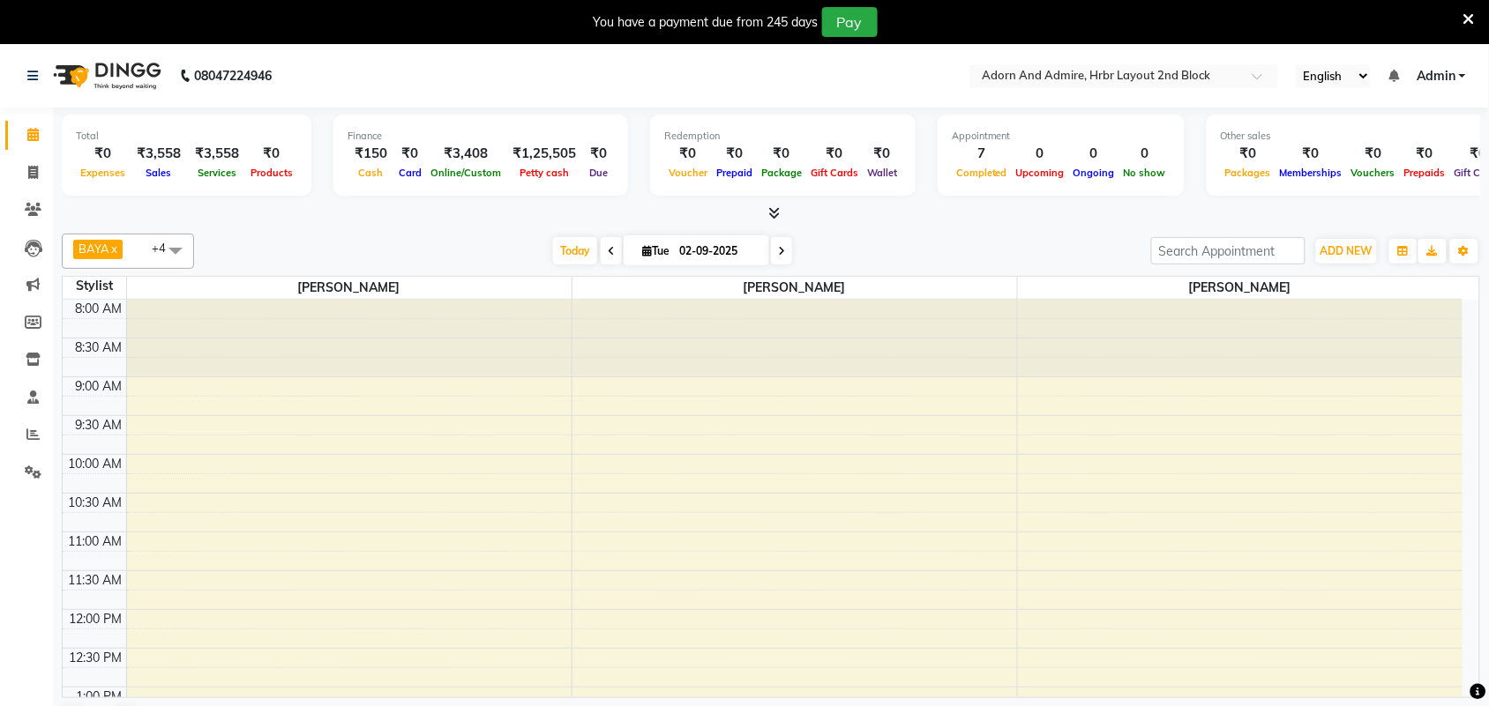
scroll to position [588, 0]
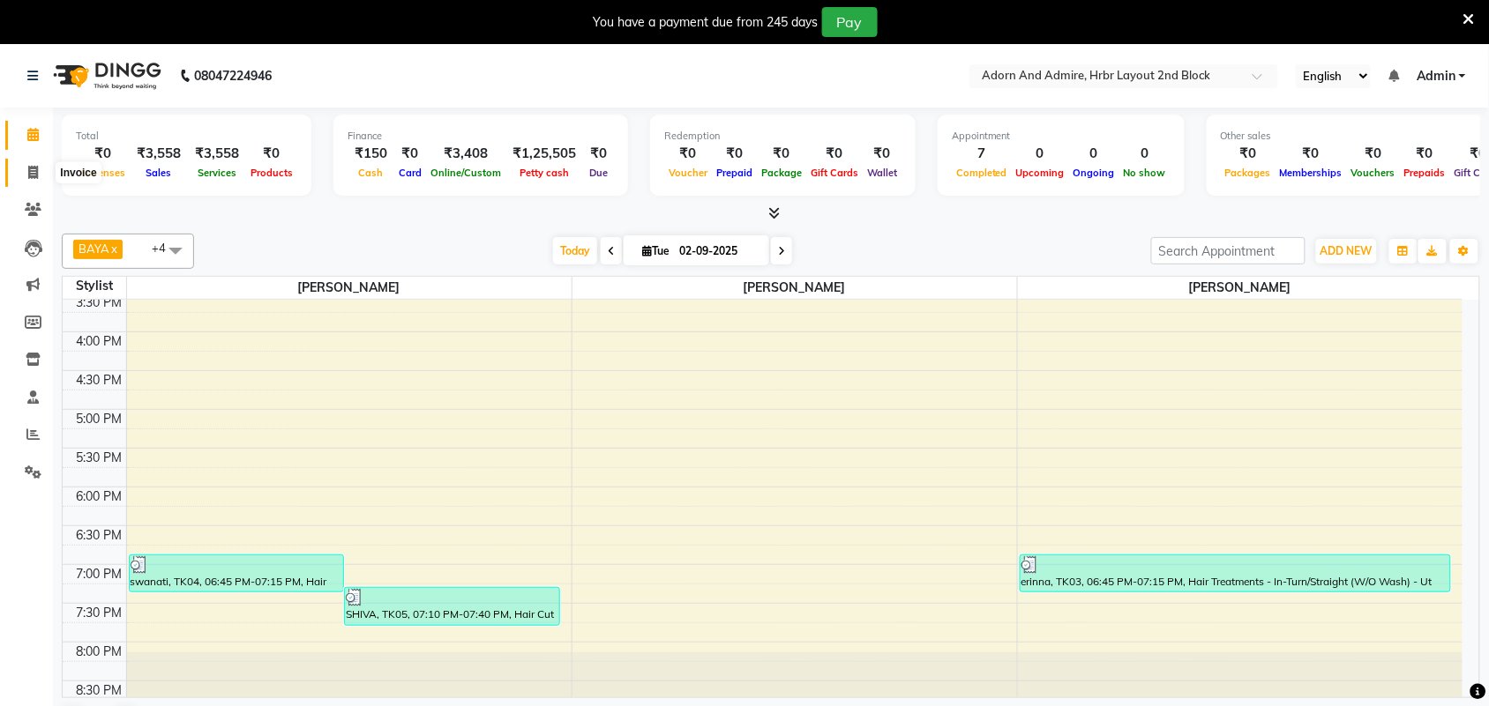
click at [33, 176] on icon at bounding box center [33, 172] width 10 height 13
select select "service"
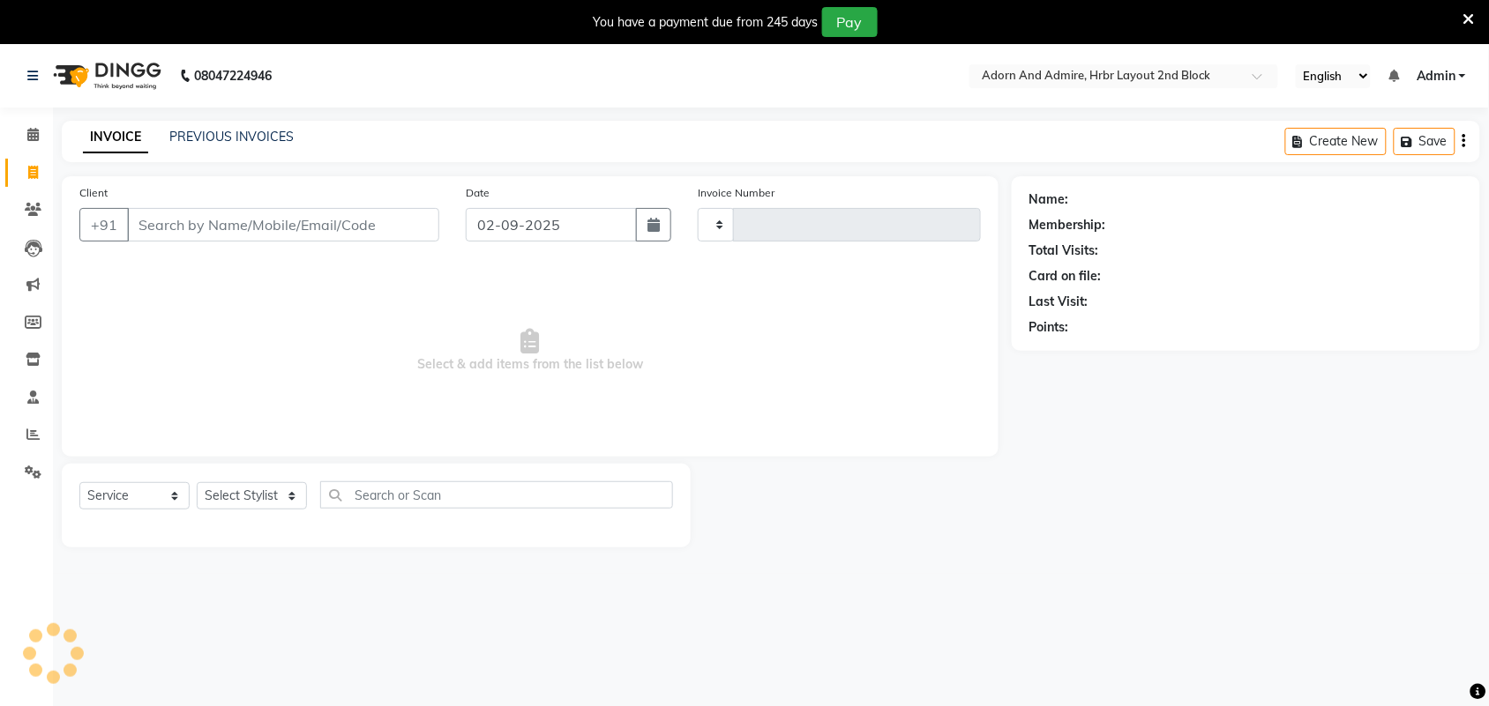
type input "2037"
select select "7203"
click at [270, 482] on div "Select Service Product Membership Package Voucher Prepaid Gift Card Select Styl…" at bounding box center [375, 502] width 593 height 41
click at [270, 488] on select "Select Stylist ajay [PERSON_NAME] [PERSON_NAME] [PERSON_NAME] [PERSON_NAME] [PE…" at bounding box center [252, 495] width 110 height 27
select select "61720"
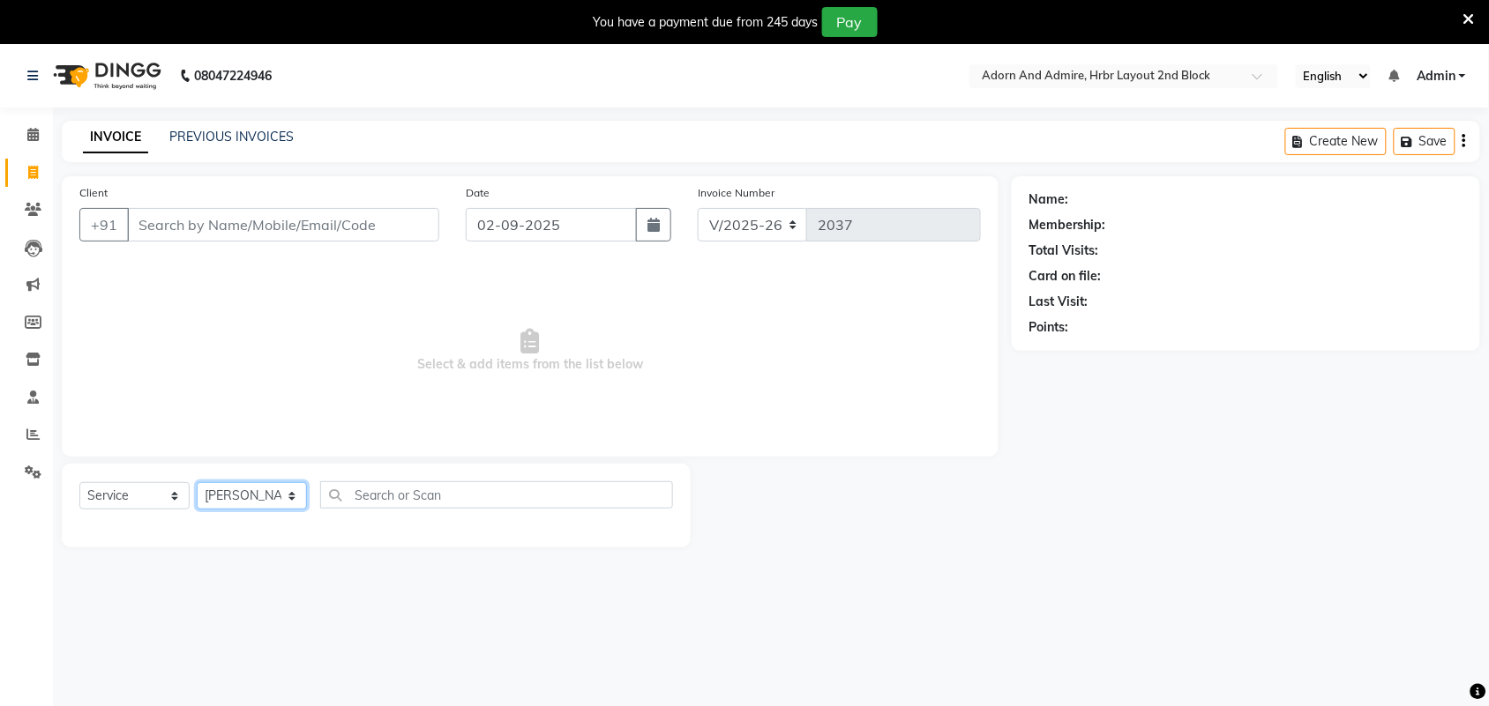
click at [197, 482] on select "Select Stylist ajay [PERSON_NAME] [PERSON_NAME] [PERSON_NAME] [PERSON_NAME] [PE…" at bounding box center [252, 495] width 110 height 27
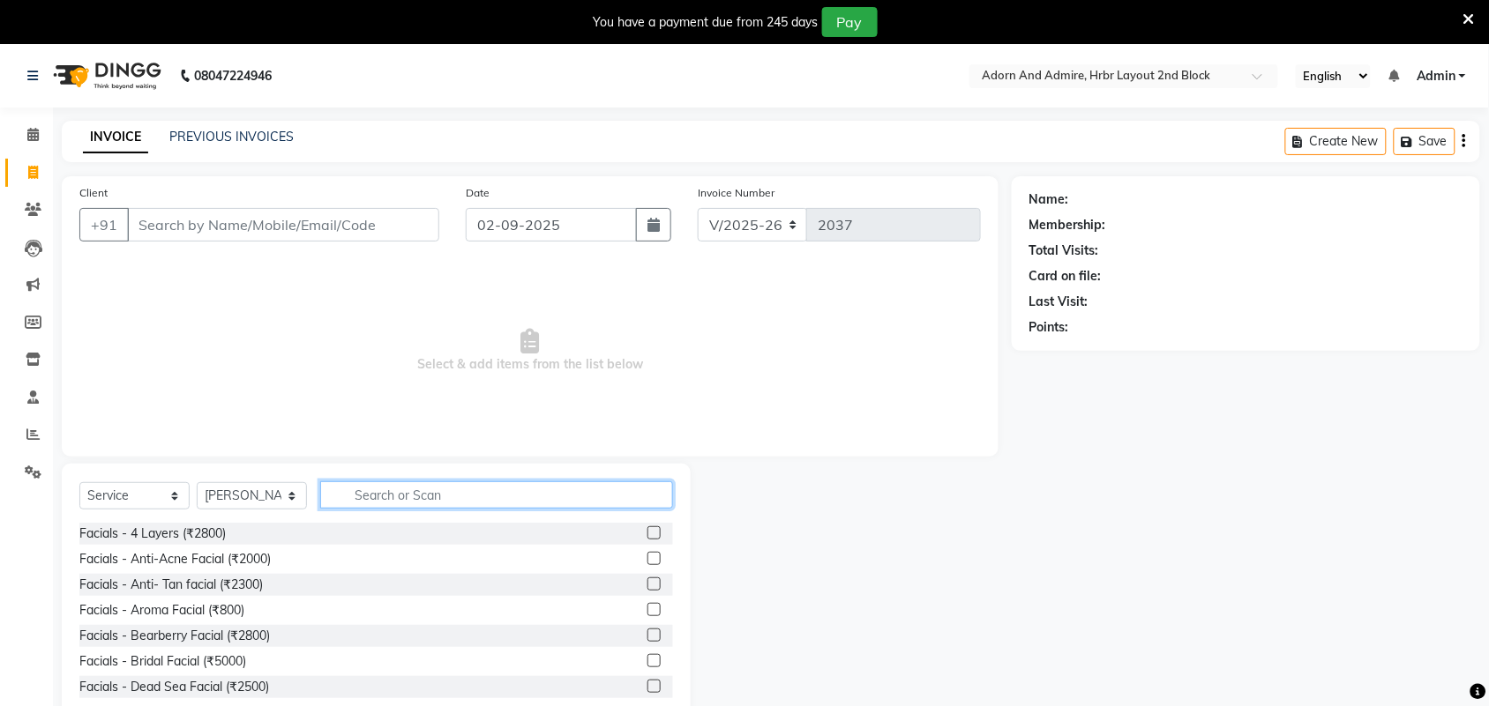
click at [467, 496] on input "text" at bounding box center [496, 495] width 353 height 27
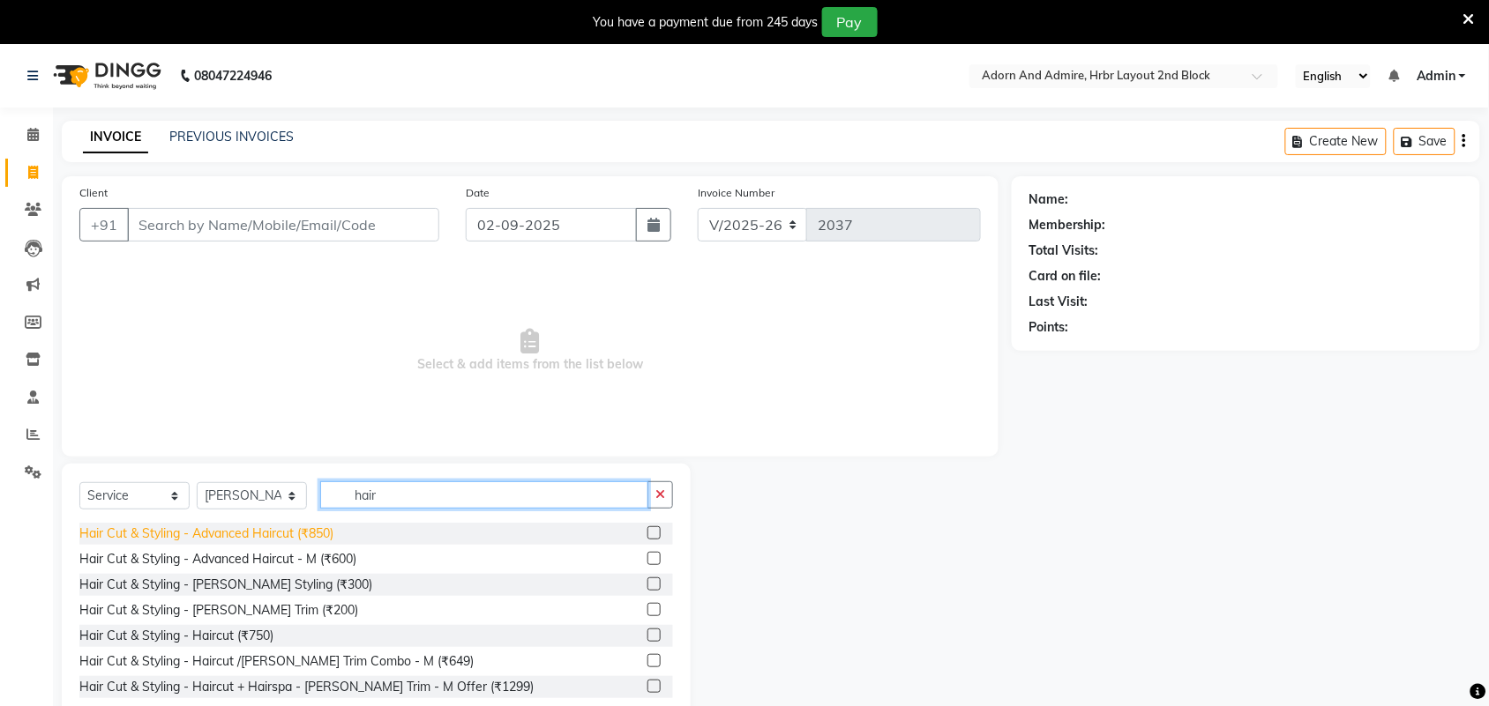
type input "hair"
click at [270, 531] on div "Hair Cut & Styling - Advanced Haircut (₹850)" at bounding box center [206, 534] width 254 height 19
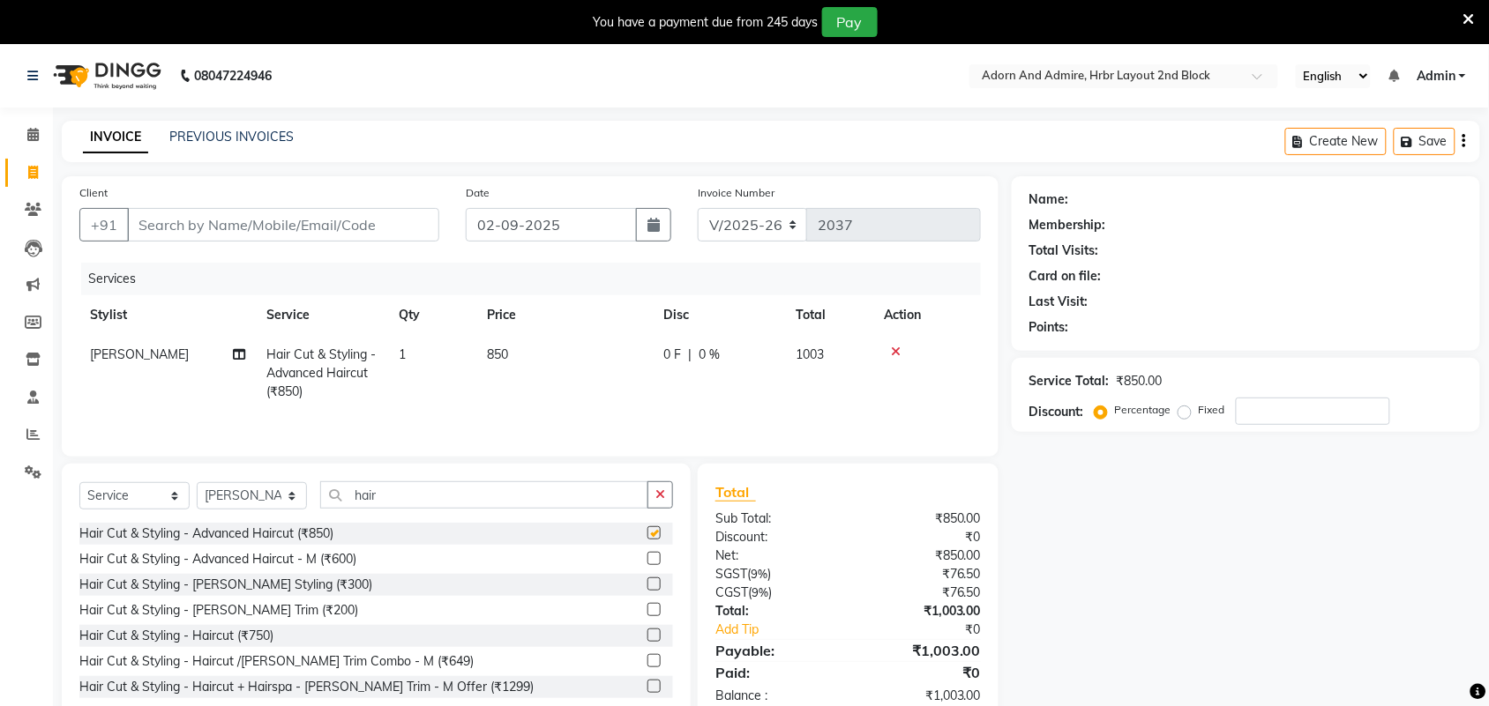
checkbox input "false"
click at [547, 355] on td "850" at bounding box center [564, 373] width 176 height 77
select select "61720"
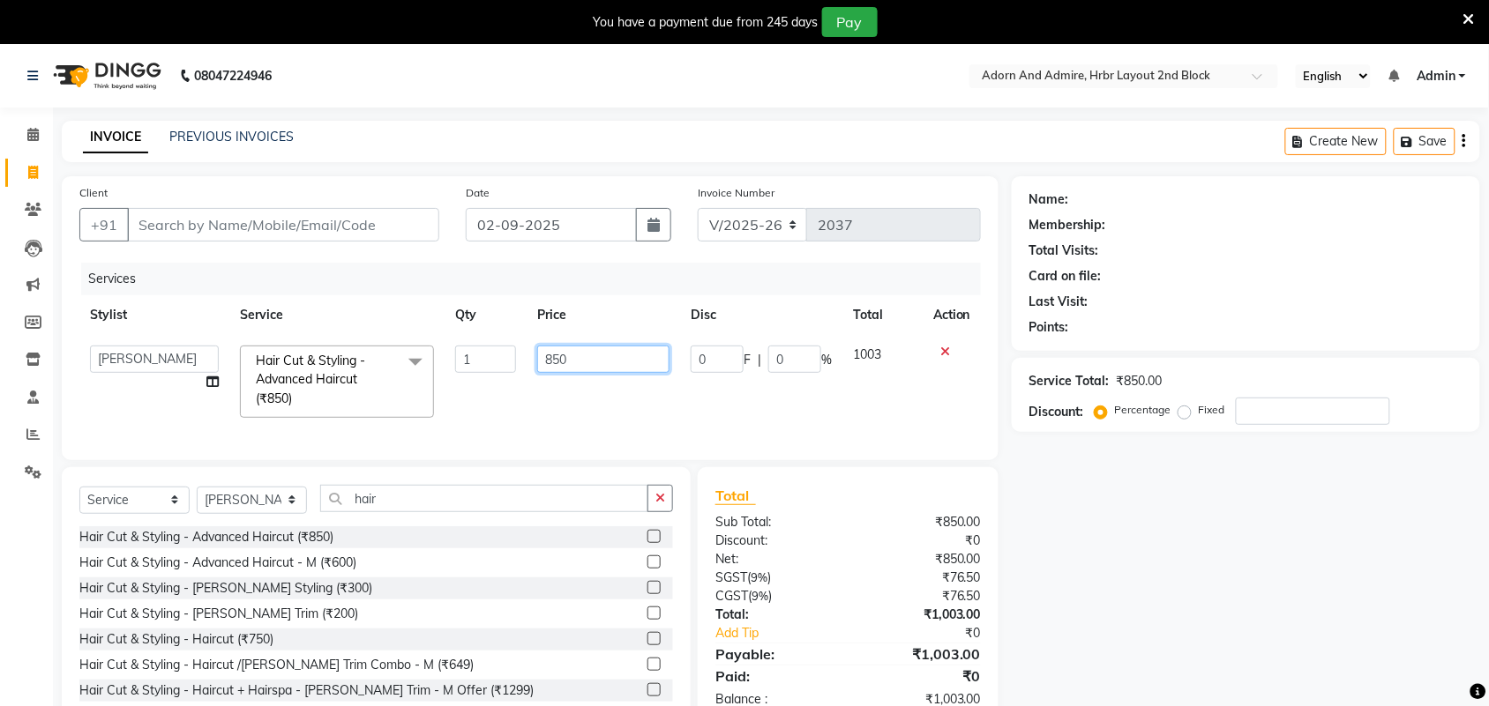
drag, startPoint x: 611, startPoint y: 367, endPoint x: 510, endPoint y: 376, distance: 101.8
click at [510, 376] on tr "ajay ALEXX anusiya Jos Lalit Lucy rita saroj Sunitha Umesh Hair Cut & Styling -…" at bounding box center [529, 381] width 901 height 93
type input "999"
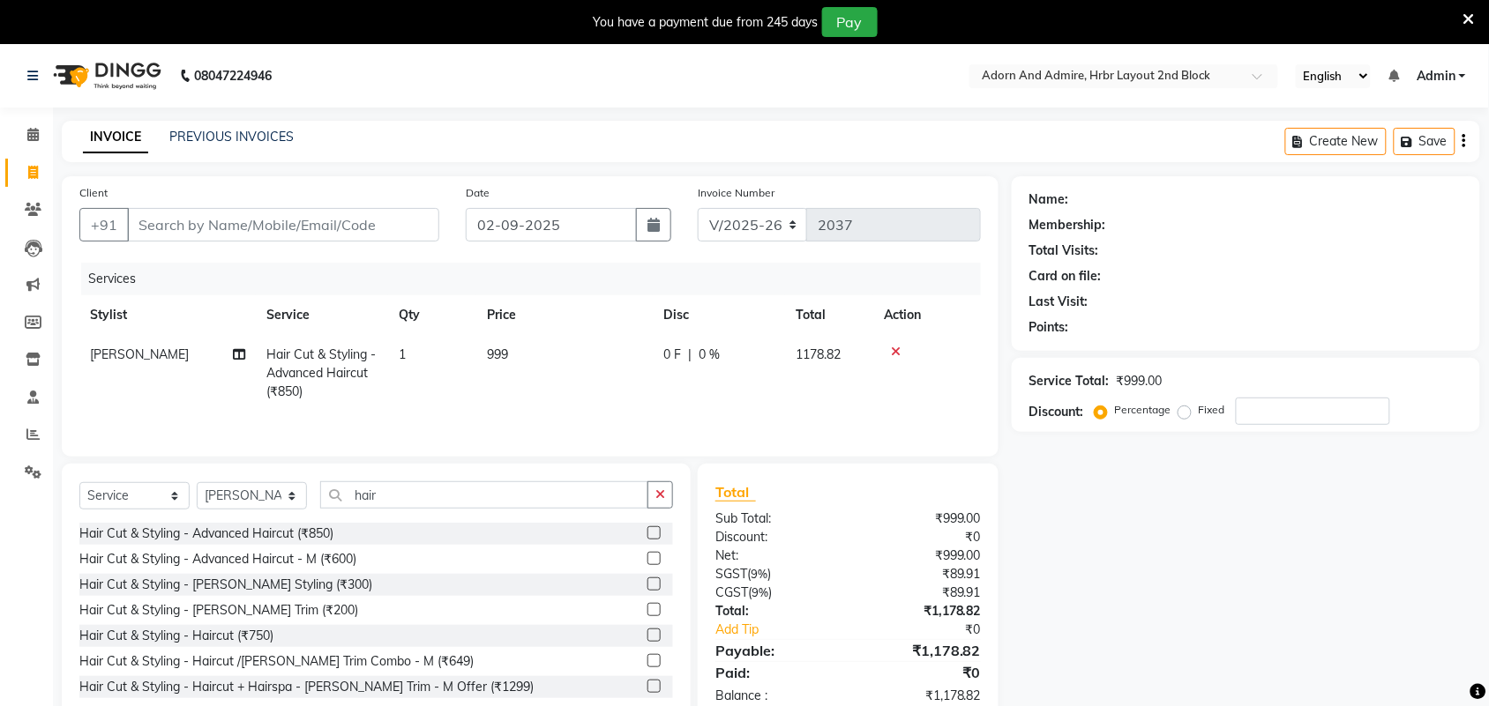
click at [1124, 487] on div "Name: Membership: Total Visits: Card on file: Last Visit: Points: Service Total…" at bounding box center [1253, 450] width 482 height 548
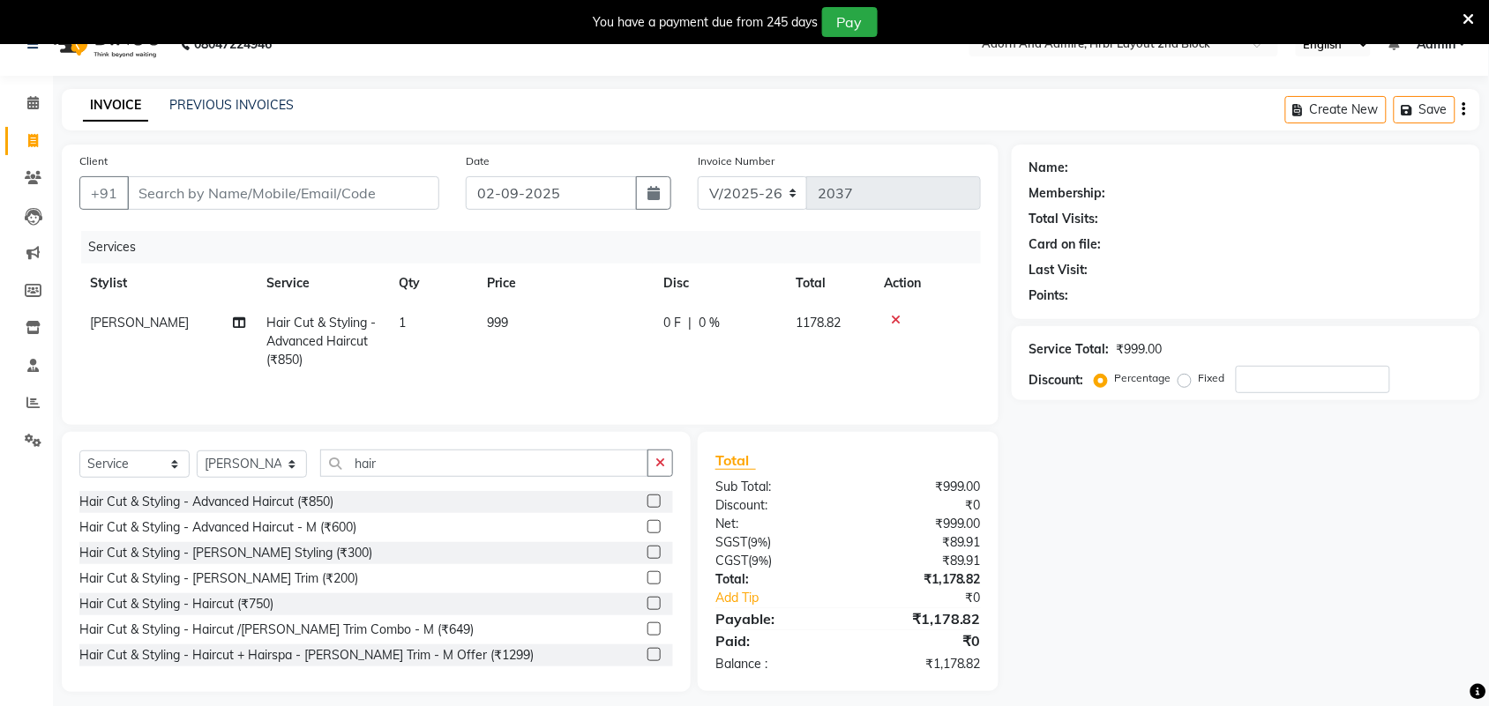
scroll to position [47, 0]
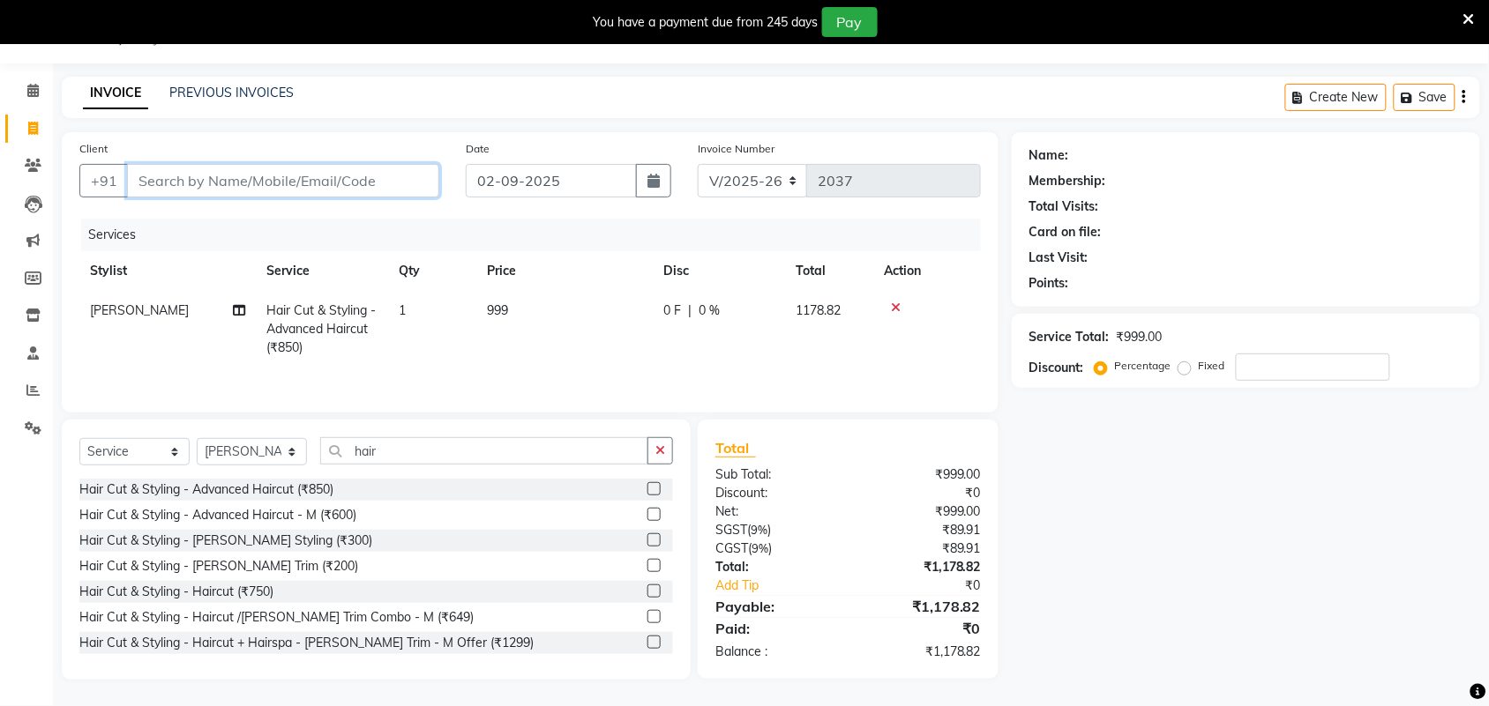
click at [322, 185] on input "Client" at bounding box center [283, 181] width 312 height 34
type input "8"
type input "0"
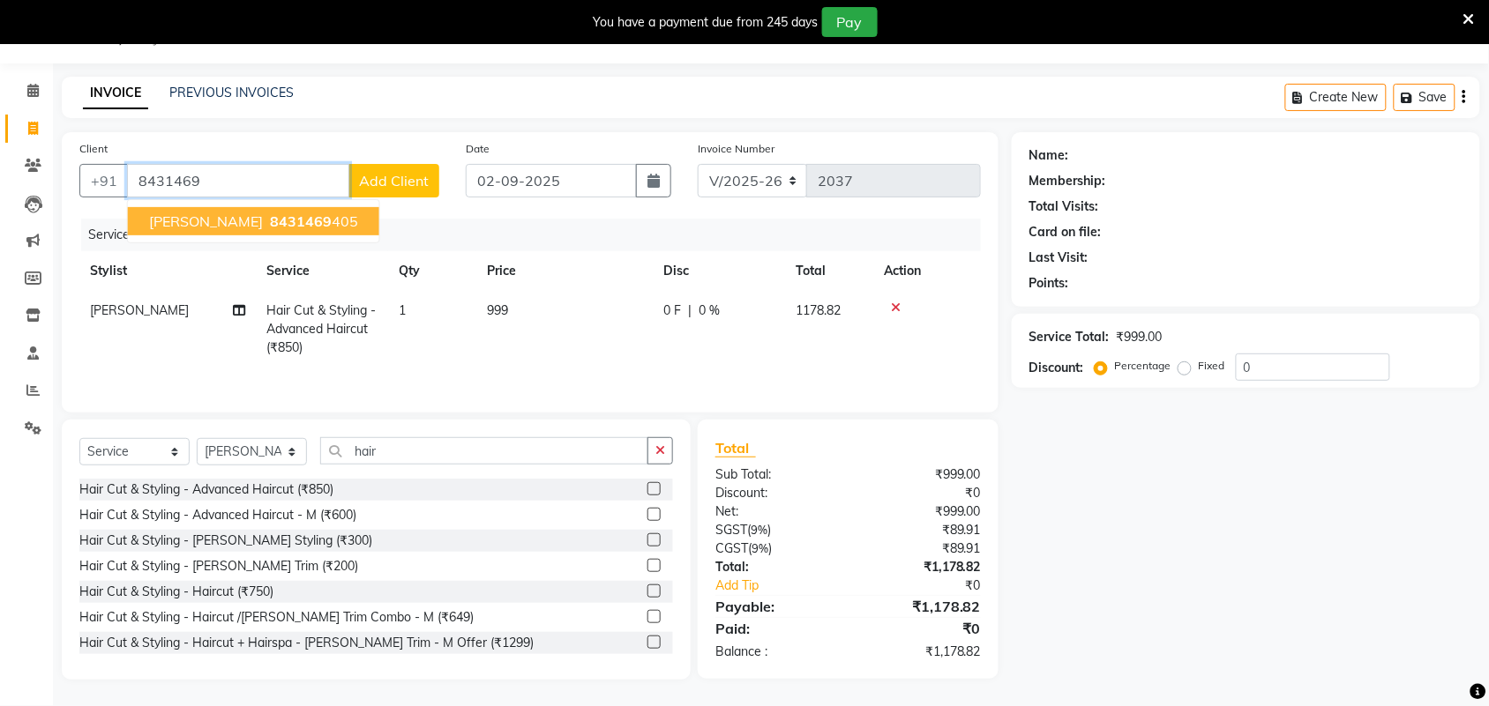
click at [283, 220] on ngb-highlight "8431469 405" at bounding box center [312, 222] width 92 height 18
type input "8431469405"
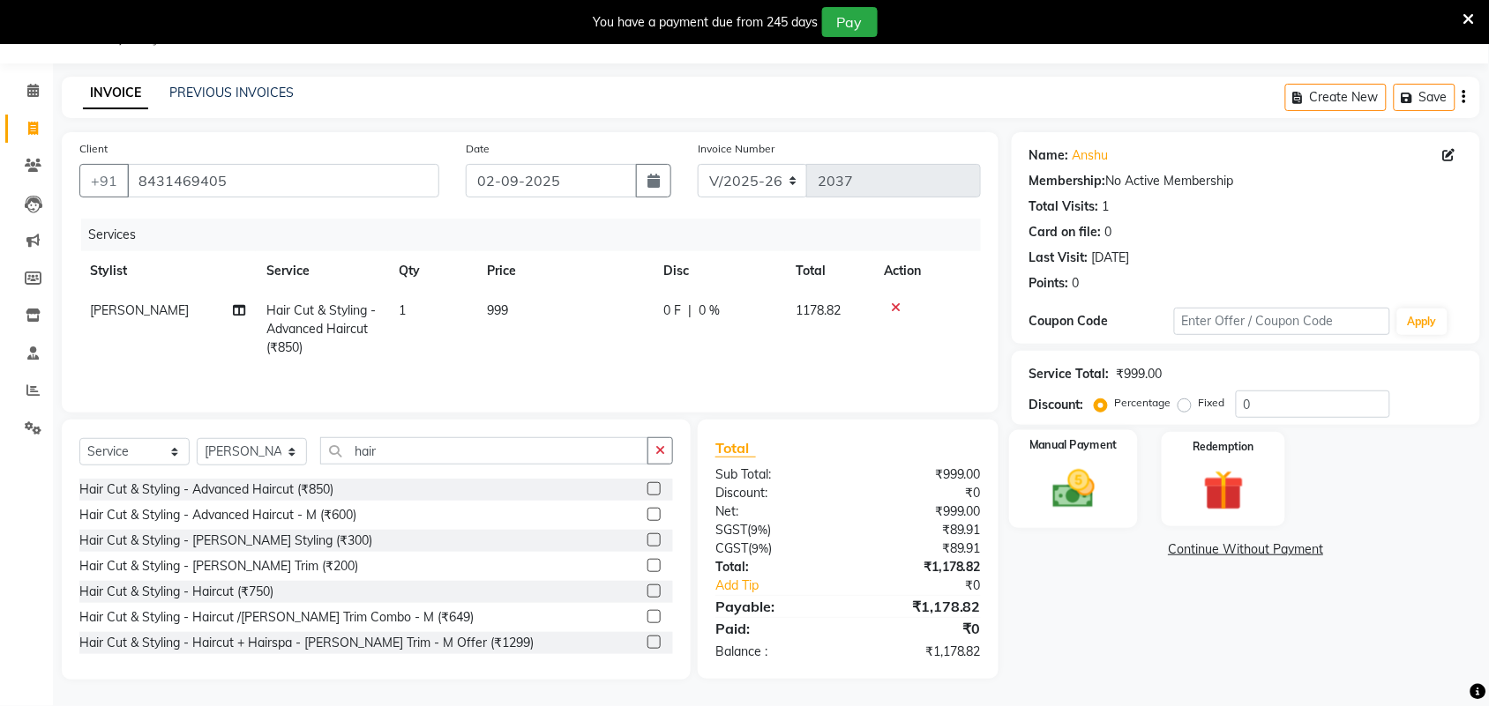
click at [1116, 467] on div "Manual Payment" at bounding box center [1073, 479] width 129 height 99
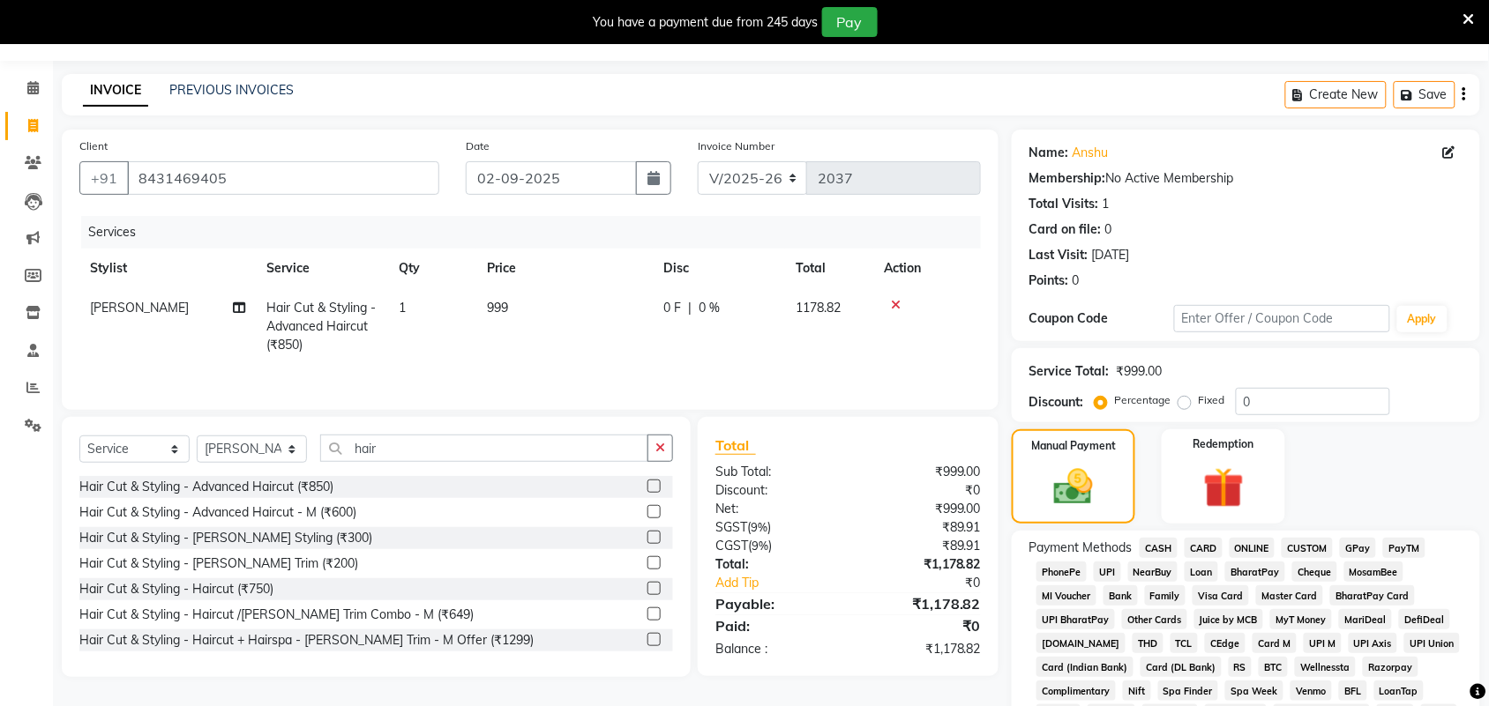
click at [1365, 543] on span "GPay" at bounding box center [1358, 548] width 36 height 20
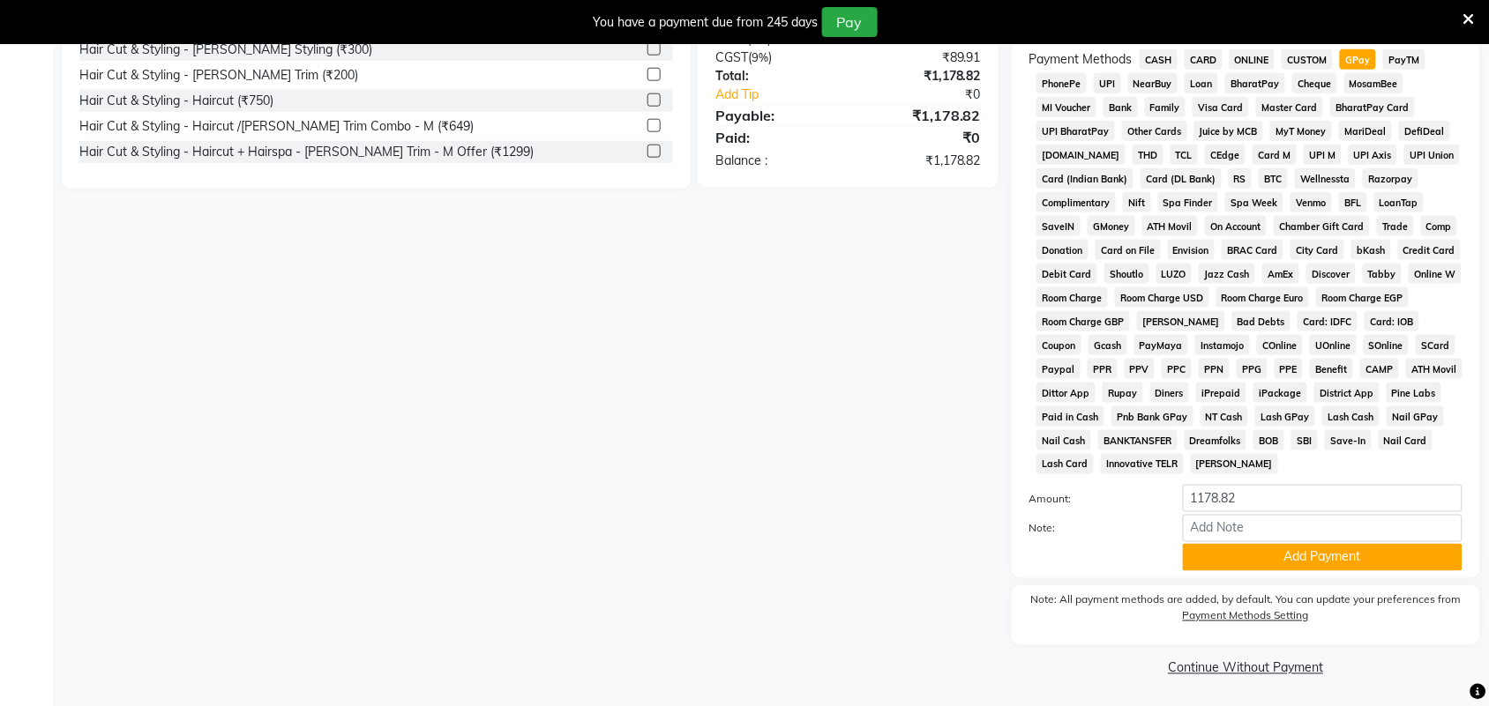
click at [1306, 544] on button "Add Payment" at bounding box center [1323, 557] width 280 height 27
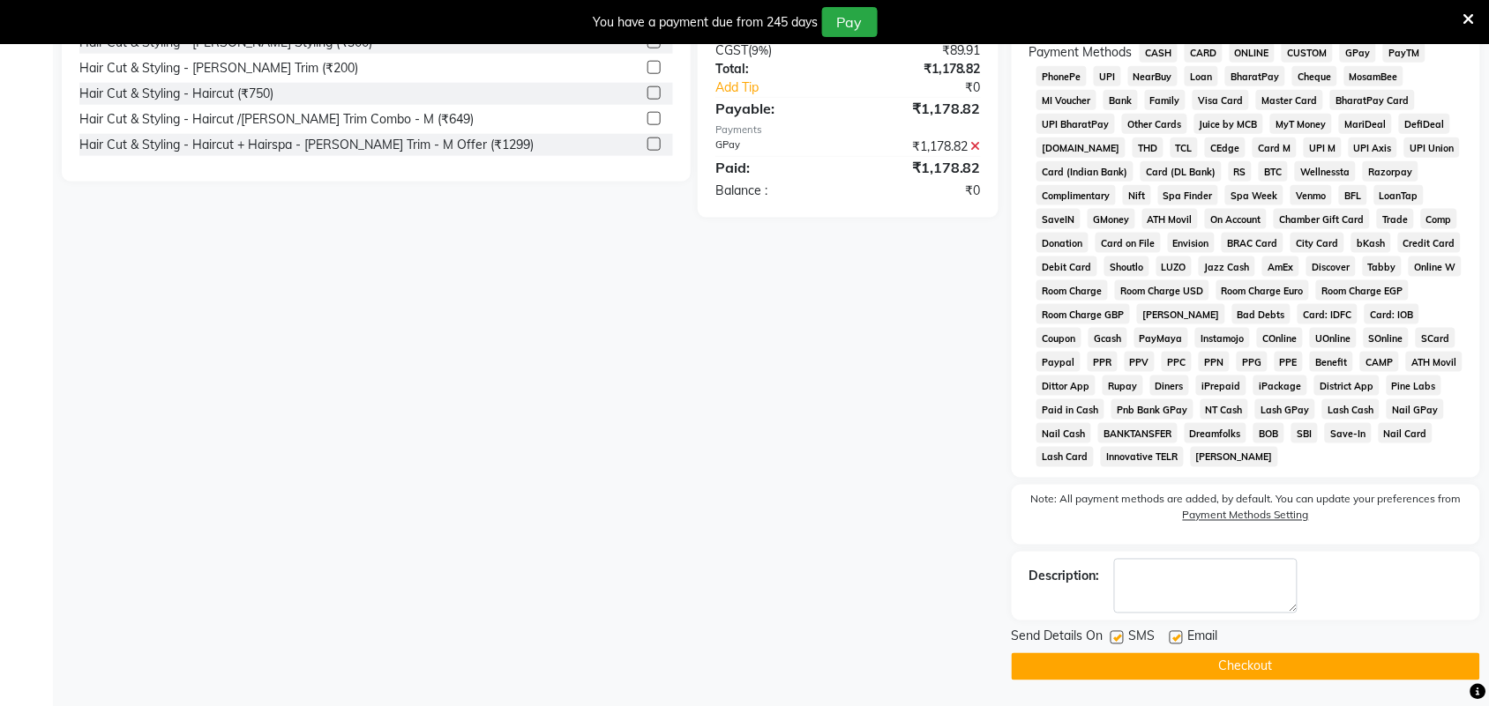
scroll to position [543, 0]
click at [1272, 660] on button "Checkout" at bounding box center [1246, 666] width 468 height 27
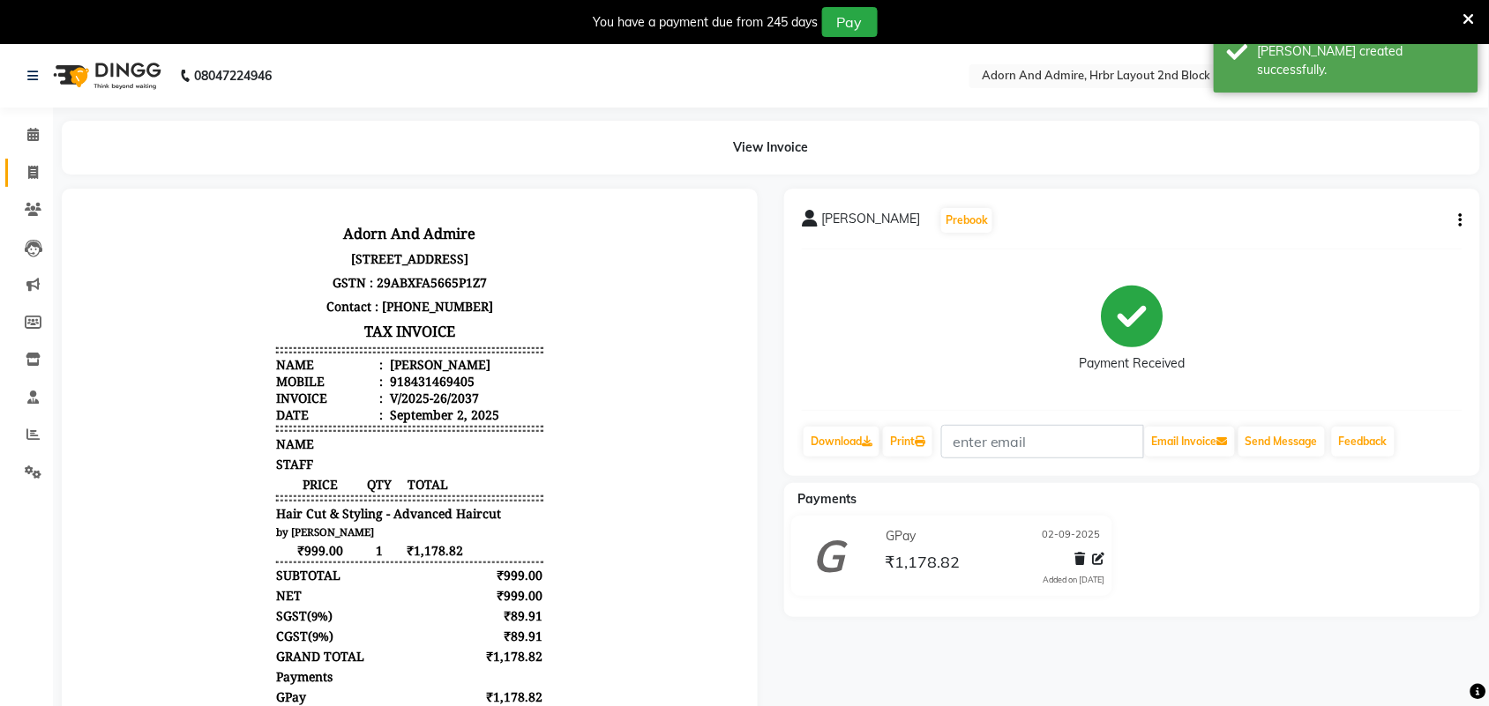
click at [14, 166] on link "Invoice" at bounding box center [26, 173] width 42 height 29
select select "7203"
select select "service"
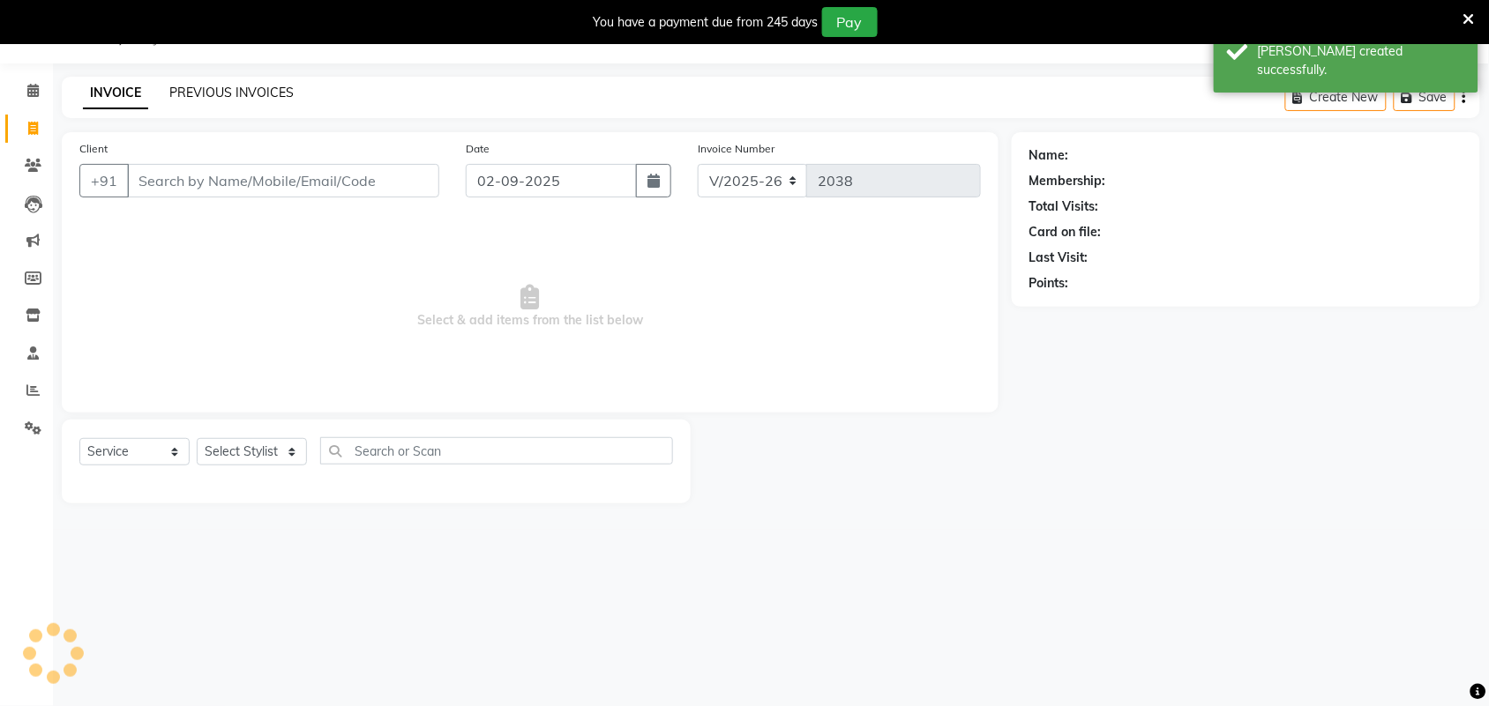
click at [218, 89] on link "PREVIOUS INVOICES" at bounding box center [231, 93] width 124 height 16
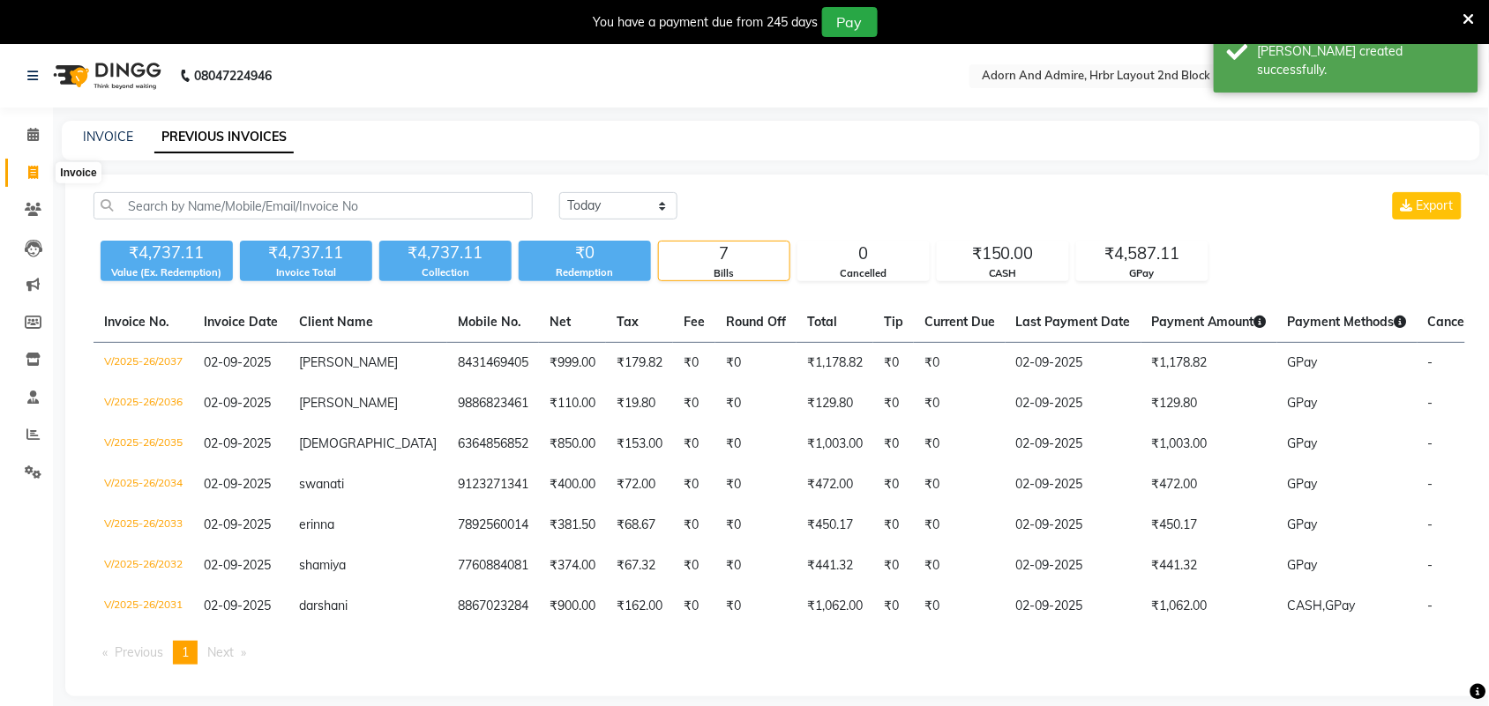
click at [28, 173] on icon at bounding box center [33, 172] width 10 height 13
select select "service"
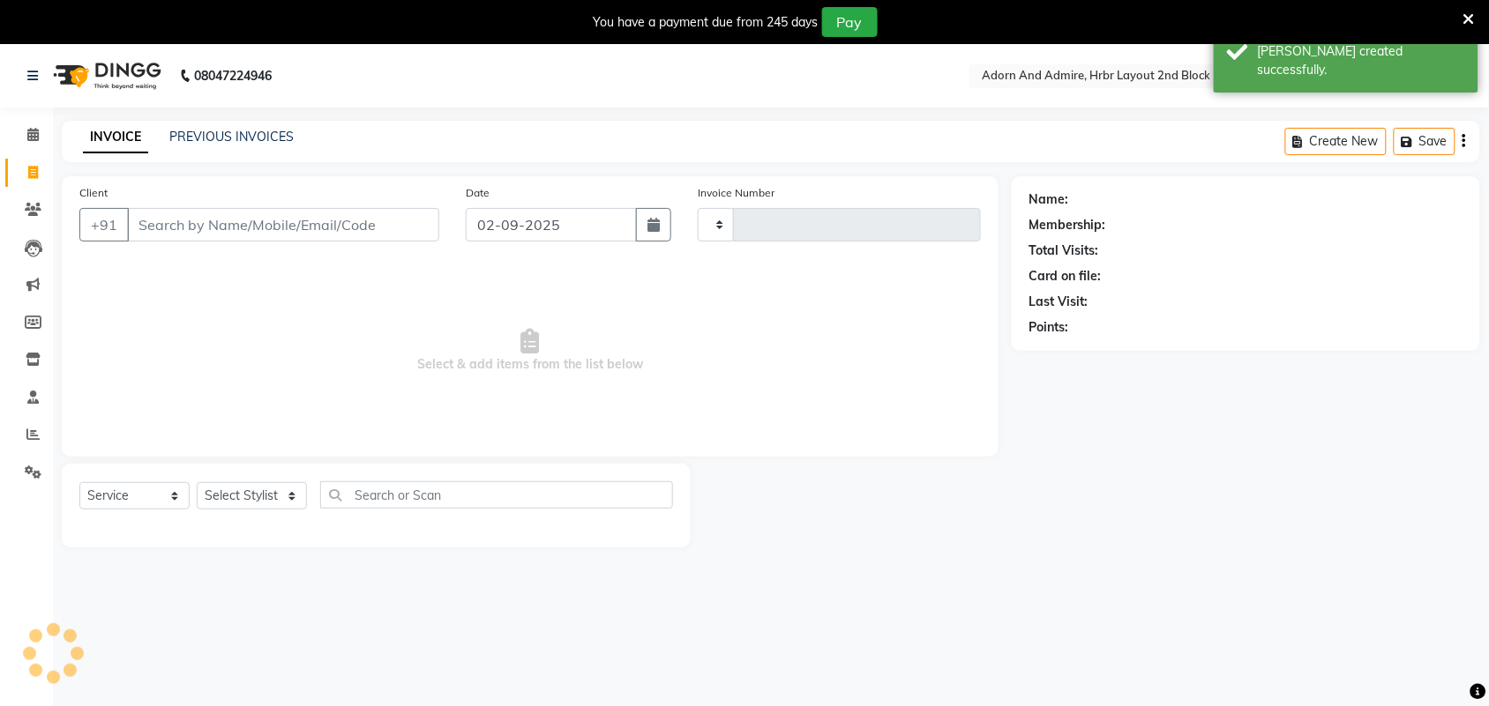
scroll to position [44, 0]
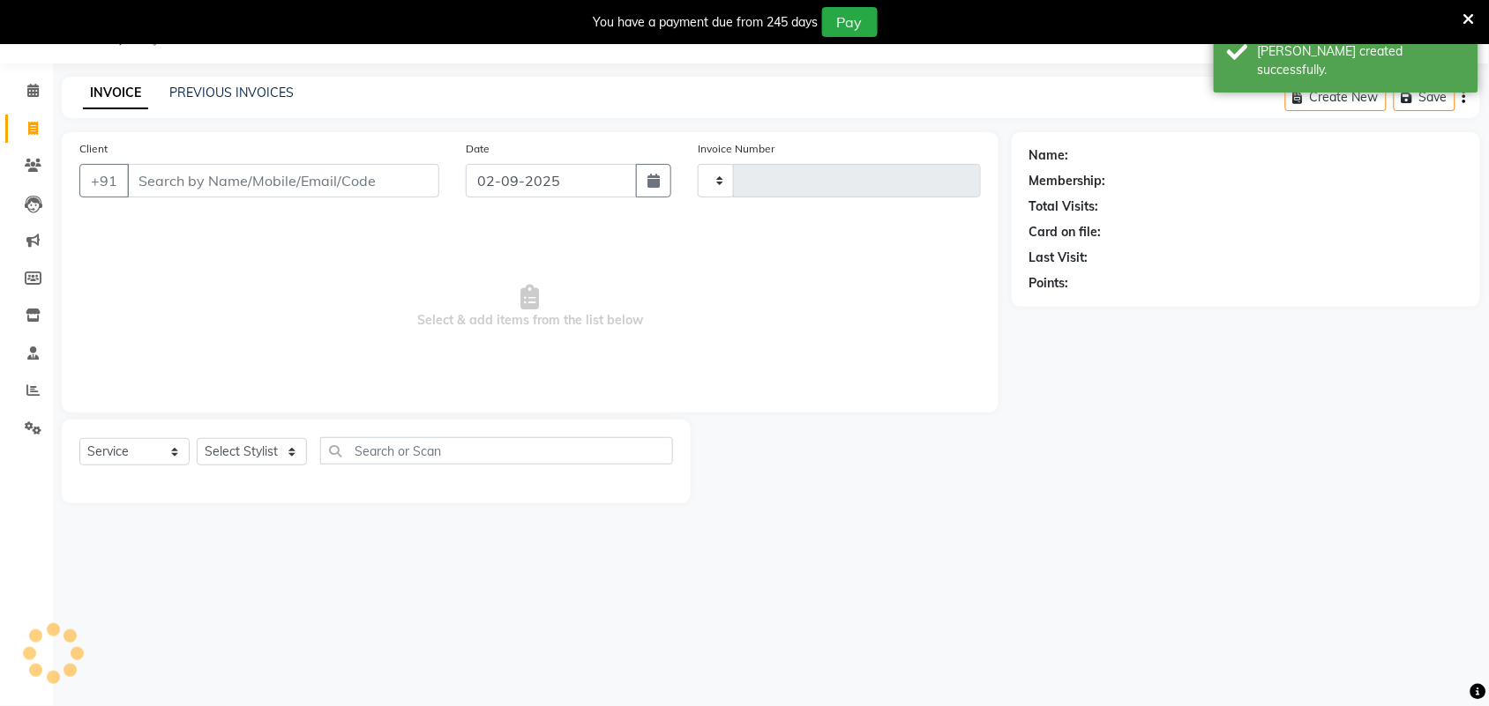
type input "2038"
select select "7203"
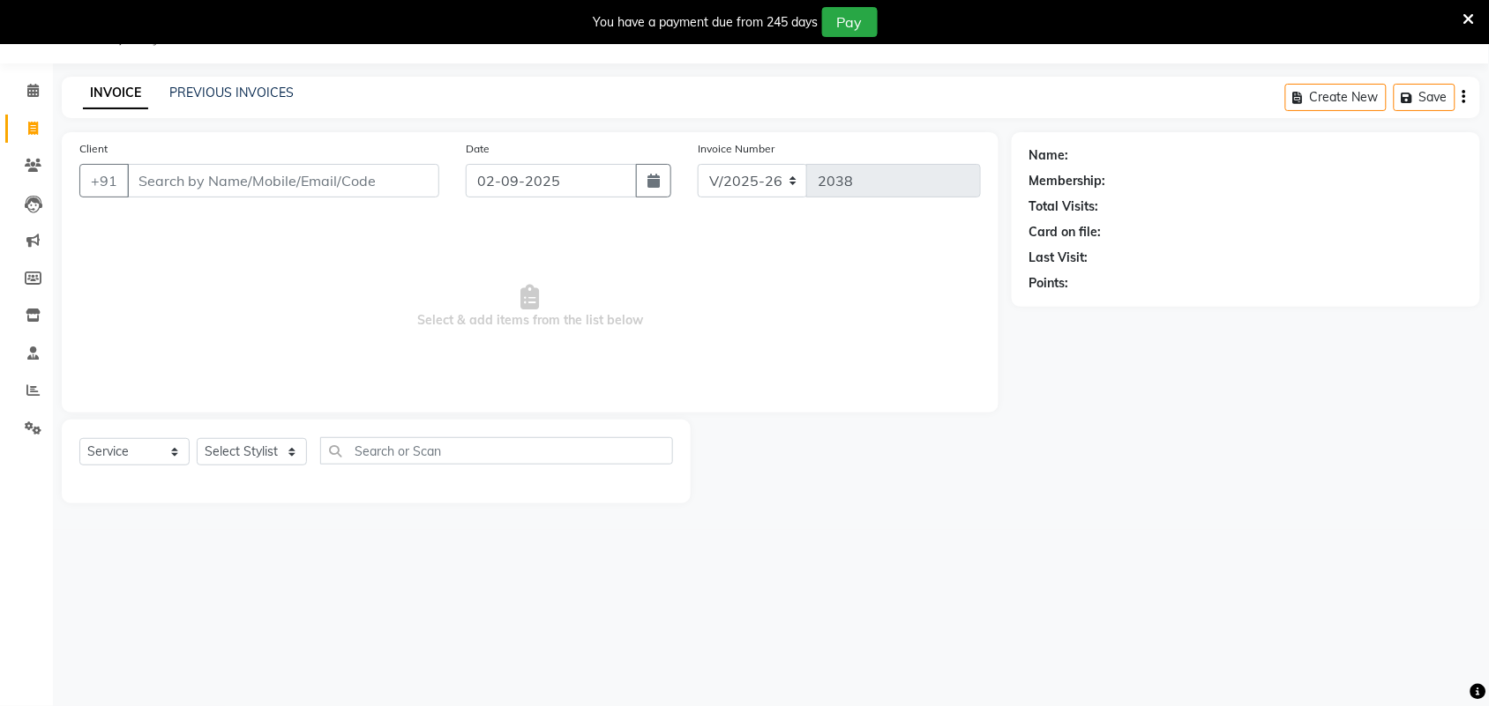
click at [1474, 16] on icon at bounding box center [1468, 19] width 11 height 16
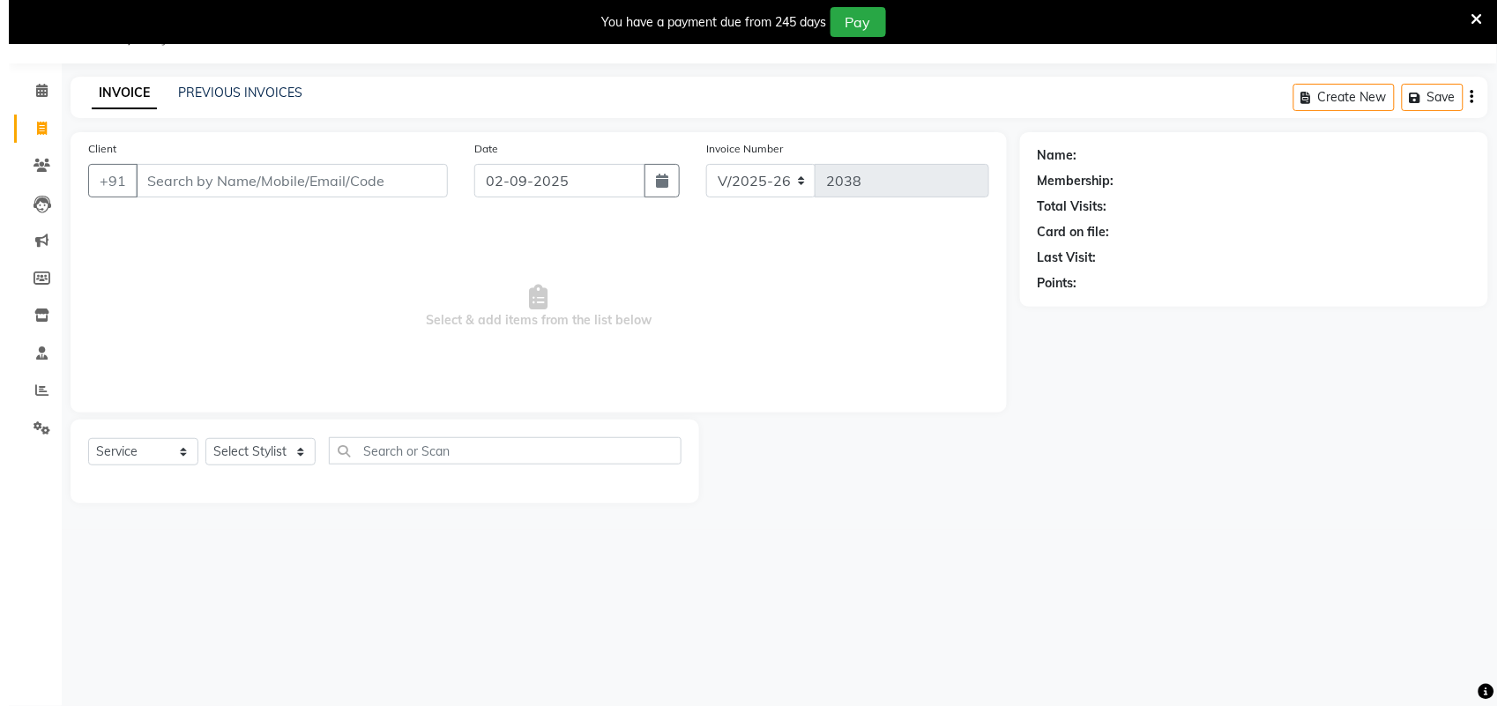
scroll to position [0, 0]
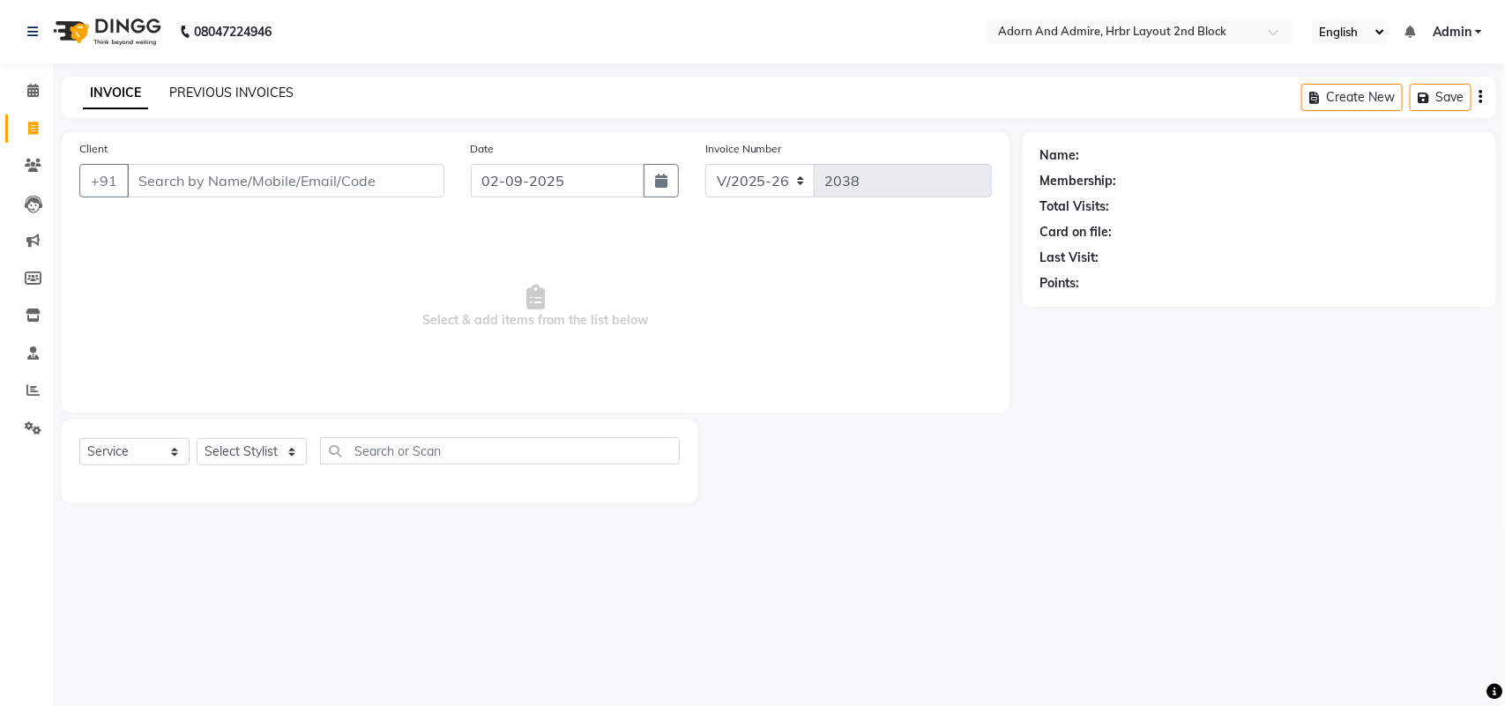
click at [247, 85] on link "PREVIOUS INVOICES" at bounding box center [231, 93] width 124 height 16
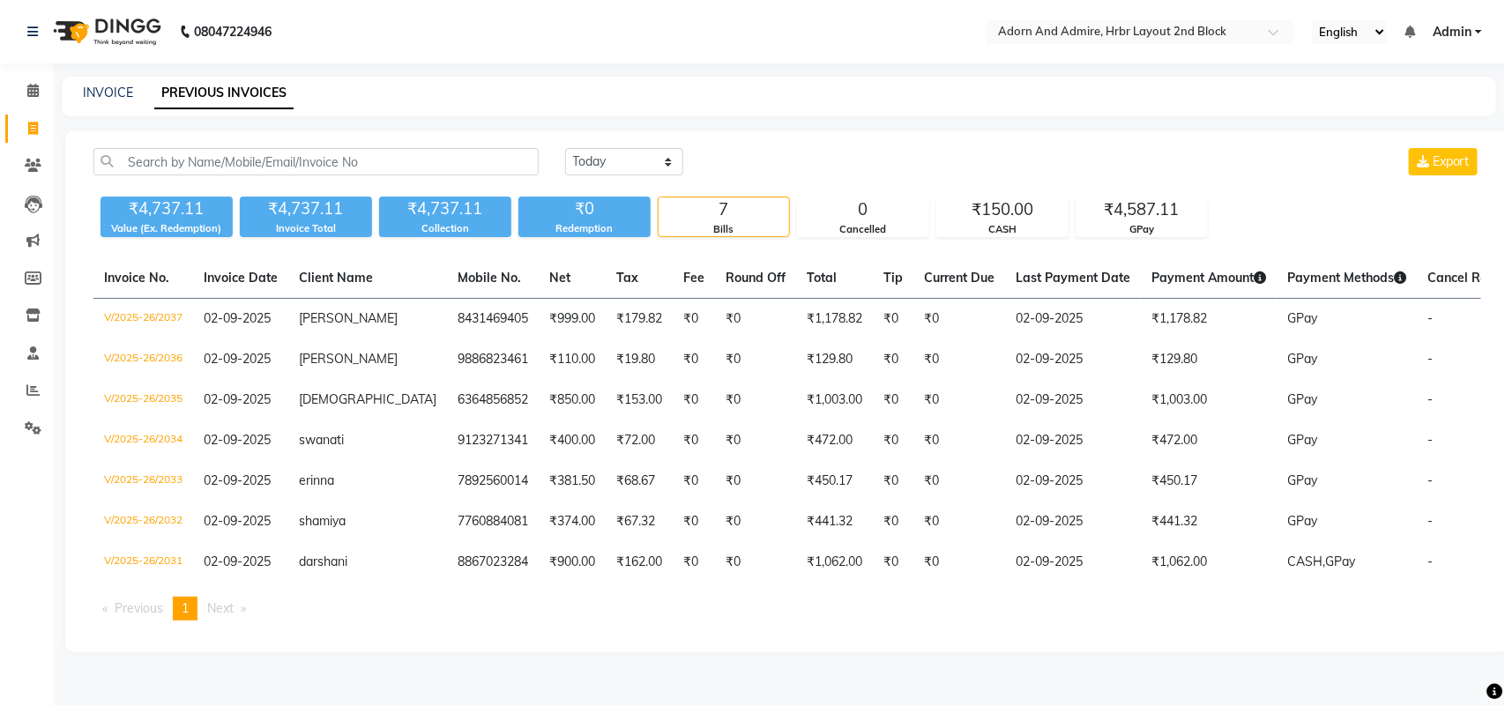
click at [3, 124] on li "Invoice" at bounding box center [26, 129] width 53 height 38
click at [35, 132] on icon at bounding box center [33, 128] width 10 height 13
select select "7203"
select select "service"
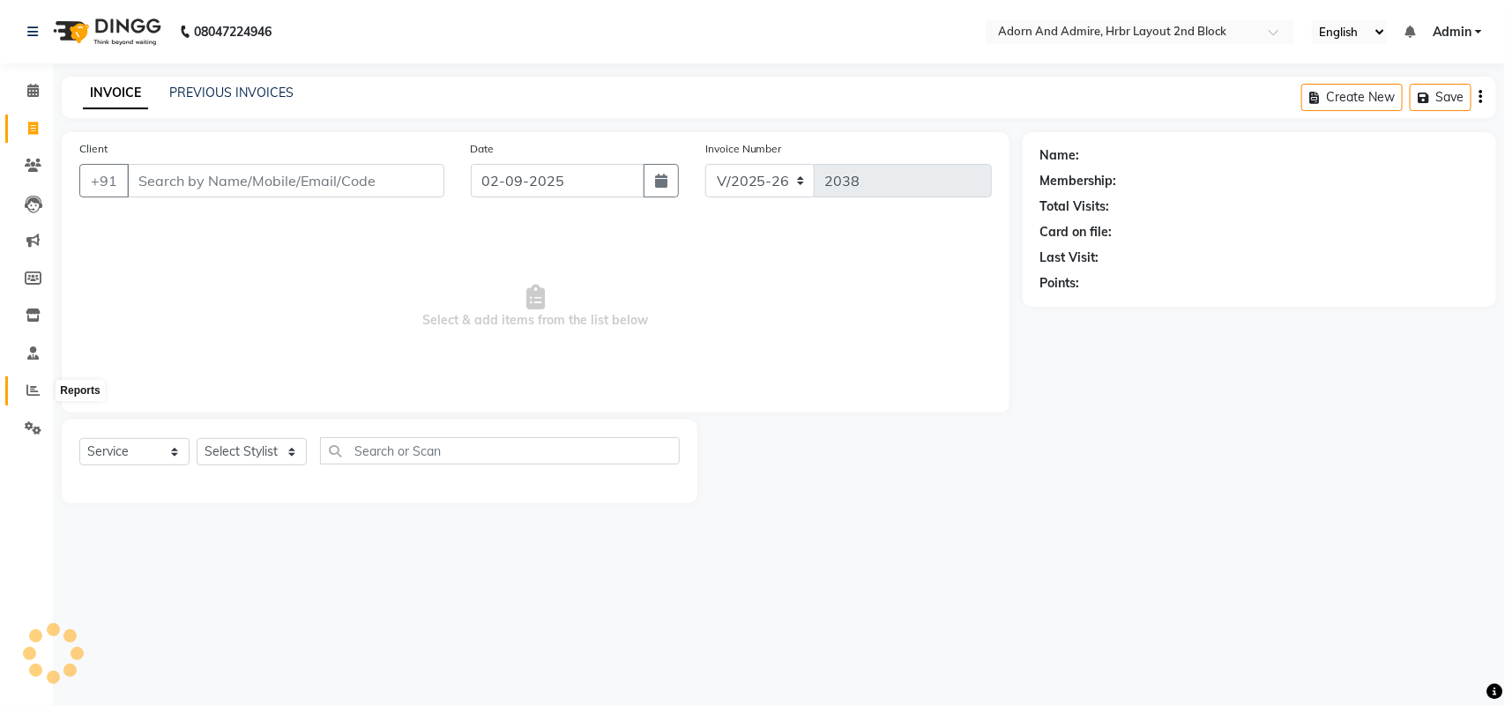
click at [26, 392] on icon at bounding box center [32, 390] width 13 height 13
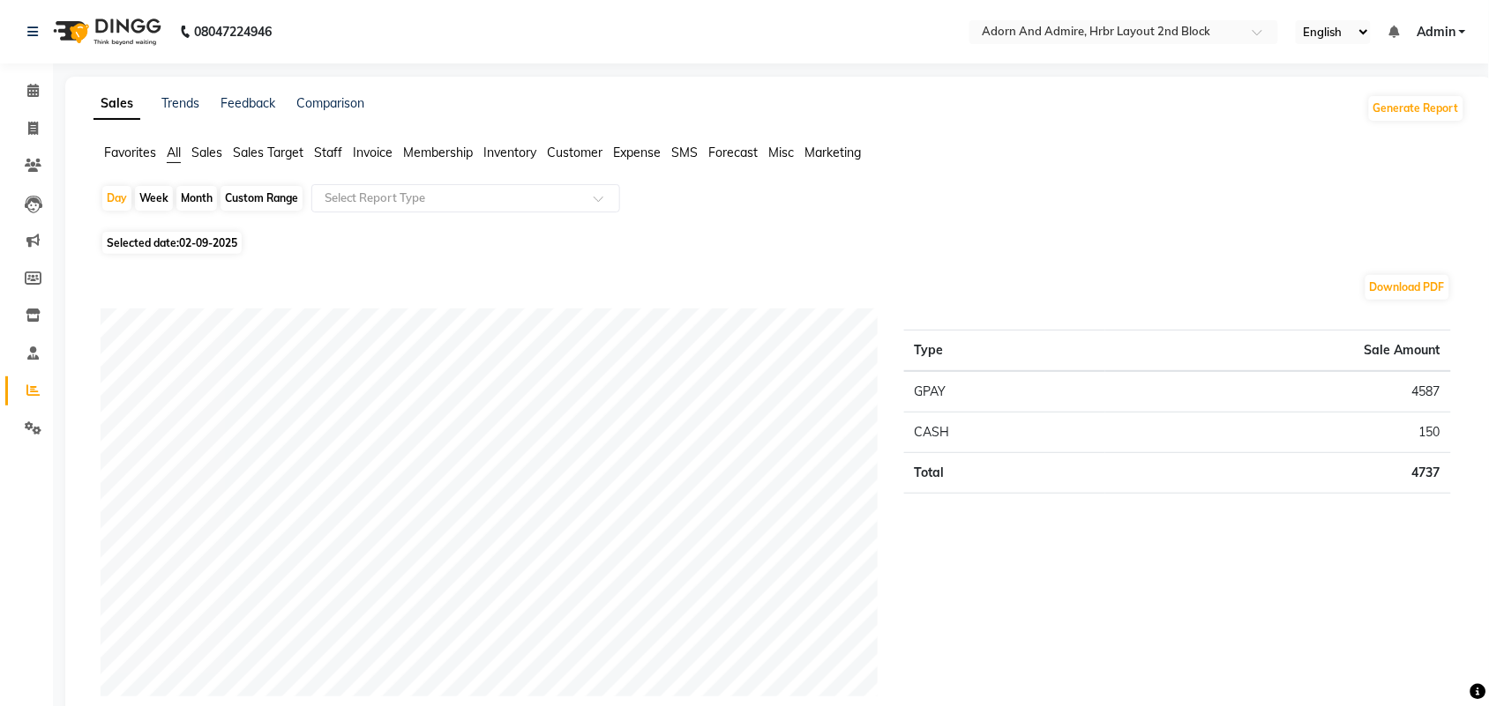
click at [132, 146] on span "Favorites" at bounding box center [130, 153] width 52 height 16
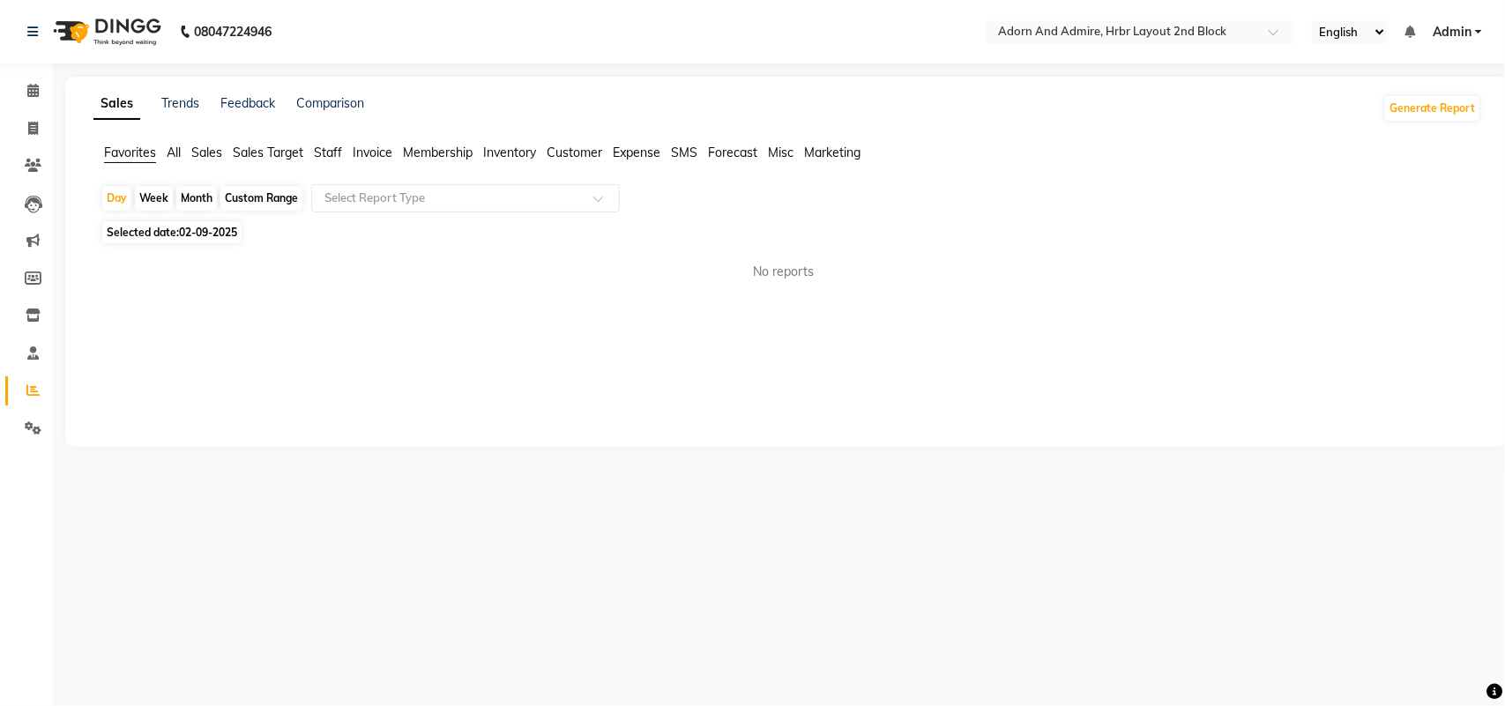
drag, startPoint x: 704, startPoint y: 248, endPoint x: 691, endPoint y: 248, distance: 13.2
click at [691, 248] on div "Day Week Month Custom Range Select Report Type Selected date: 02-09-2025 No rep…" at bounding box center [787, 239] width 1388 height 111
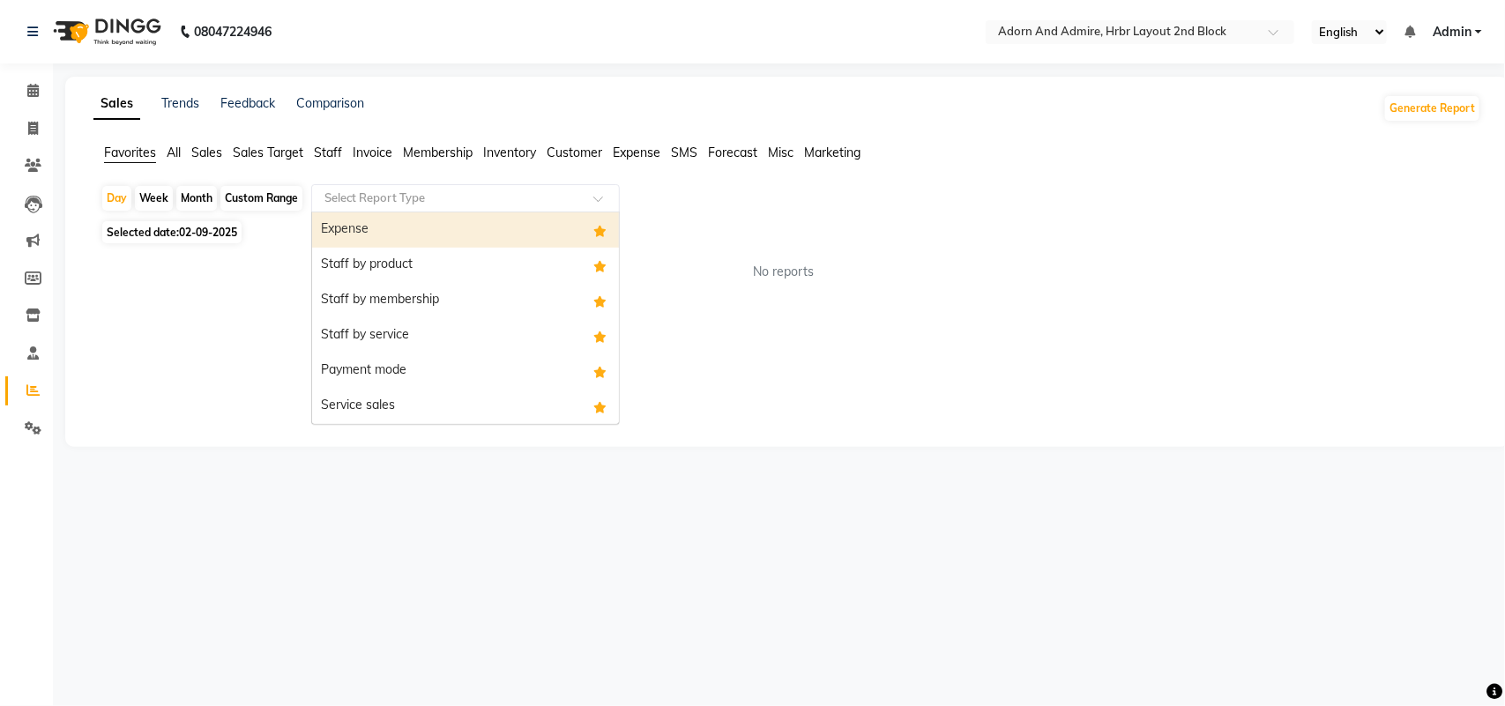
click at [442, 203] on input "text" at bounding box center [448, 199] width 254 height 18
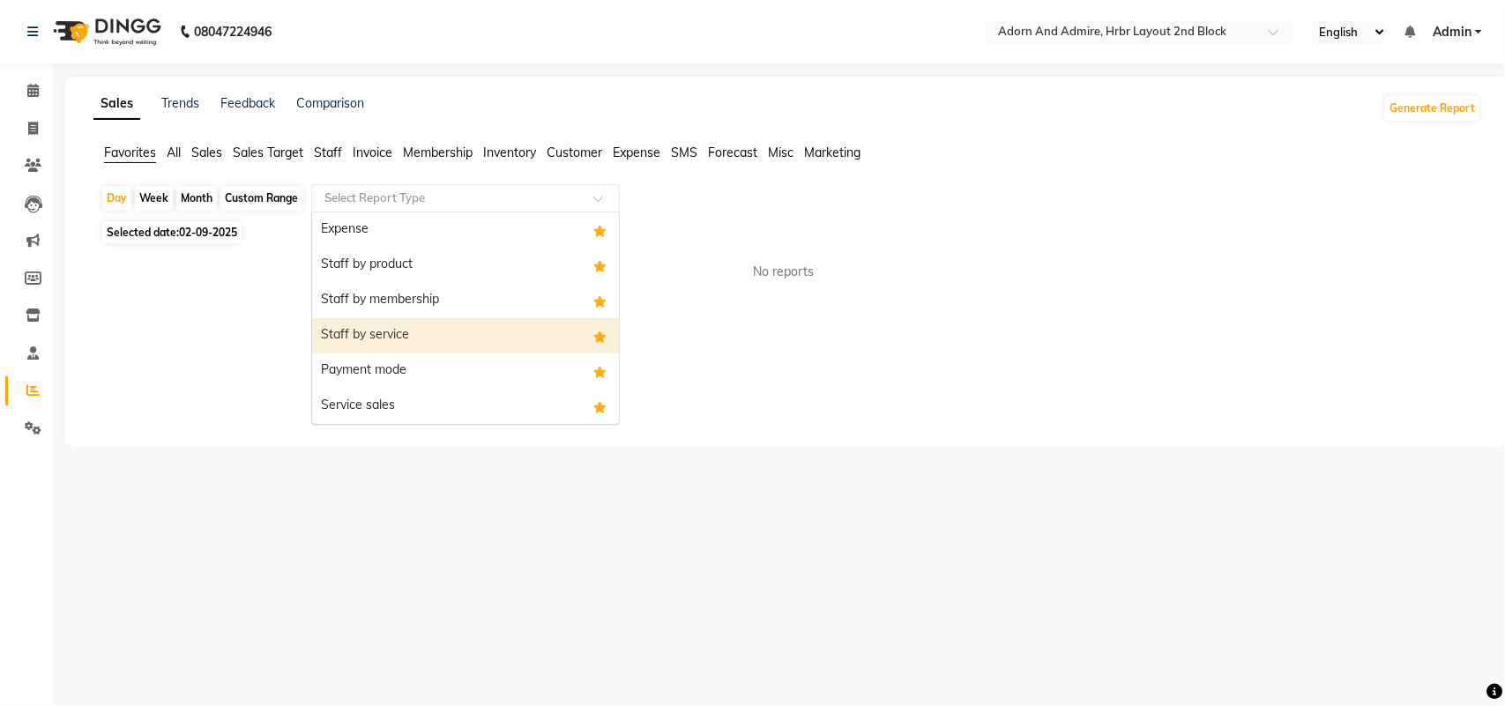
click at [426, 324] on div "Staff by service" at bounding box center [465, 335] width 307 height 35
select select "filtered_report"
select select "csv"
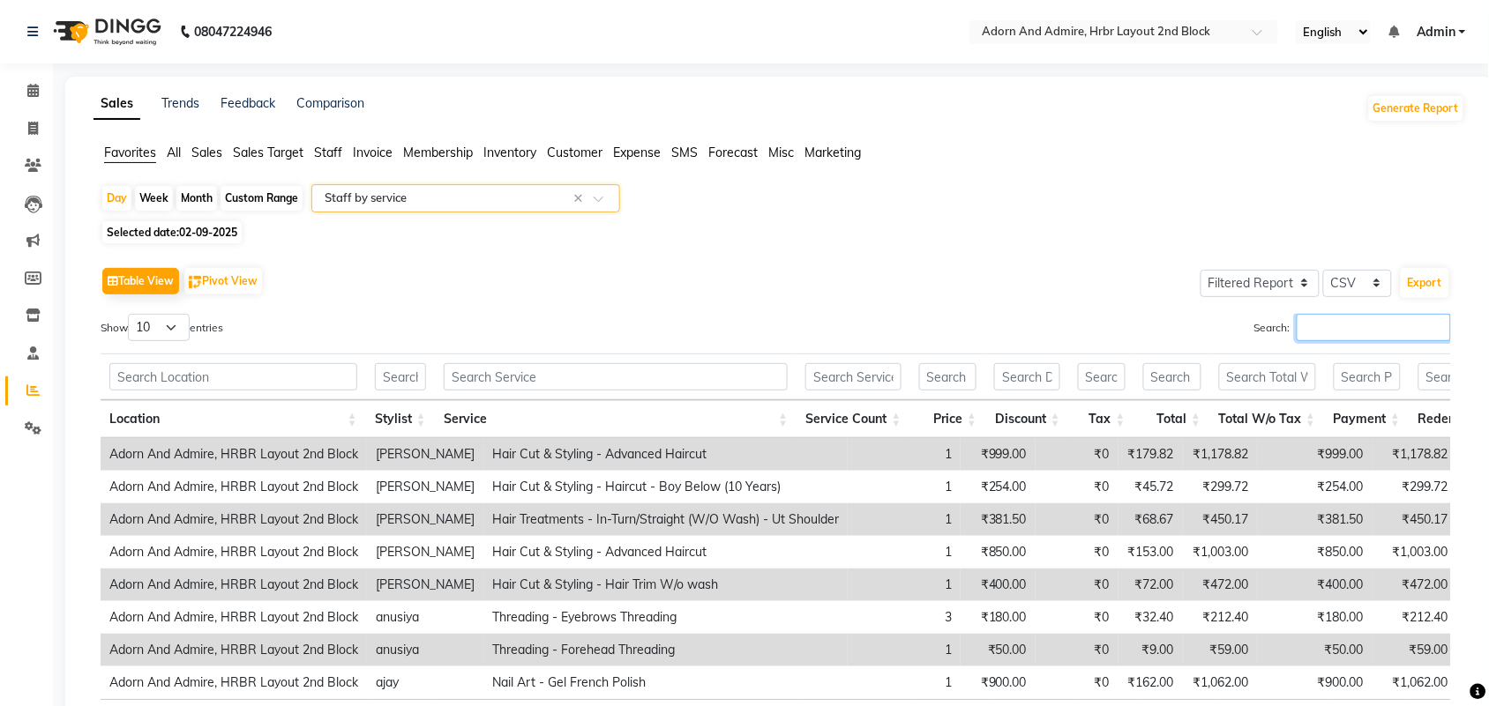
click at [1333, 325] on input "Search:" at bounding box center [1373, 327] width 154 height 27
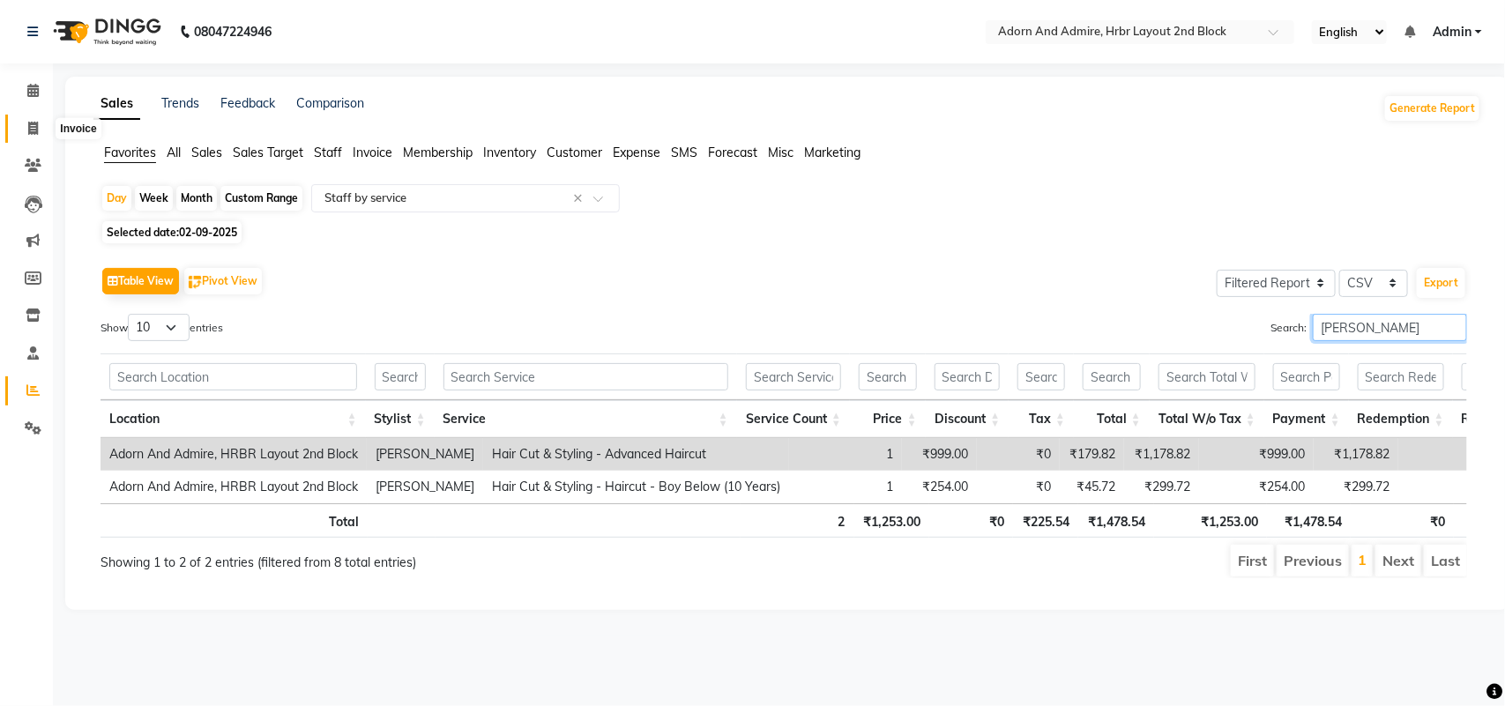
type input "saroj"
click at [36, 122] on icon at bounding box center [33, 128] width 10 height 13
select select "service"
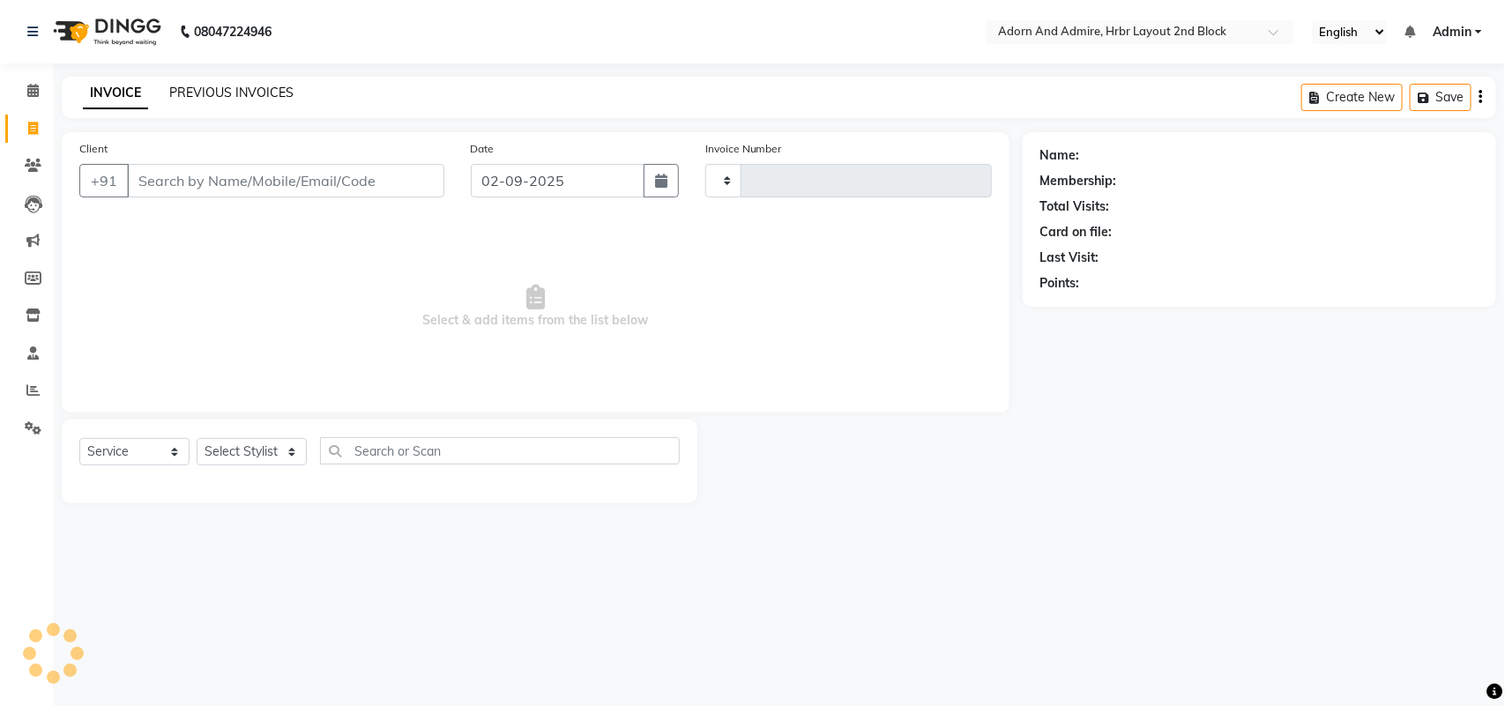
type input "2038"
select select "7203"
click at [241, 86] on link "PREVIOUS INVOICES" at bounding box center [231, 93] width 124 height 16
